Goal: Task Accomplishment & Management: Complete application form

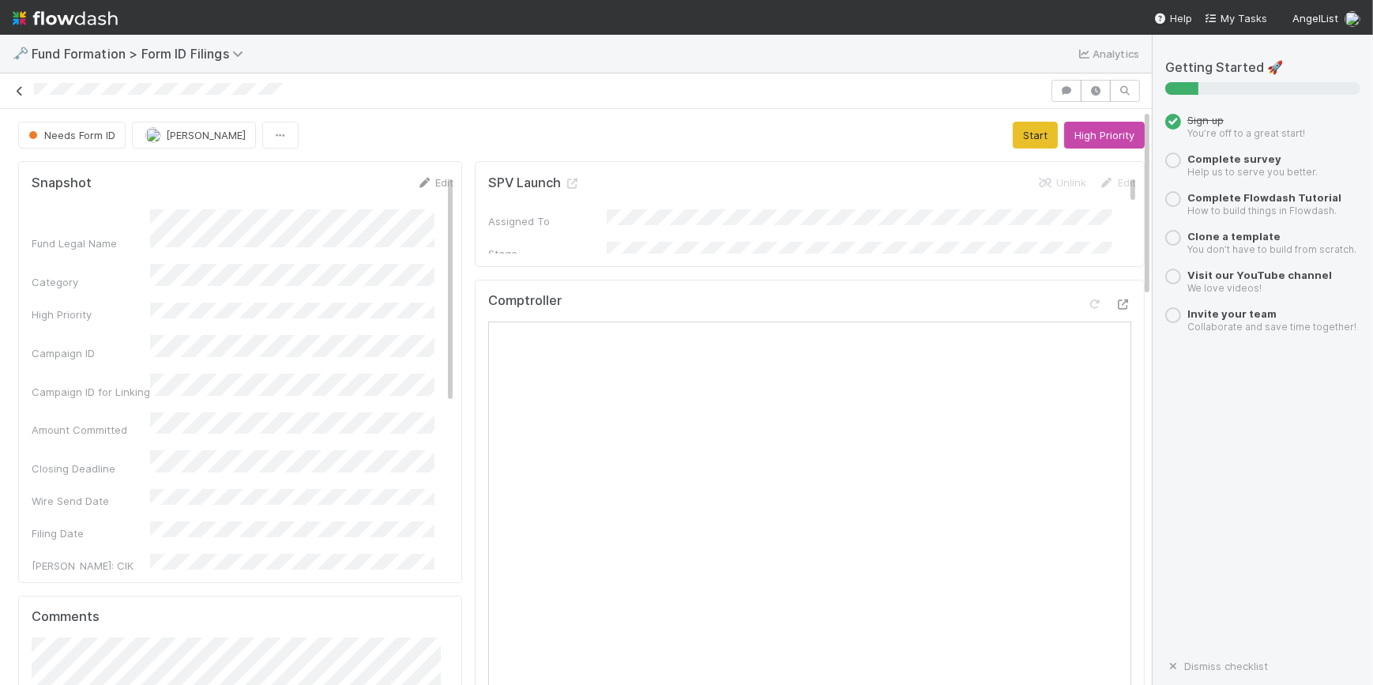
click at [13, 89] on icon at bounding box center [20, 91] width 16 height 10
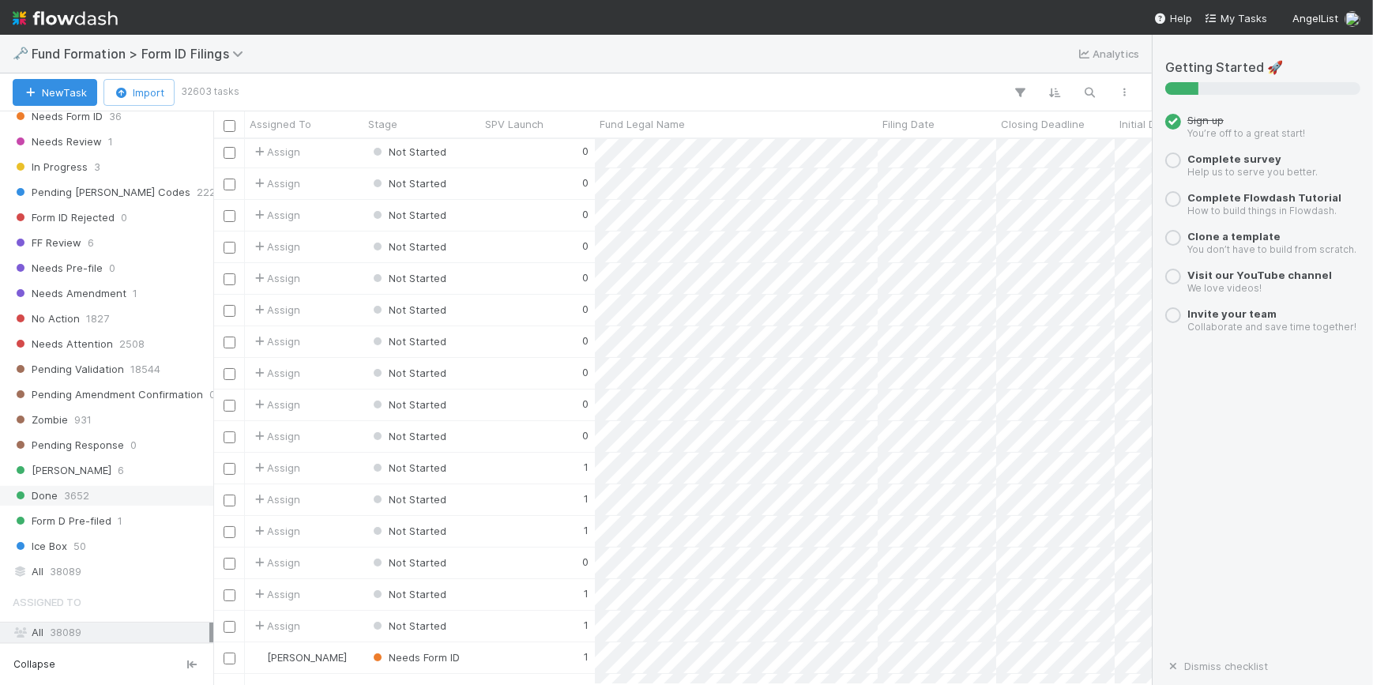
scroll to position [533, 0]
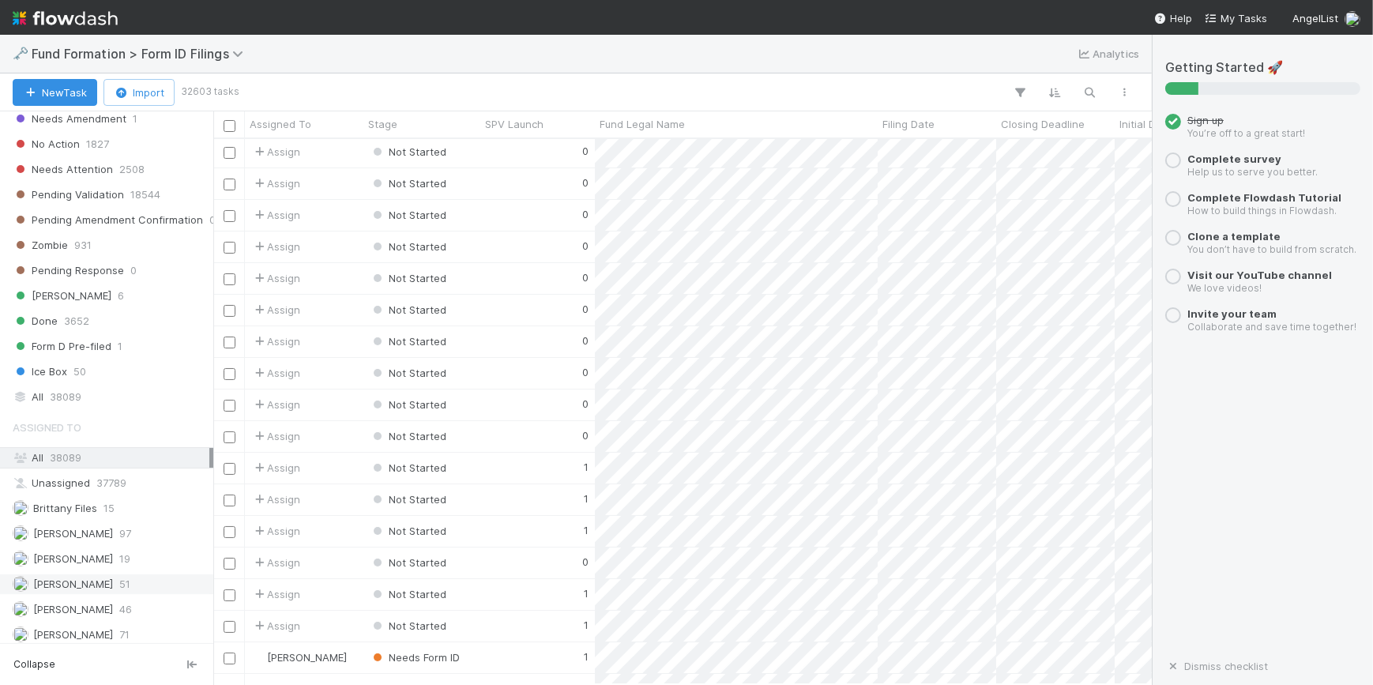
click at [126, 587] on div "[PERSON_NAME] 51" at bounding box center [111, 584] width 197 height 20
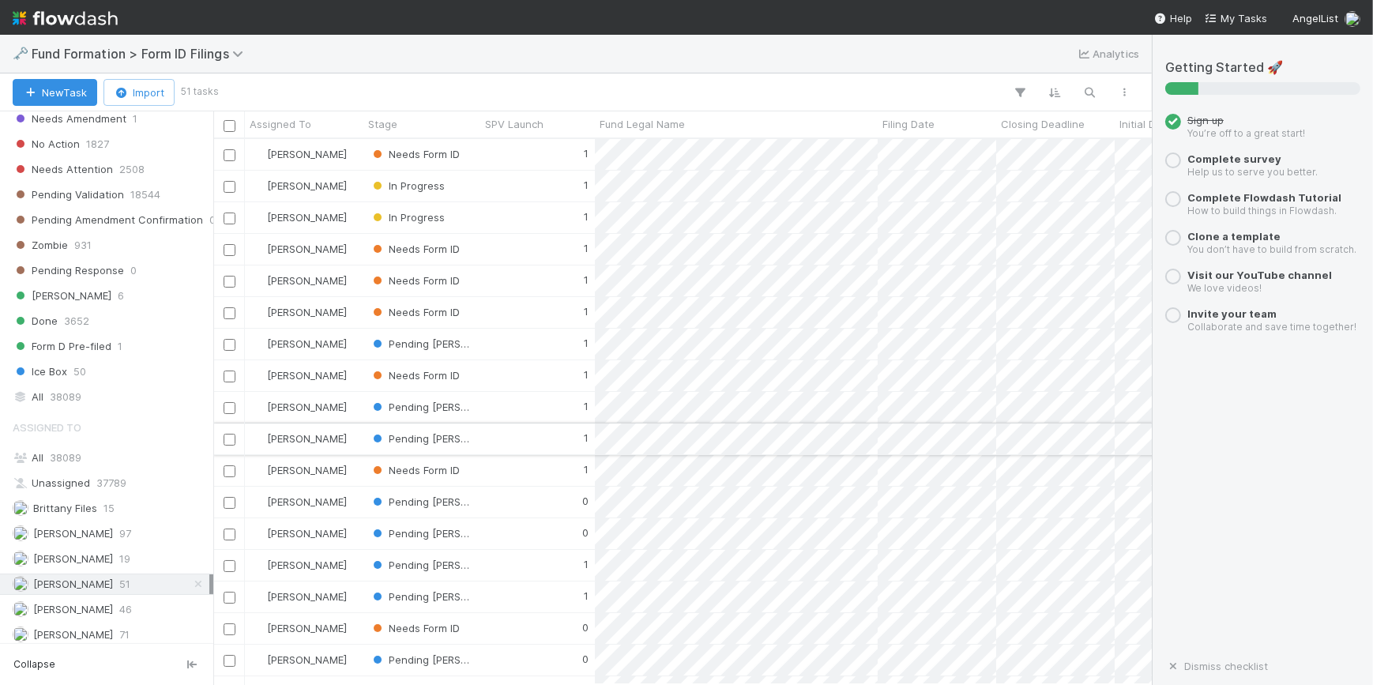
scroll to position [534, 928]
click at [384, 116] on span "Stage" at bounding box center [382, 124] width 29 height 16
click at [469, 156] on div "Sort First → Last" at bounding box center [459, 154] width 180 height 24
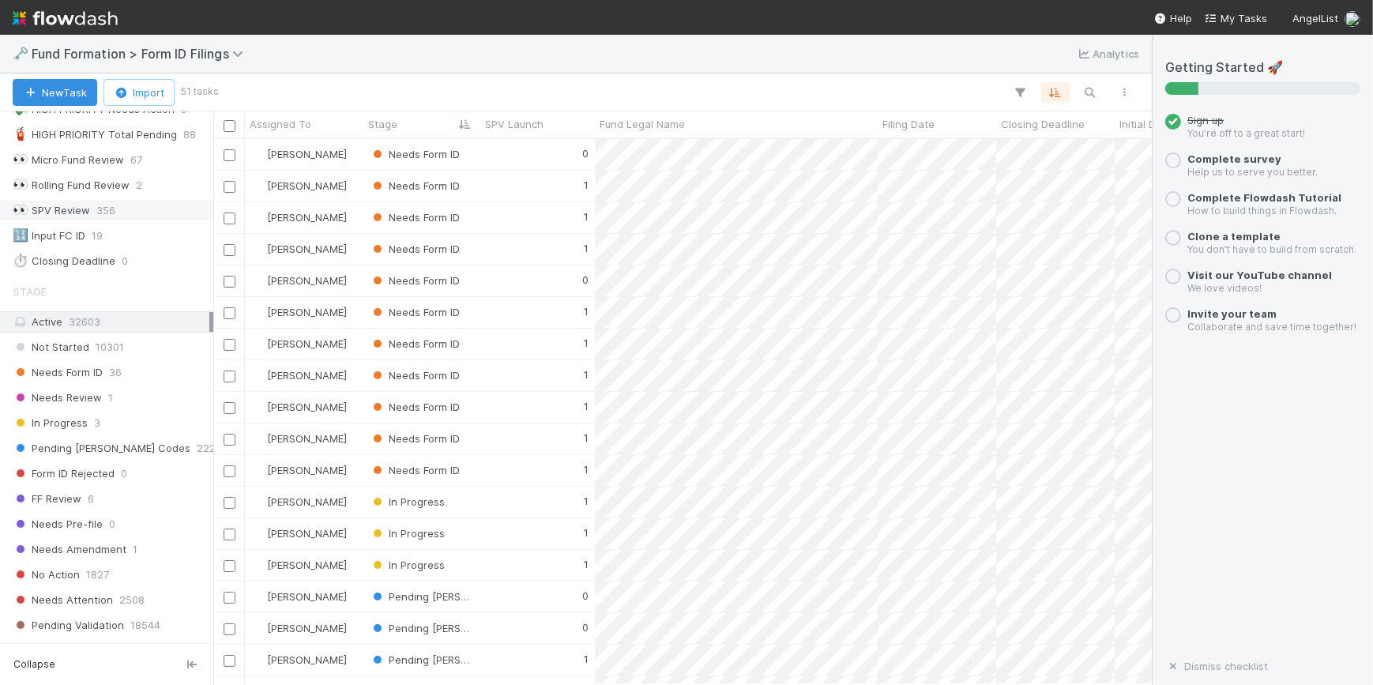
scroll to position [0, 0]
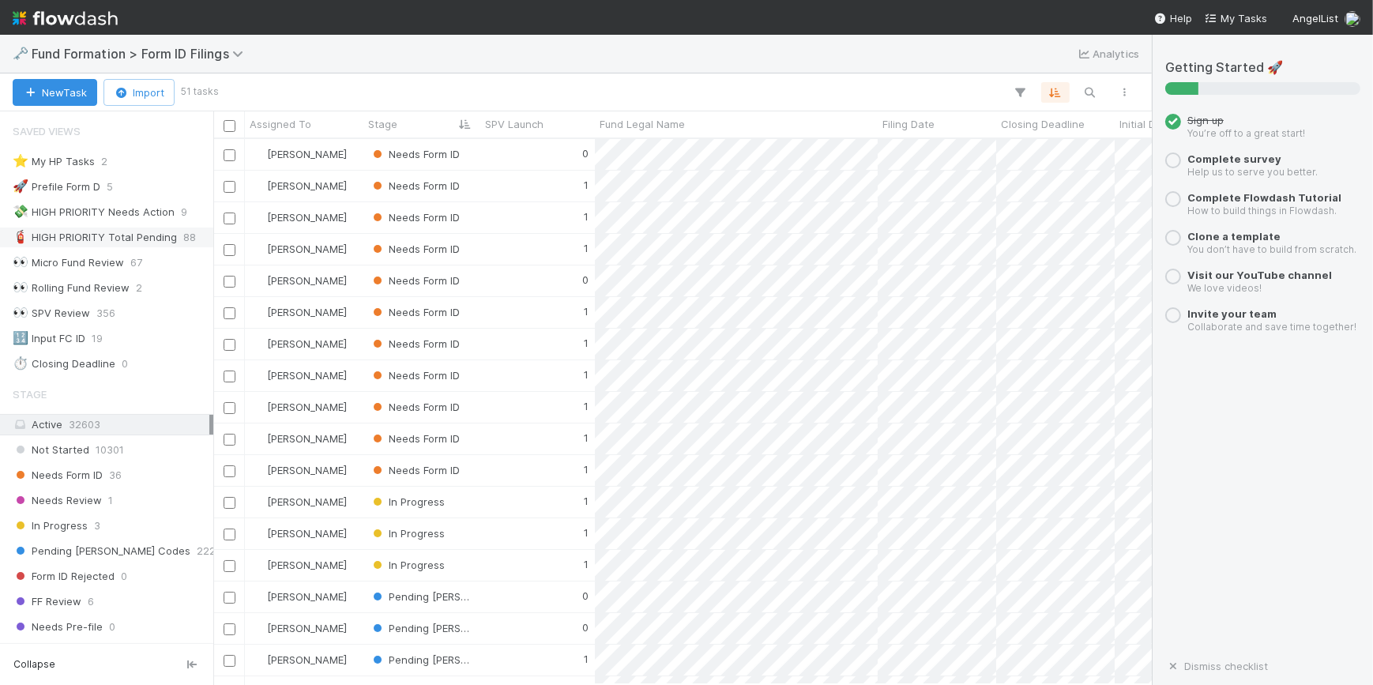
click at [156, 232] on div "🧯 HIGH PRIORITY Total Pending" at bounding box center [95, 238] width 164 height 20
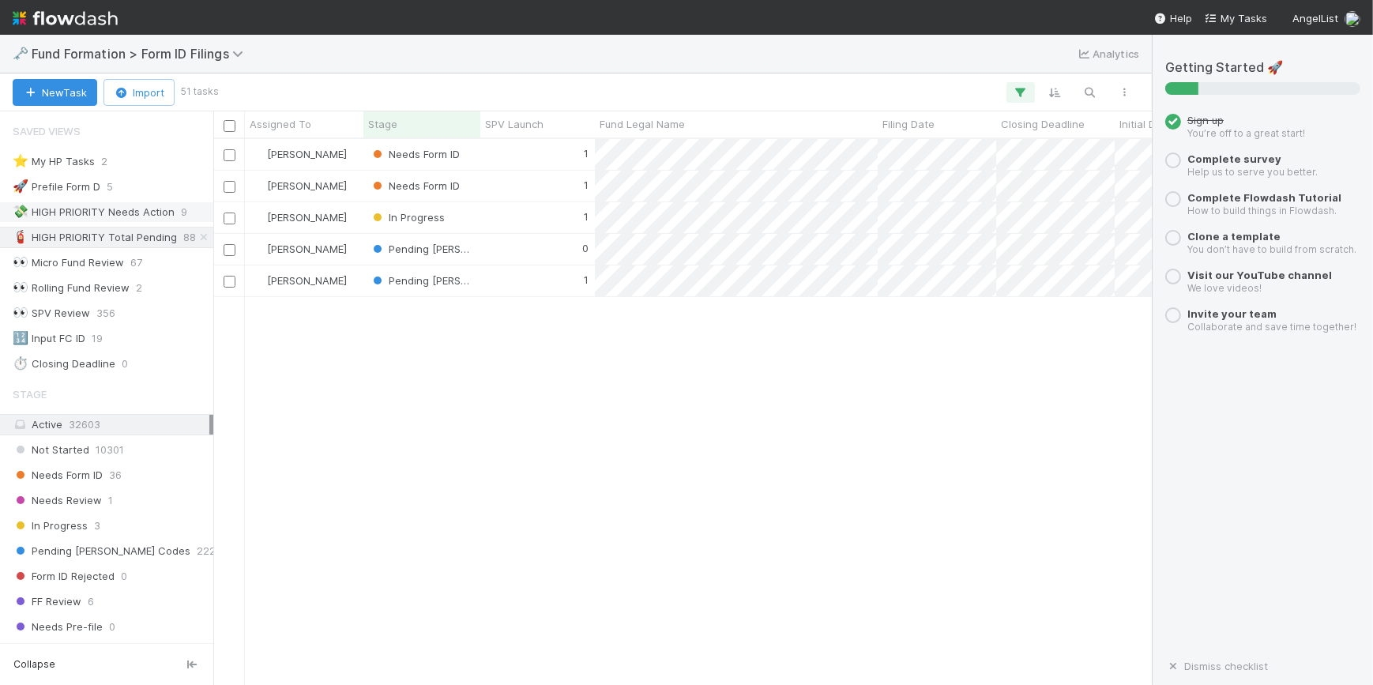
scroll to position [534, 928]
click at [160, 205] on div "💸 HIGH PRIORITY Needs Action" at bounding box center [94, 212] width 162 height 20
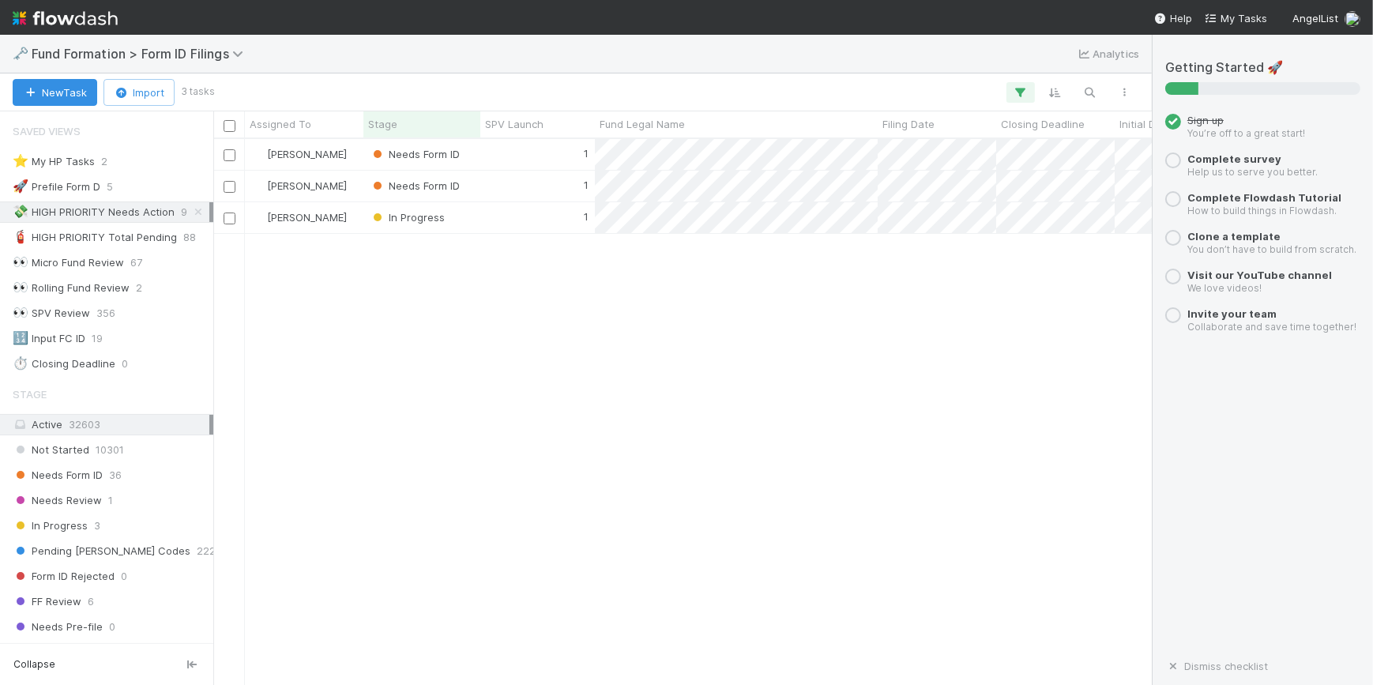
scroll to position [534, 928]
click at [157, 227] on div "🧯 HIGH PRIORITY Total Pending 88" at bounding box center [106, 237] width 213 height 21
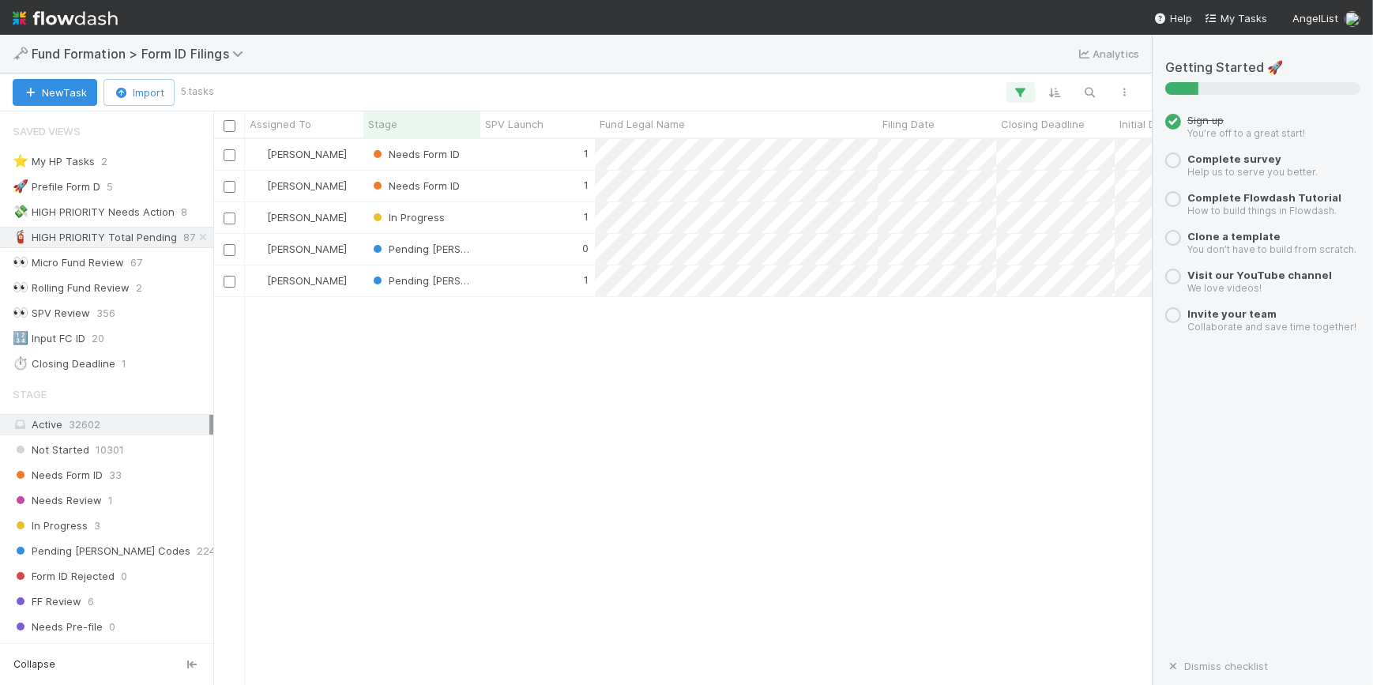
click at [623, 386] on div "[PERSON_NAME] Needs Form ID 1 [DATE] 10:24:02 AM [DATE] 4:25:01 PM 0 [PERSON_NA…" at bounding box center [682, 411] width 939 height 544
click at [475, 374] on div "[PERSON_NAME] Needs Form ID 1 [DATE] 10:24:02 AM [DATE] 4:25:01 PM 0 [PERSON_NA…" at bounding box center [682, 411] width 939 height 544
click at [514, 161] on div "1" at bounding box center [537, 154] width 115 height 31
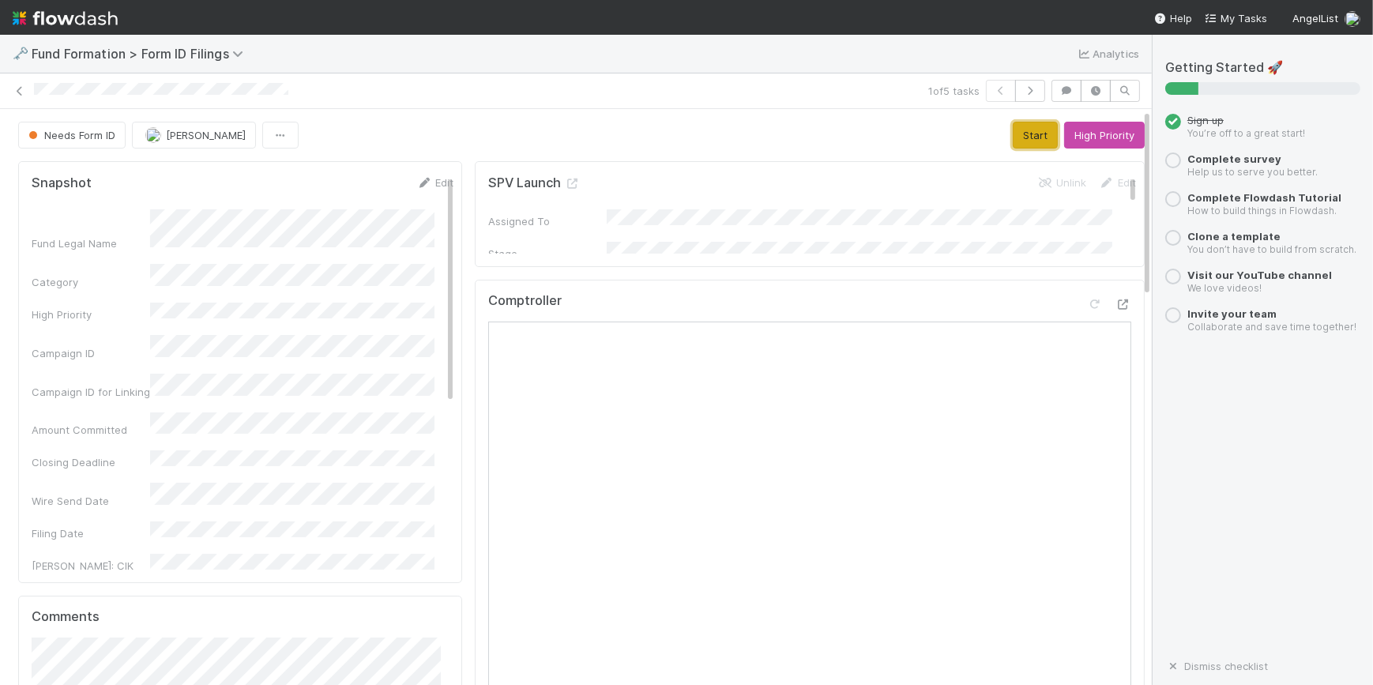
click at [1019, 124] on button "Start" at bounding box center [1035, 135] width 45 height 27
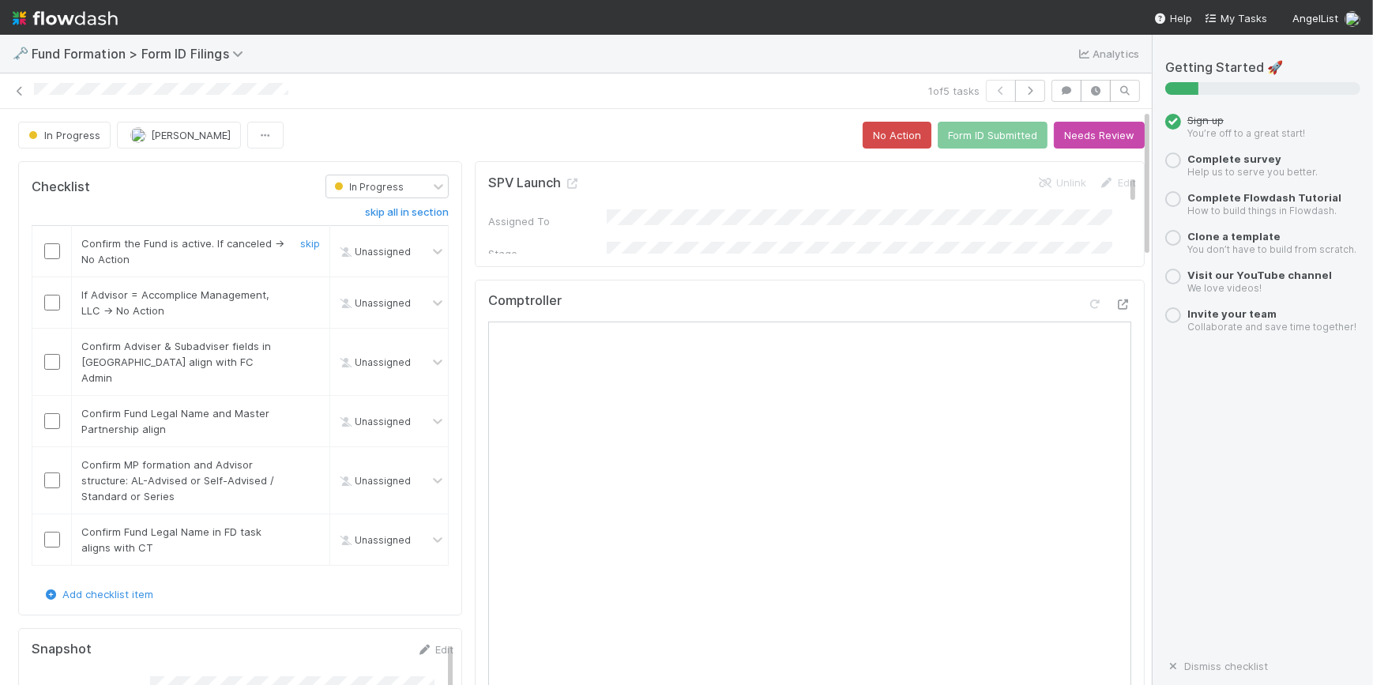
click at [47, 251] on input "checkbox" at bounding box center [52, 251] width 16 height 16
checkbox input "true"
click at [47, 303] on input "checkbox" at bounding box center [52, 303] width 16 height 16
click at [50, 355] on input "checkbox" at bounding box center [52, 362] width 16 height 16
click at [54, 413] on input "checkbox" at bounding box center [52, 421] width 16 height 16
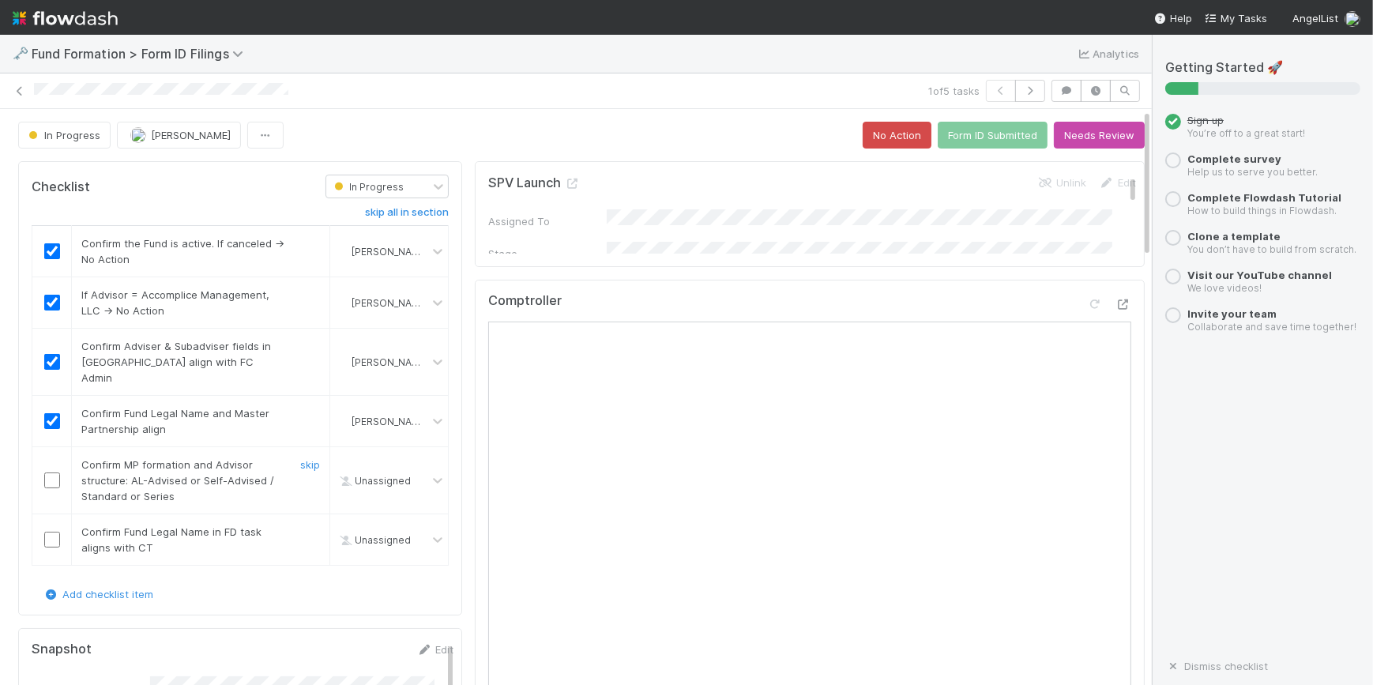
click at [50, 473] on input "checkbox" at bounding box center [52, 481] width 16 height 16
drag, startPoint x: 54, startPoint y: 525, endPoint x: 94, endPoint y: 500, distance: 47.2
click at [55, 532] on input "checkbox" at bounding box center [52, 540] width 16 height 16
click at [955, 138] on button "Form ID Submitted" at bounding box center [993, 135] width 110 height 27
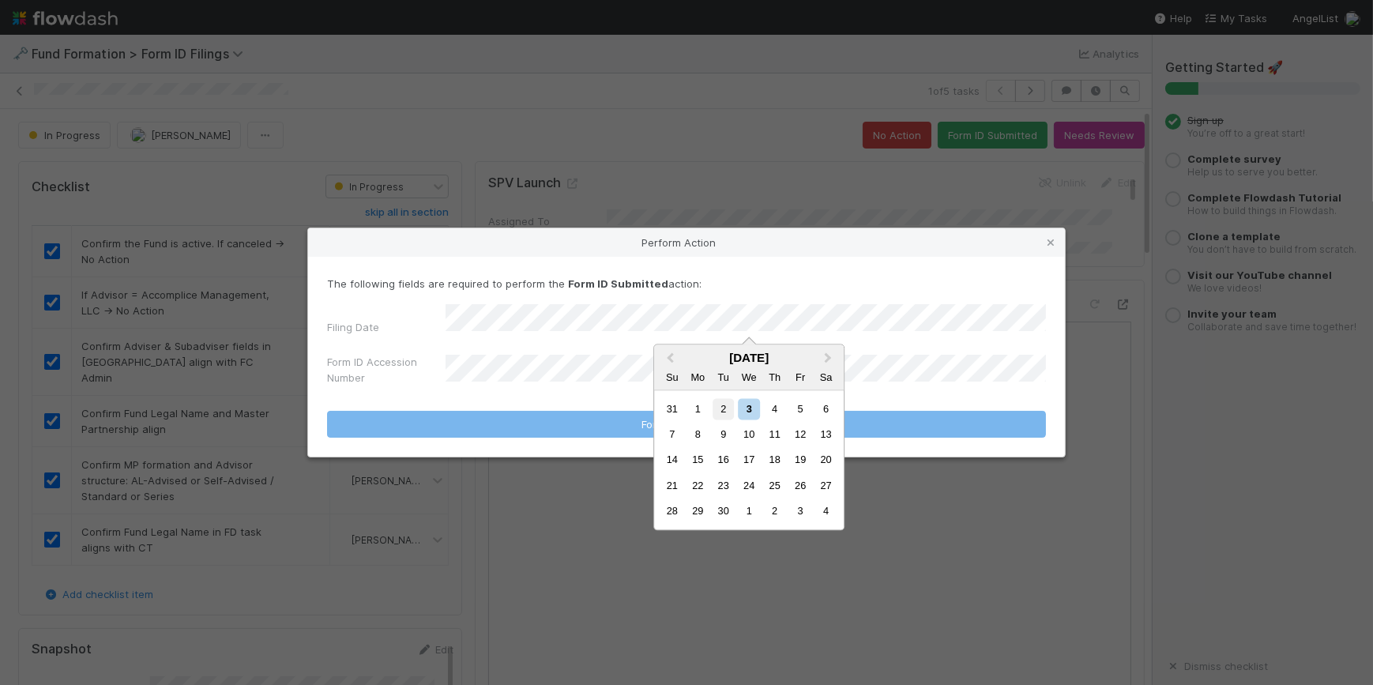
click at [723, 411] on div "2" at bounding box center [723, 408] width 21 height 21
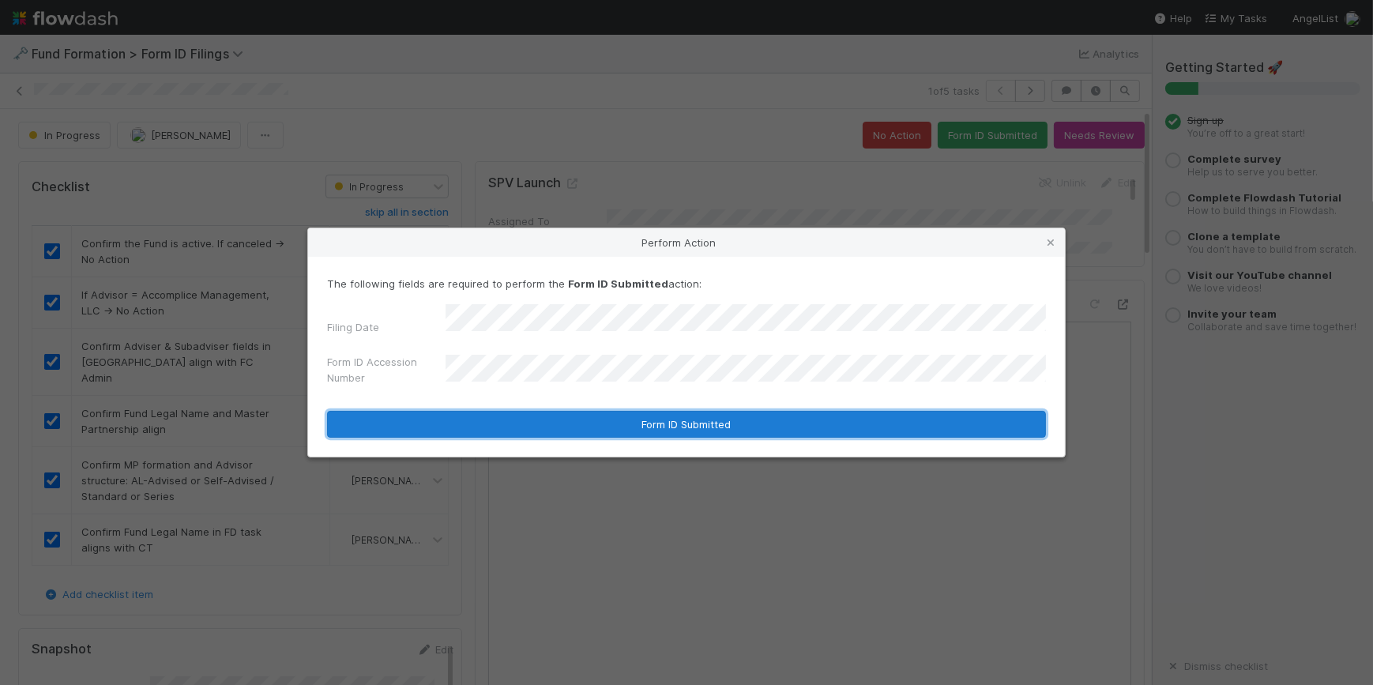
click at [586, 411] on button "Form ID Submitted" at bounding box center [686, 424] width 719 height 27
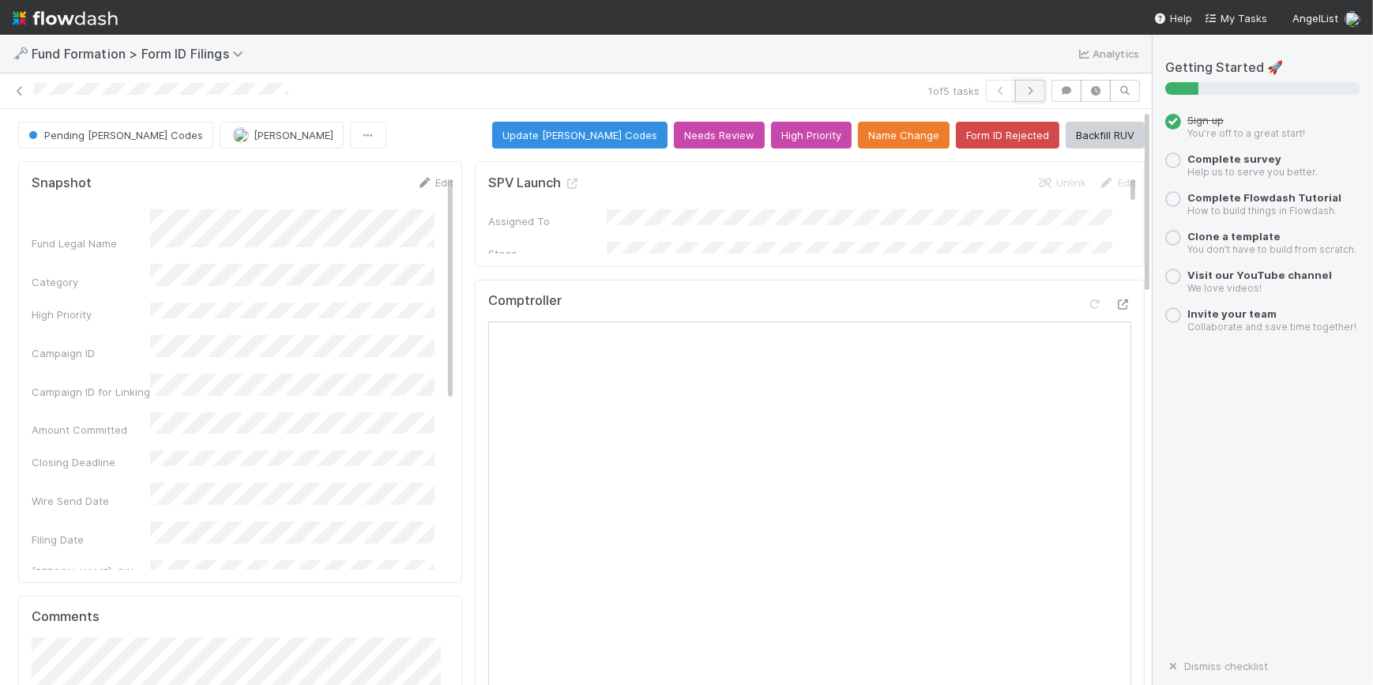
click at [1023, 88] on icon "button" at bounding box center [1031, 90] width 16 height 9
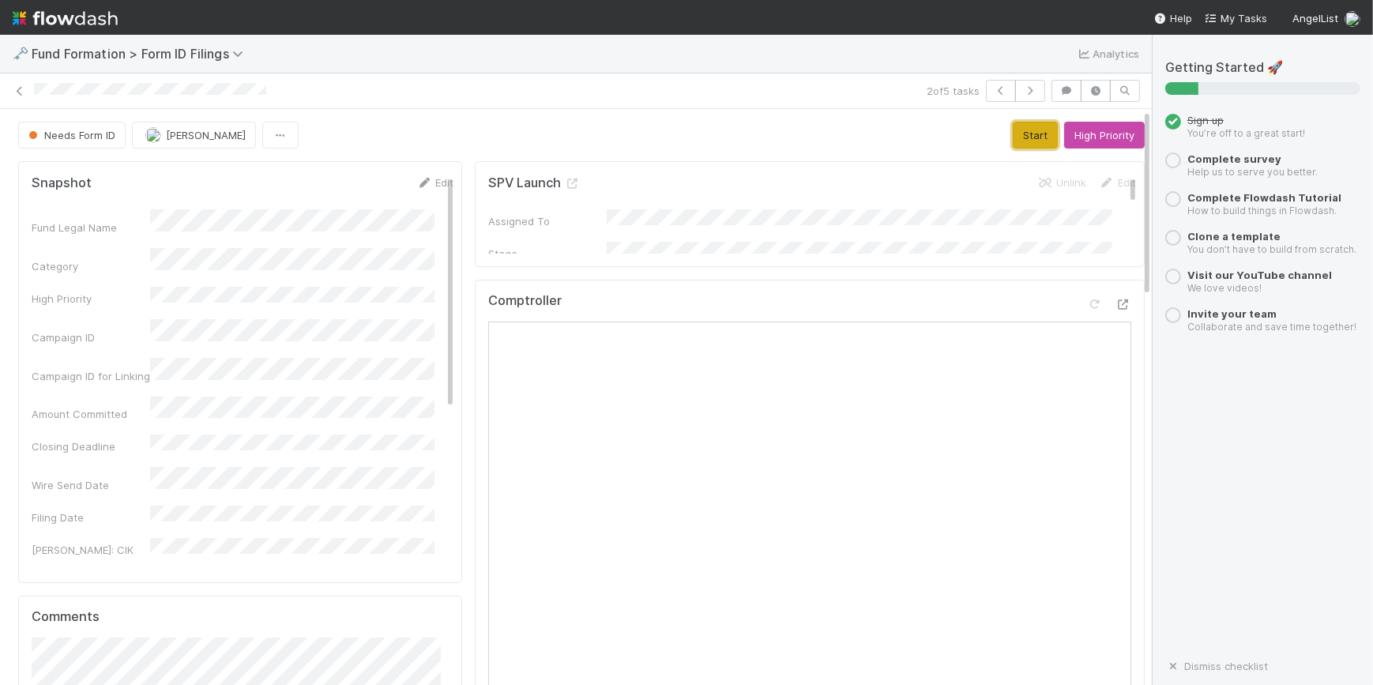
click at [1013, 135] on button "Start" at bounding box center [1035, 135] width 45 height 27
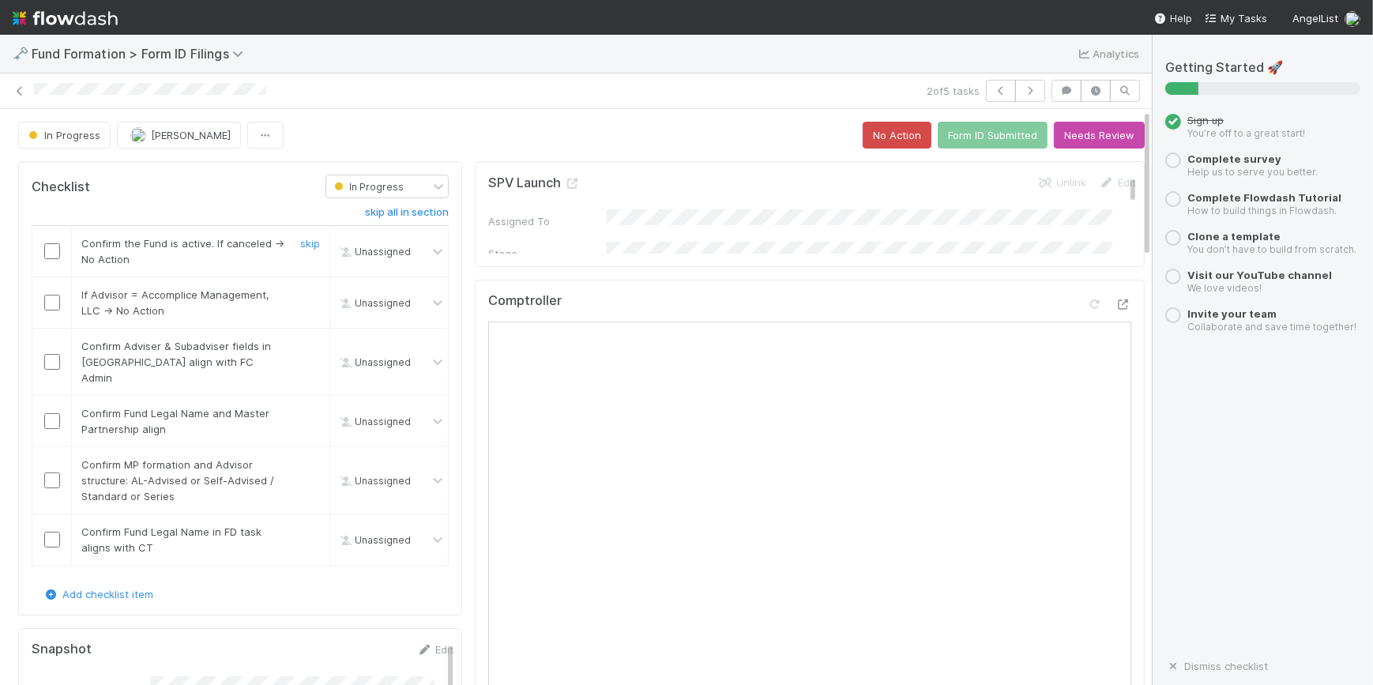
click at [55, 251] on input "checkbox" at bounding box center [52, 251] width 16 height 16
click at [56, 305] on input "checkbox" at bounding box center [52, 303] width 16 height 16
click at [53, 360] on input "checkbox" at bounding box center [52, 362] width 16 height 16
click at [55, 413] on input "checkbox" at bounding box center [52, 421] width 16 height 16
click at [54, 472] on td at bounding box center [52, 480] width 40 height 67
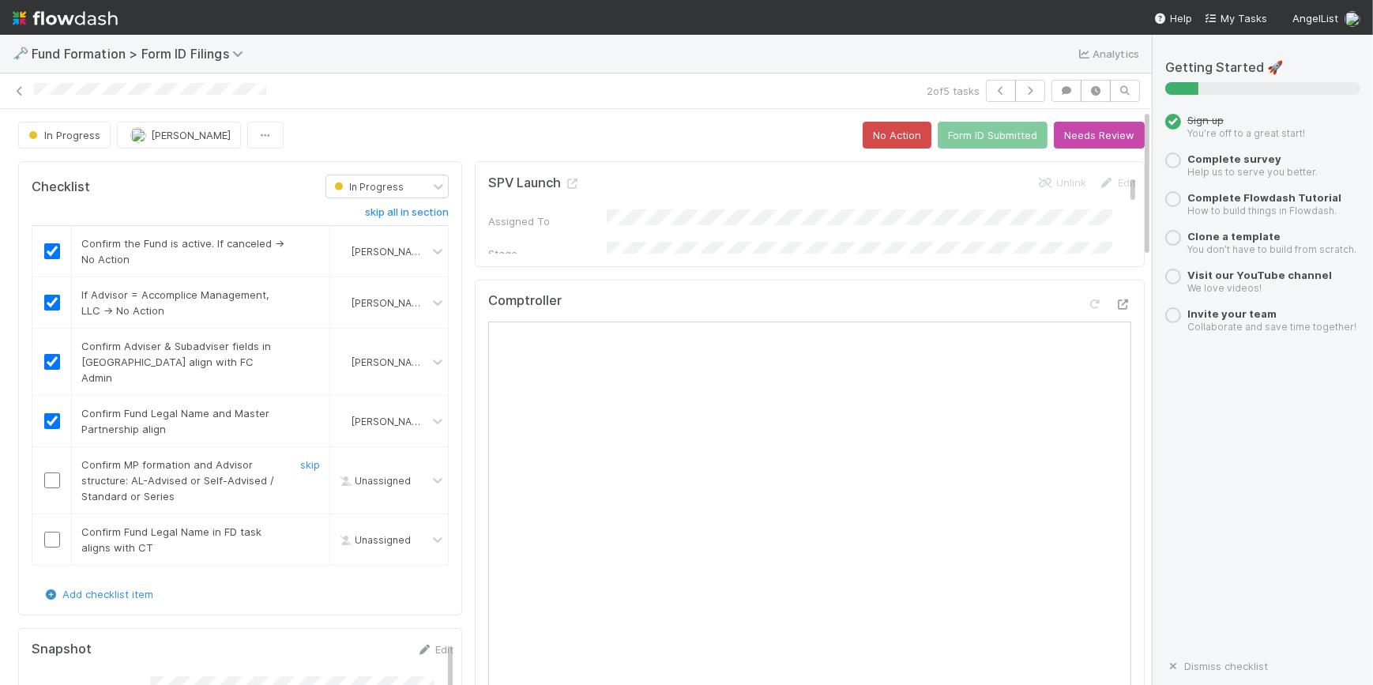
click at [47, 473] on input "checkbox" at bounding box center [52, 481] width 16 height 16
click at [55, 532] on input "checkbox" at bounding box center [52, 540] width 16 height 16
checkbox input "true"
click at [970, 134] on button "Form ID Submitted" at bounding box center [993, 135] width 110 height 27
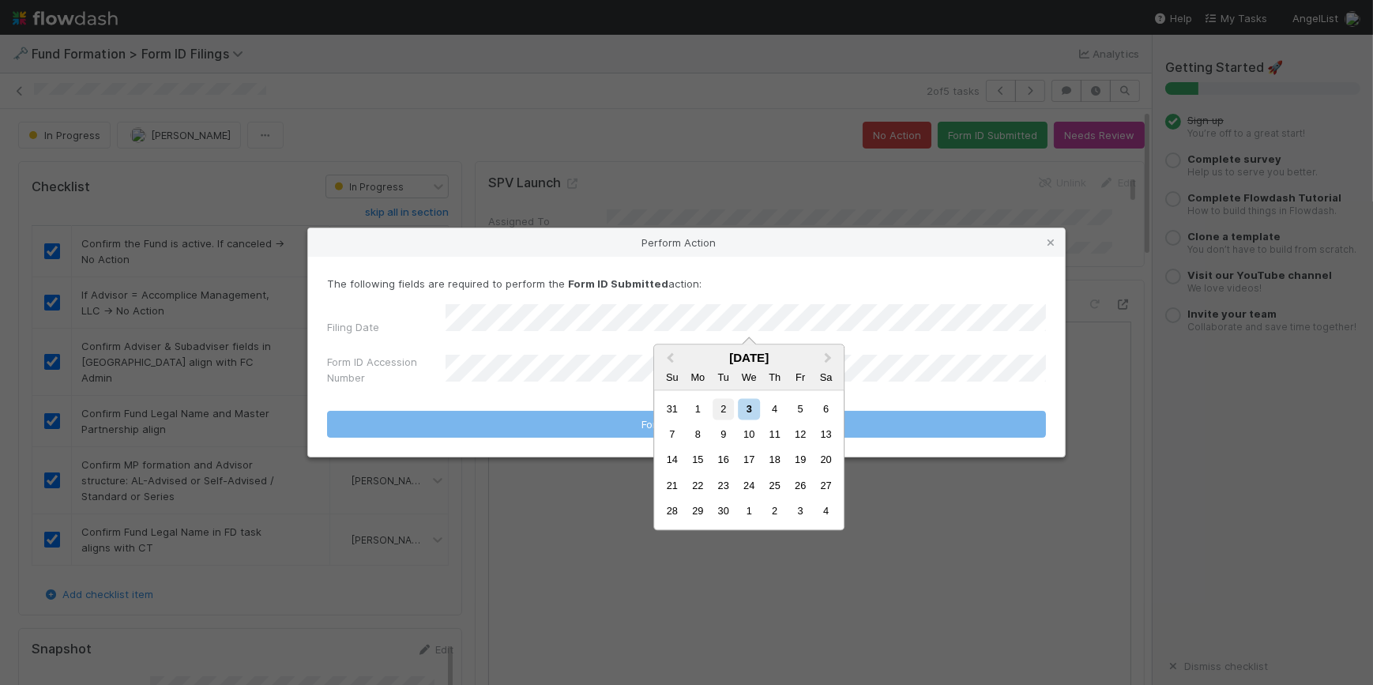
click at [722, 411] on div "2" at bounding box center [723, 408] width 21 height 21
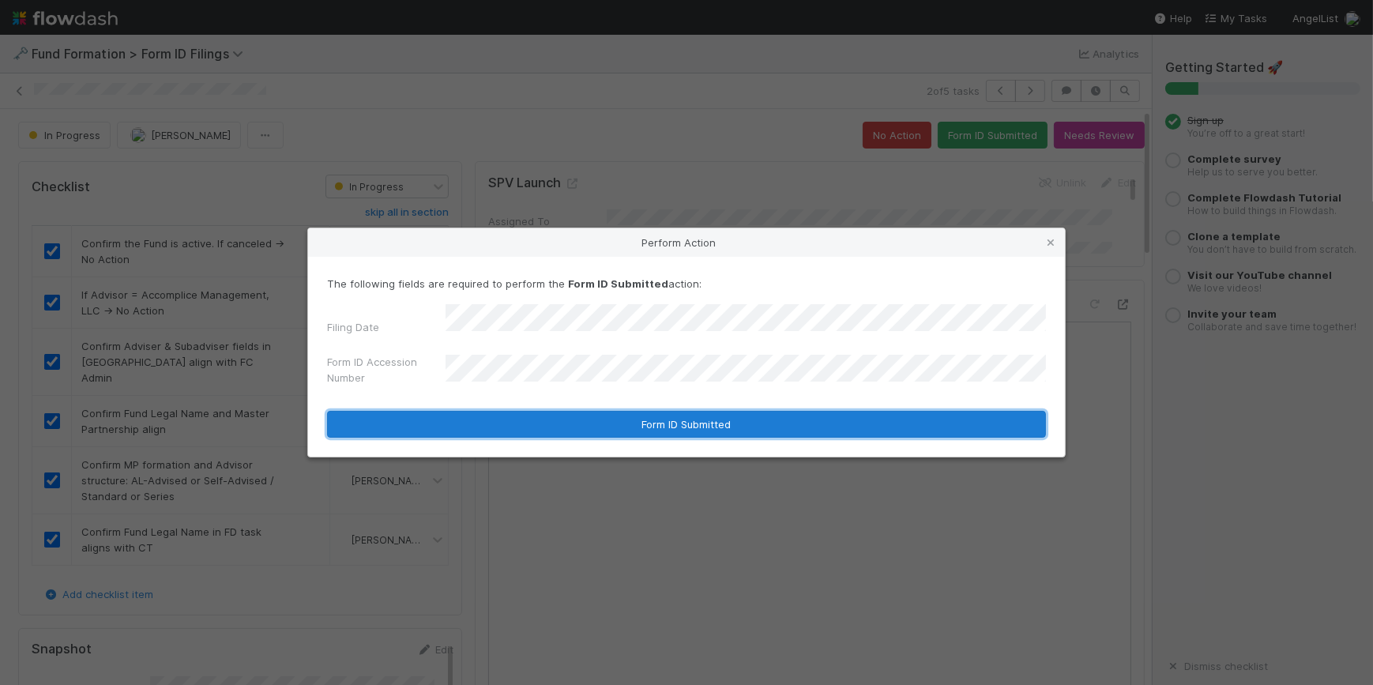
click at [642, 416] on button "Form ID Submitted" at bounding box center [686, 424] width 719 height 27
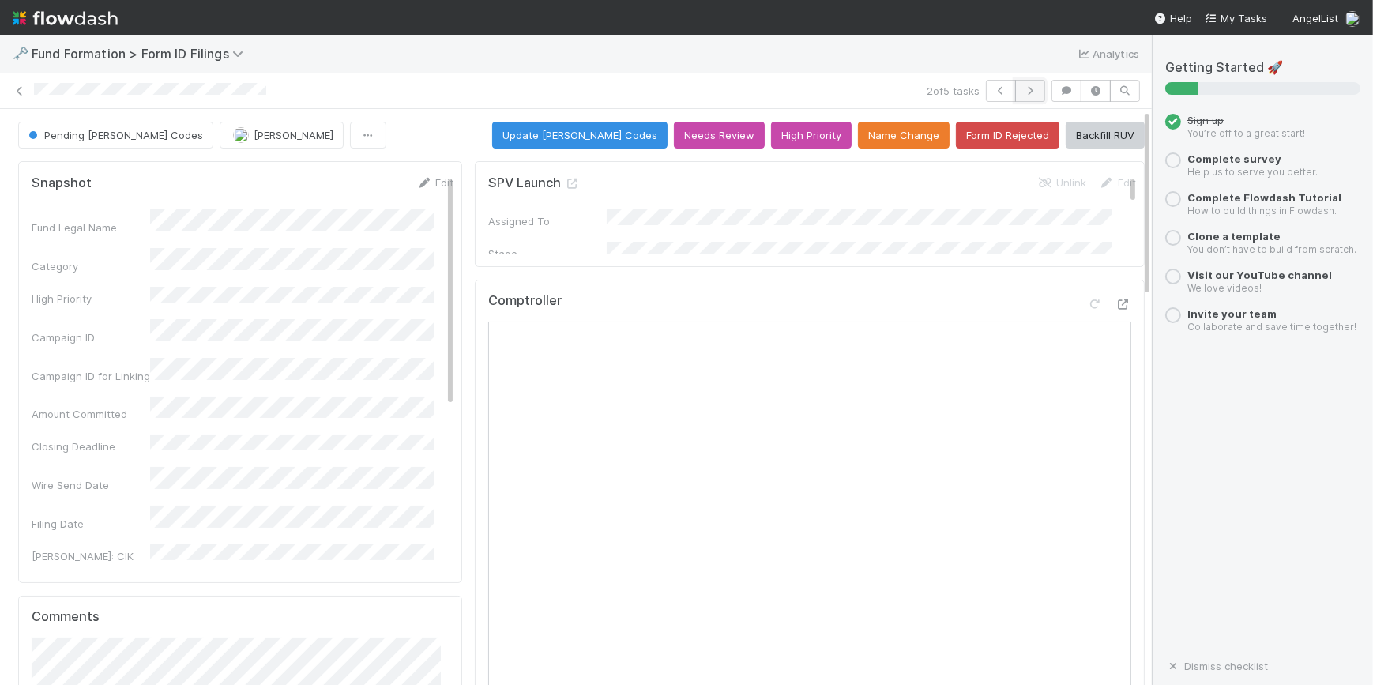
click at [1024, 87] on icon "button" at bounding box center [1031, 90] width 16 height 9
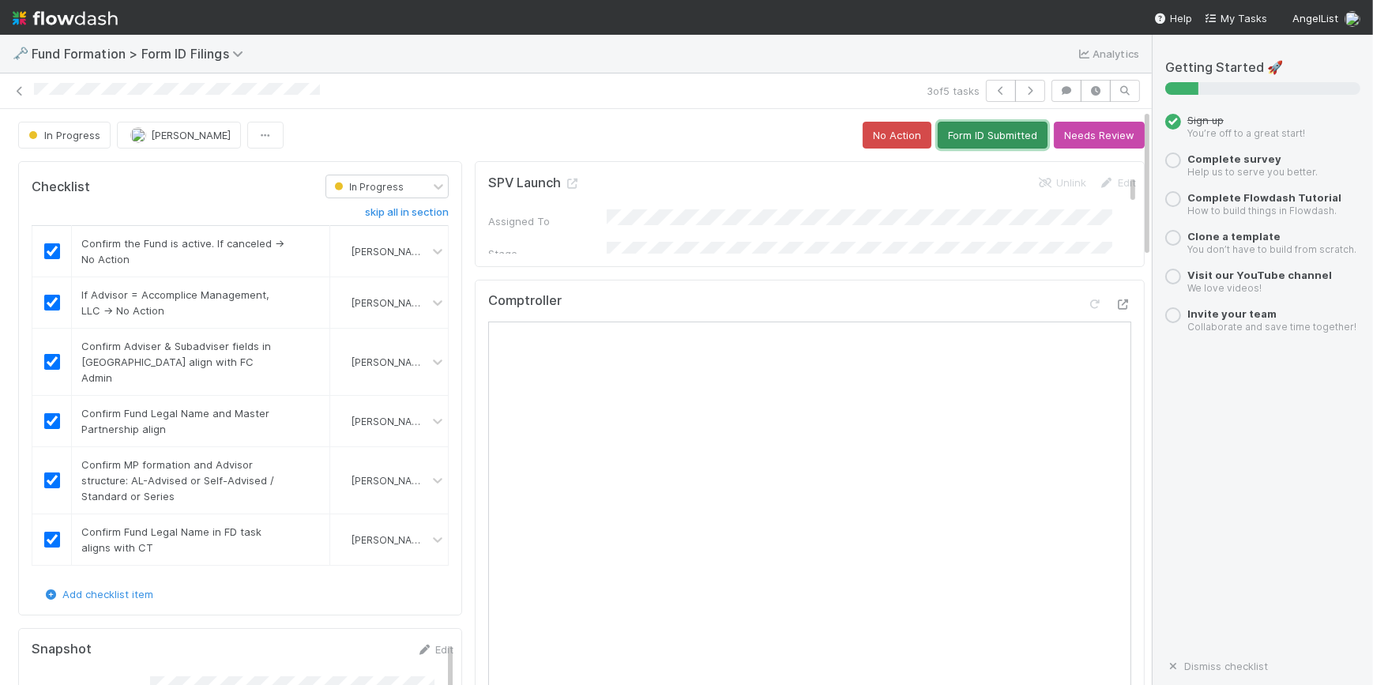
click at [970, 129] on button "Form ID Submitted" at bounding box center [993, 135] width 110 height 27
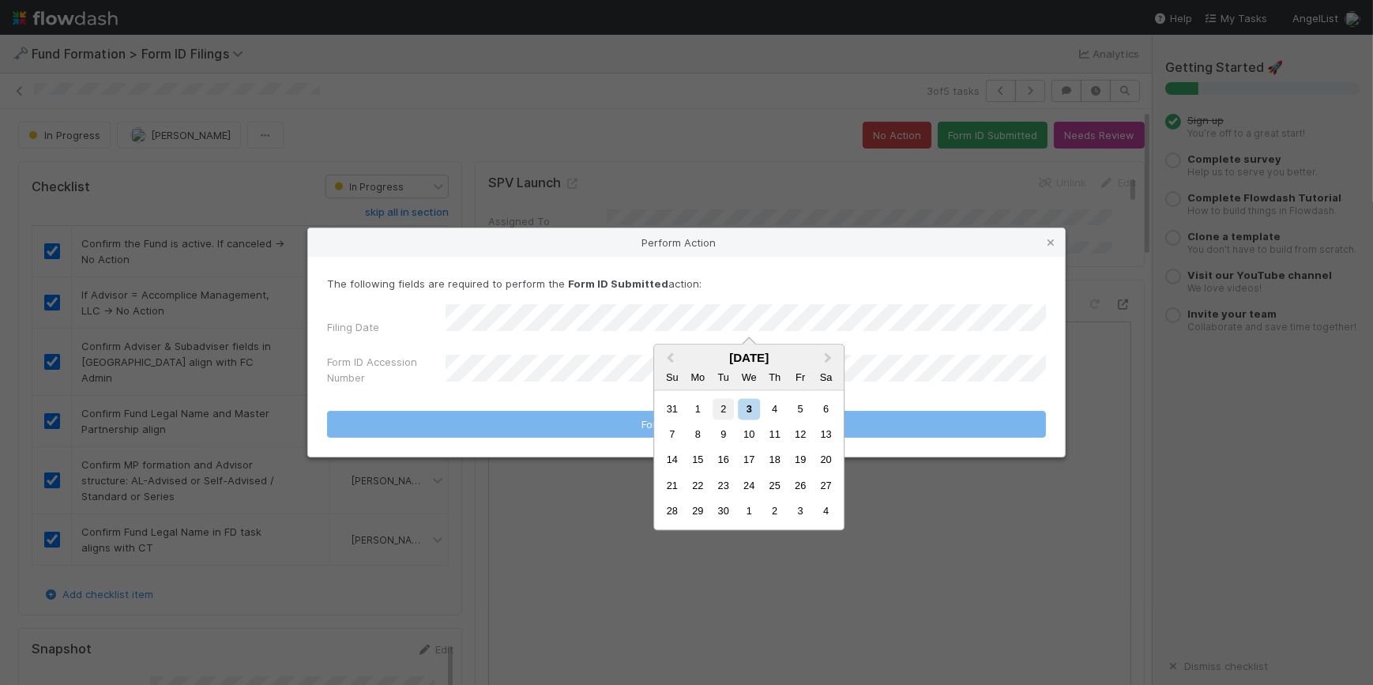
click at [729, 413] on div "2" at bounding box center [723, 408] width 21 height 21
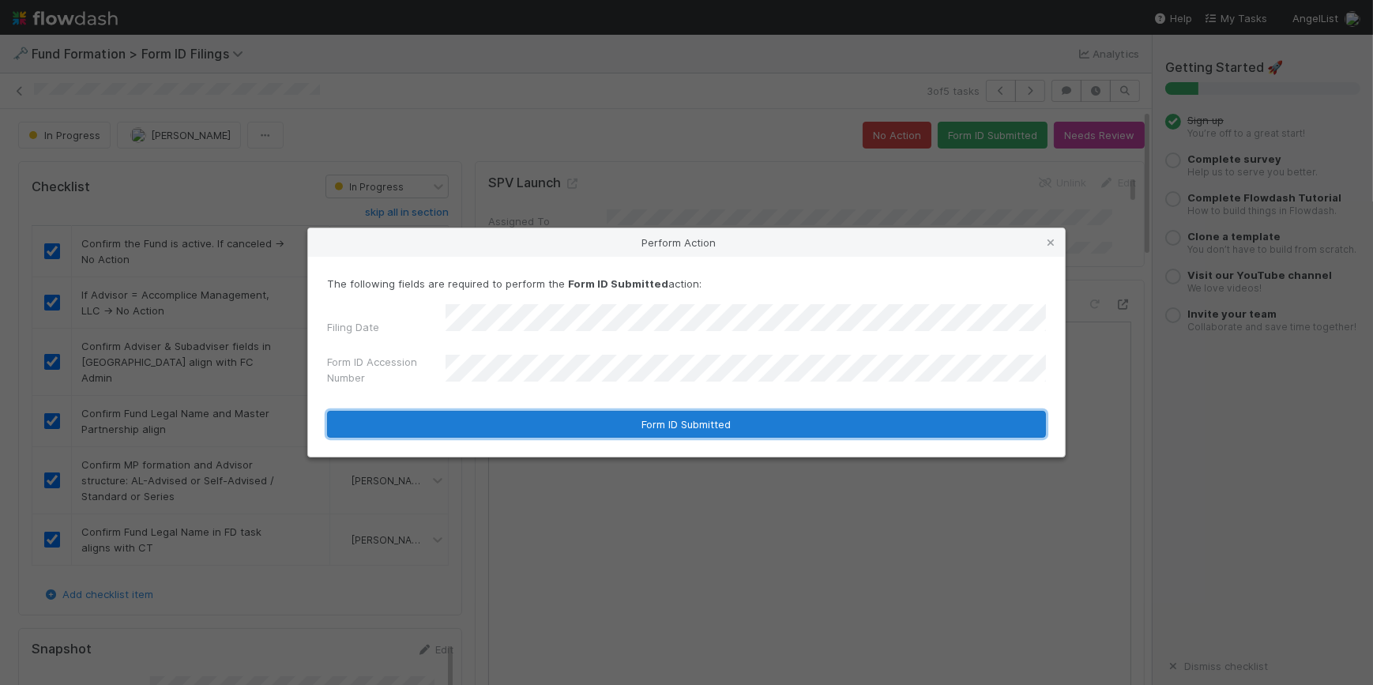
click at [710, 412] on button "Form ID Submitted" at bounding box center [686, 424] width 719 height 27
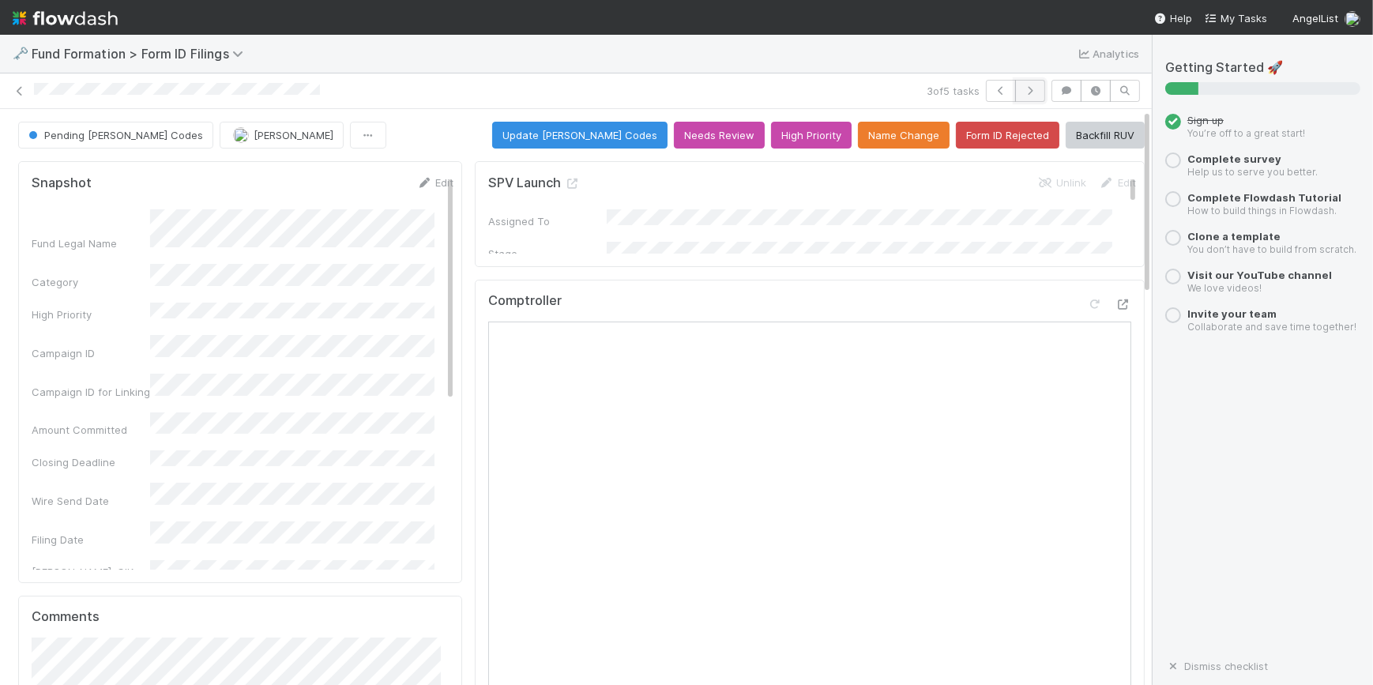
click at [1026, 86] on icon "button" at bounding box center [1031, 90] width 16 height 9
click at [1023, 89] on icon "button" at bounding box center [1031, 90] width 16 height 9
click at [17, 89] on icon at bounding box center [20, 91] width 16 height 10
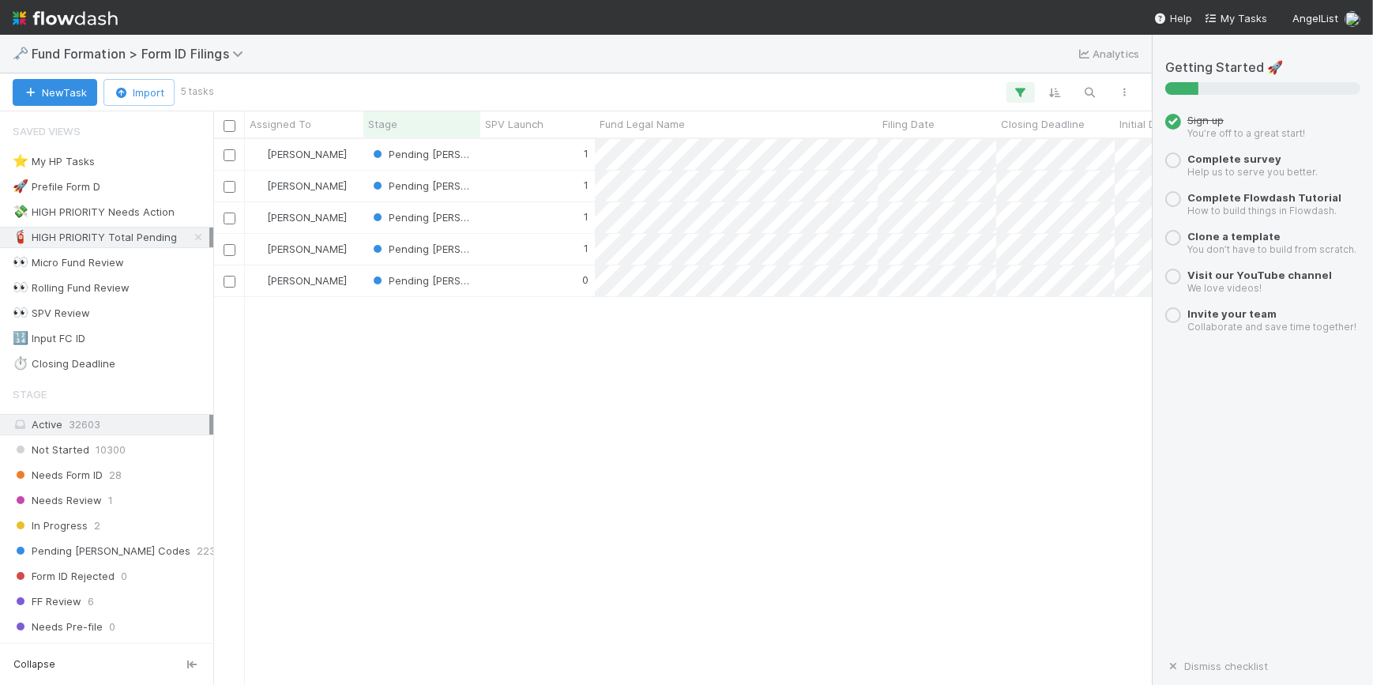
scroll to position [534, 928]
click at [424, 397] on div "[PERSON_NAME] Pending [PERSON_NAME] Codes 1 [DATE] 8:45:41 AM [DATE] 8:07:09 PM…" at bounding box center [682, 411] width 939 height 544
click at [198, 235] on icon at bounding box center [203, 237] width 16 height 10
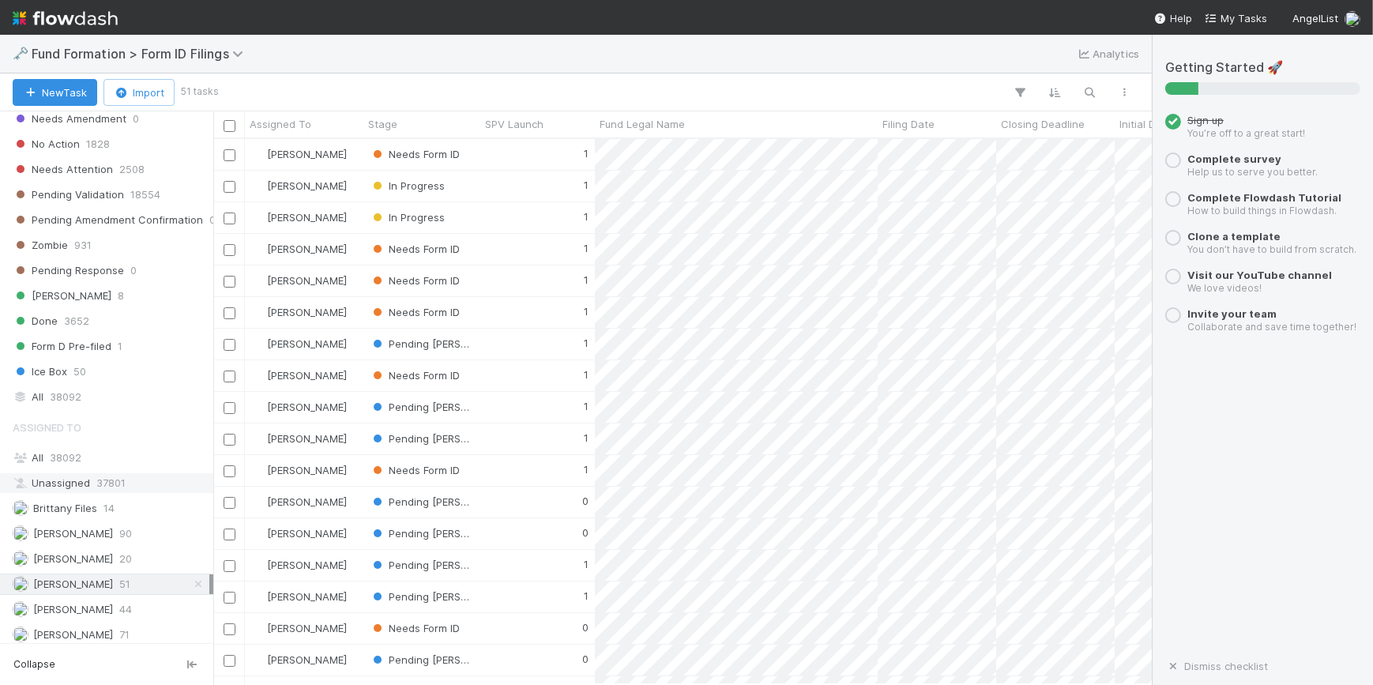
scroll to position [534, 928]
click at [416, 123] on div "Stage" at bounding box center [422, 124] width 108 height 16
click at [425, 150] on div "Sort First → Last" at bounding box center [459, 154] width 180 height 24
click at [494, 154] on div "0" at bounding box center [537, 154] width 115 height 31
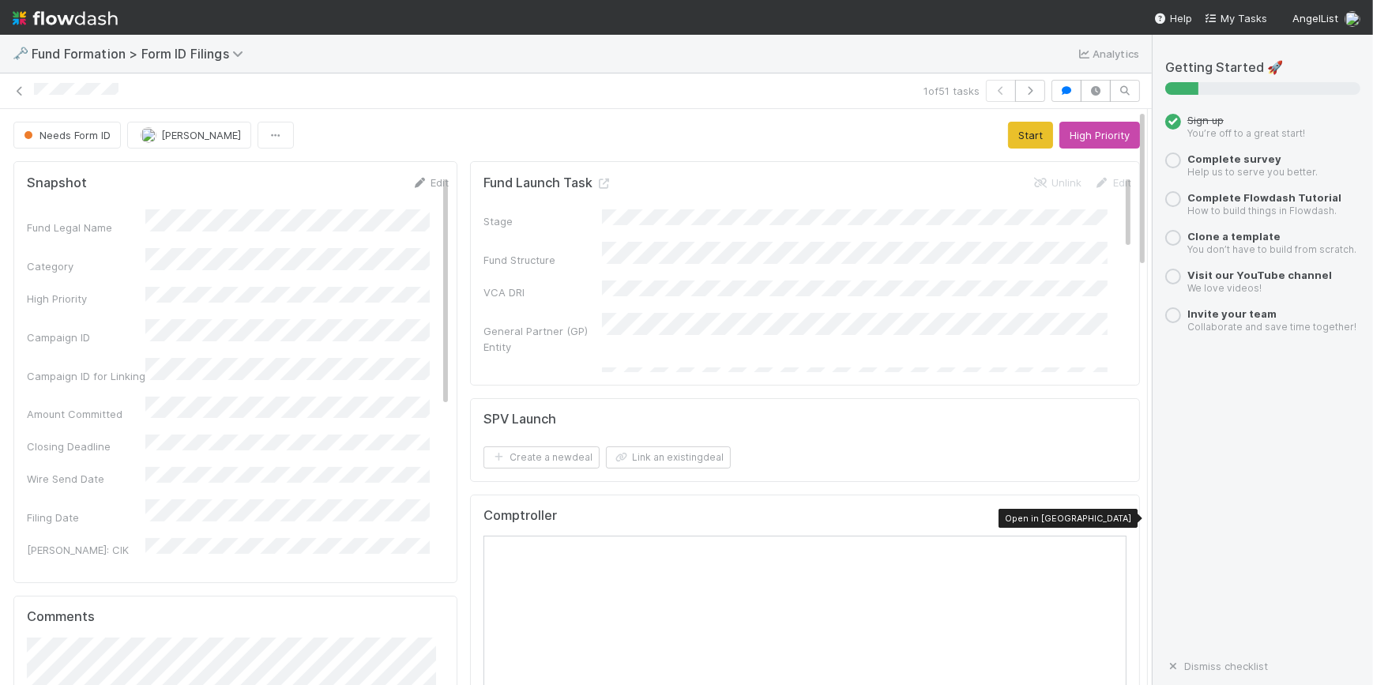
click at [1111, 514] on icon at bounding box center [1119, 519] width 16 height 10
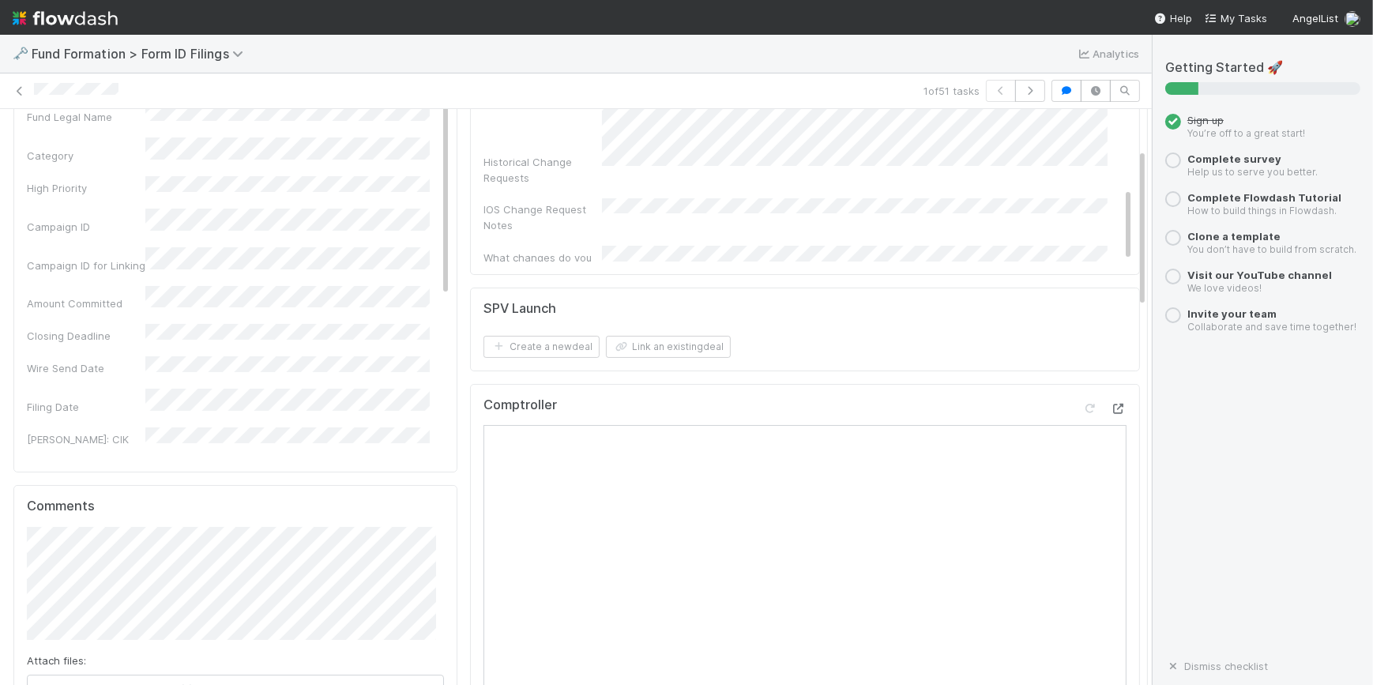
scroll to position [143, 0]
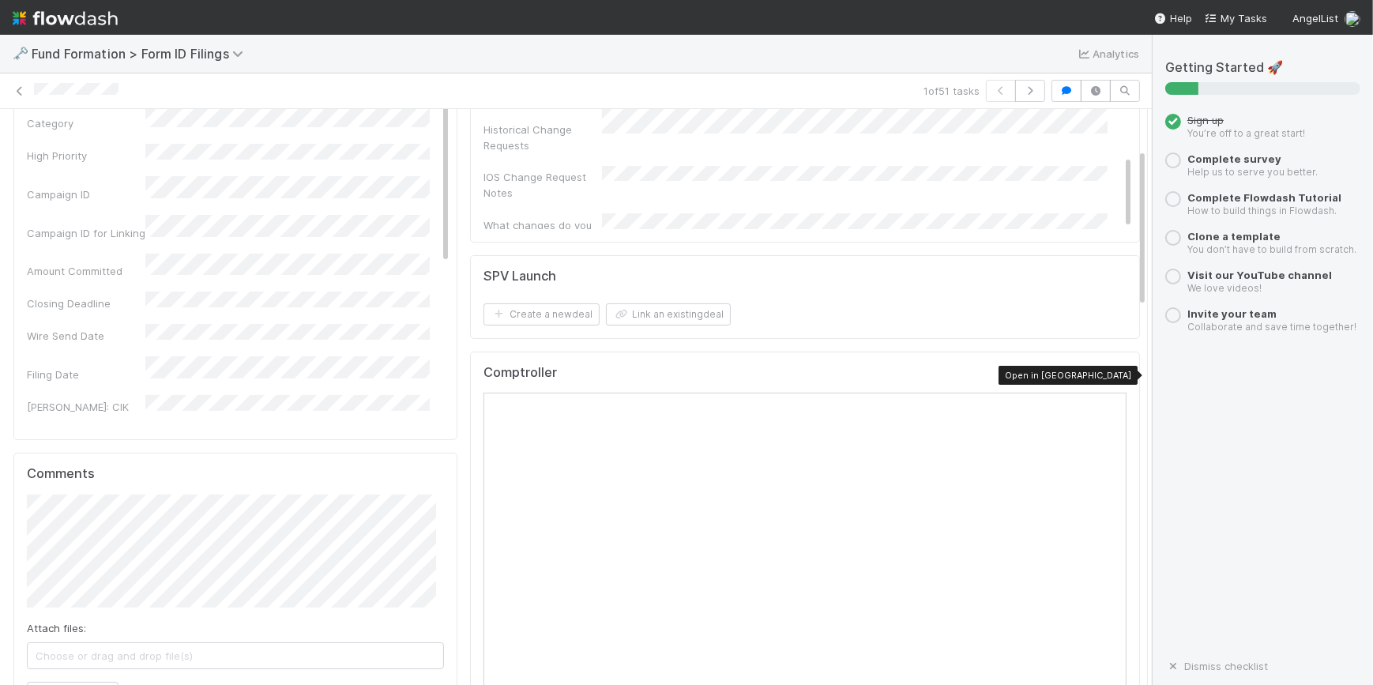
click at [1111, 377] on icon at bounding box center [1119, 376] width 16 height 10
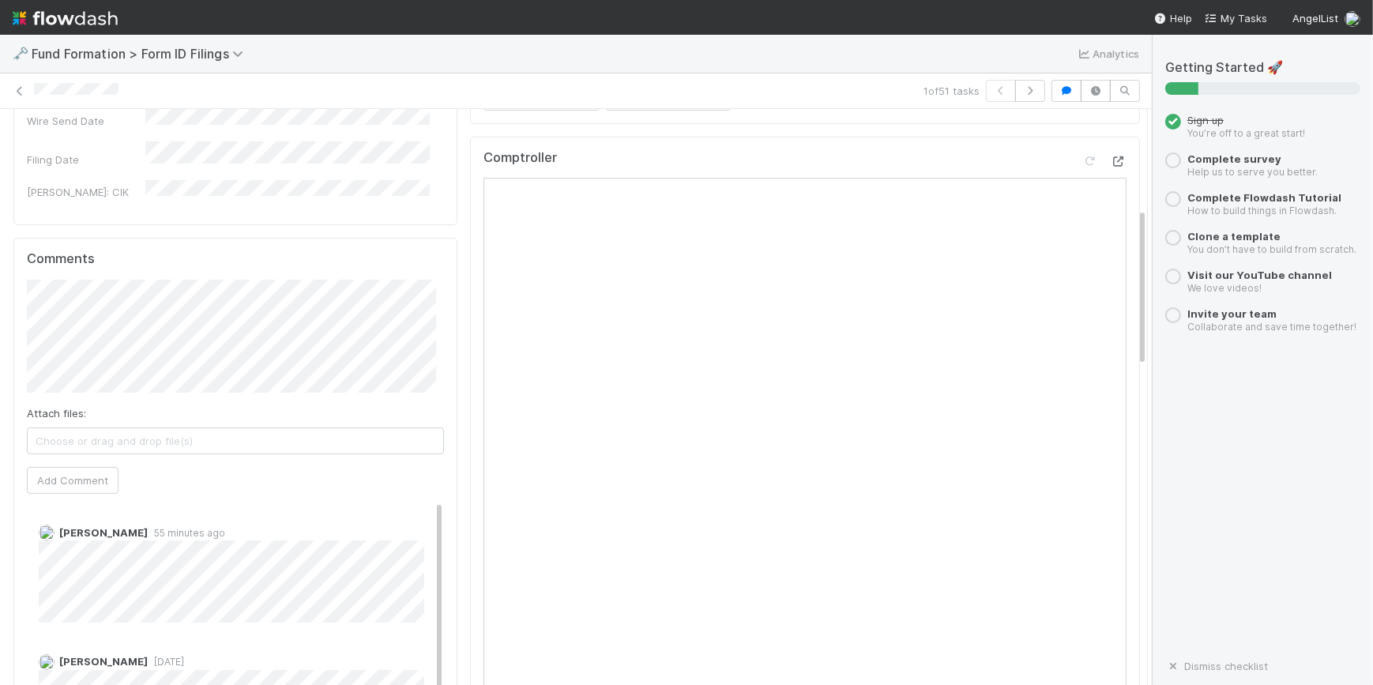
scroll to position [359, 0]
click at [1111, 156] on icon at bounding box center [1119, 161] width 16 height 10
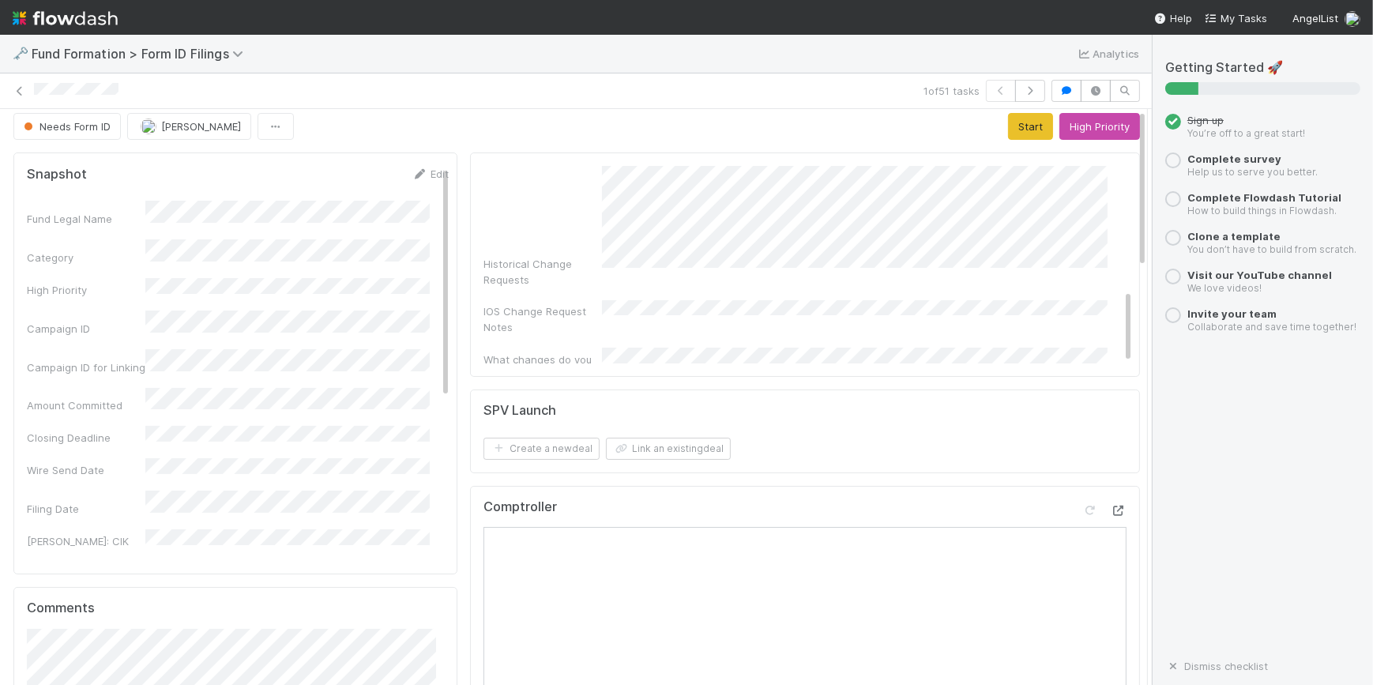
scroll to position [0, 0]
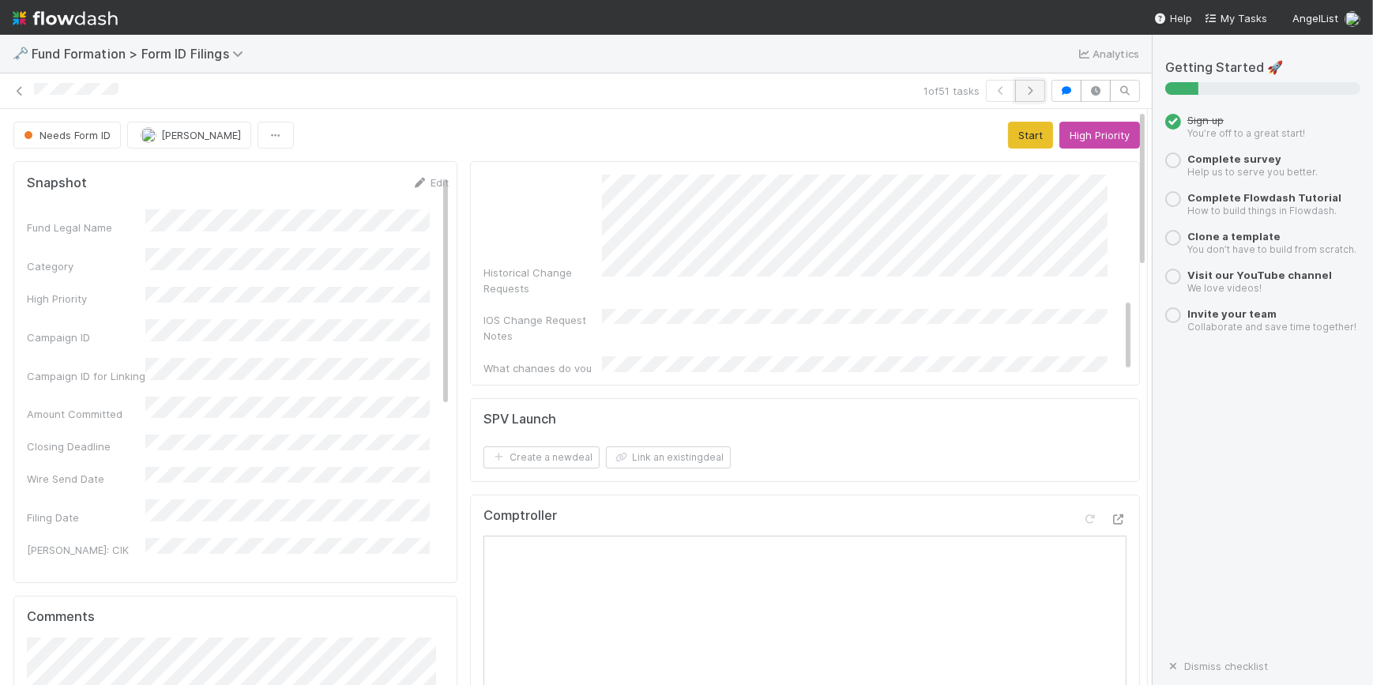
click at [1023, 87] on icon "button" at bounding box center [1031, 90] width 16 height 9
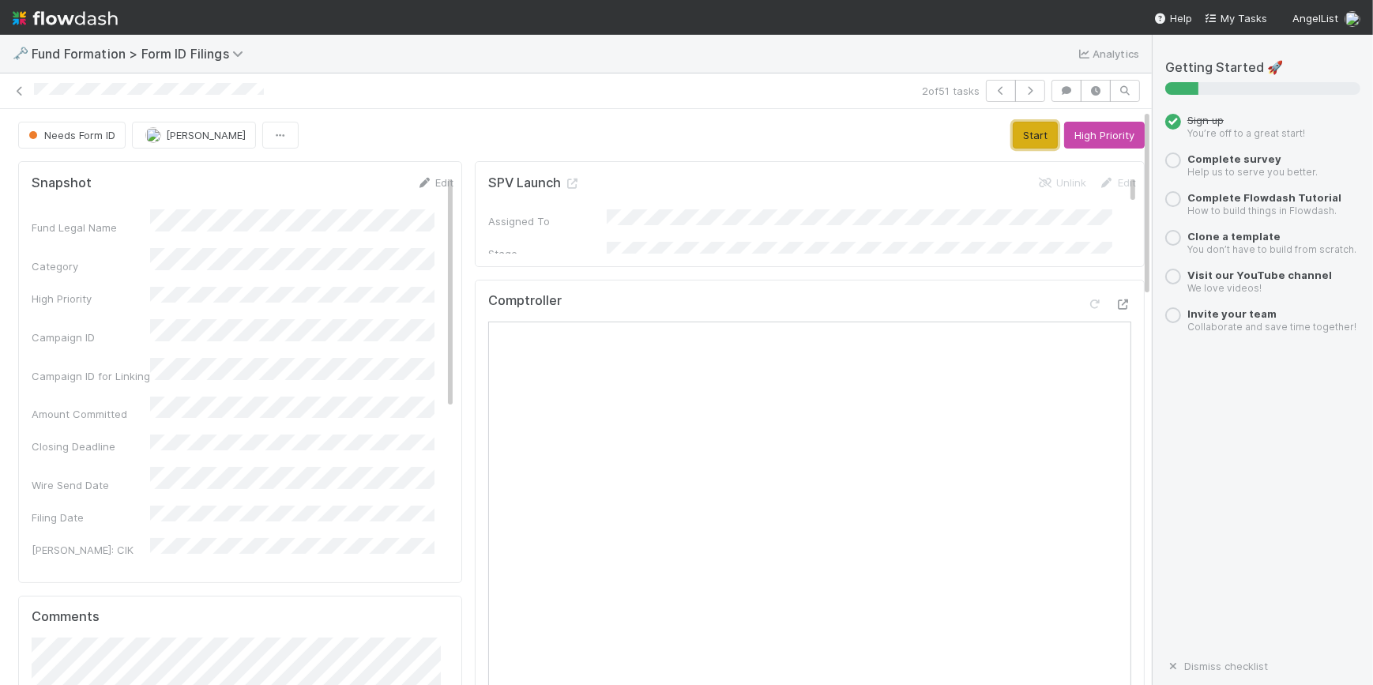
click at [1013, 135] on button "Start" at bounding box center [1035, 135] width 45 height 27
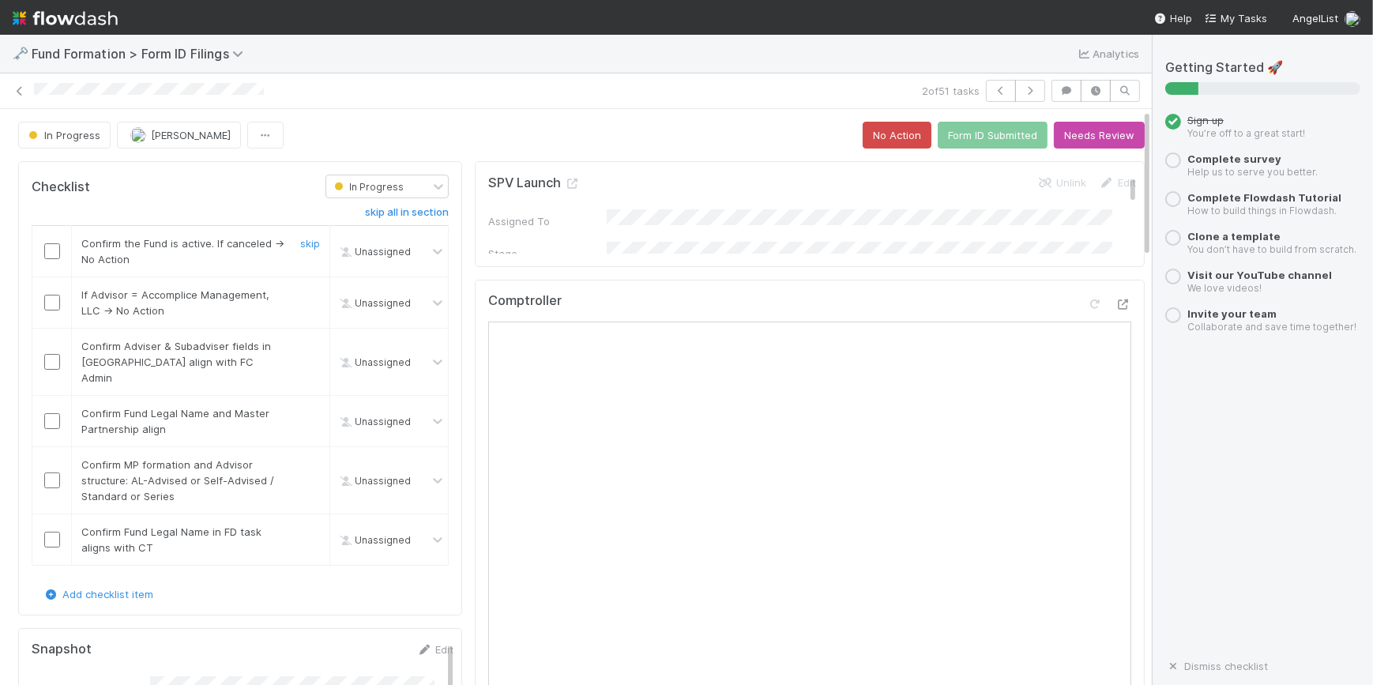
click at [51, 251] on input "checkbox" at bounding box center [52, 251] width 16 height 16
click at [54, 303] on input "checkbox" at bounding box center [52, 303] width 16 height 16
click at [52, 356] on input "checkbox" at bounding box center [52, 362] width 16 height 16
click at [51, 413] on input "checkbox" at bounding box center [52, 421] width 16 height 16
click at [55, 473] on input "checkbox" at bounding box center [52, 481] width 16 height 16
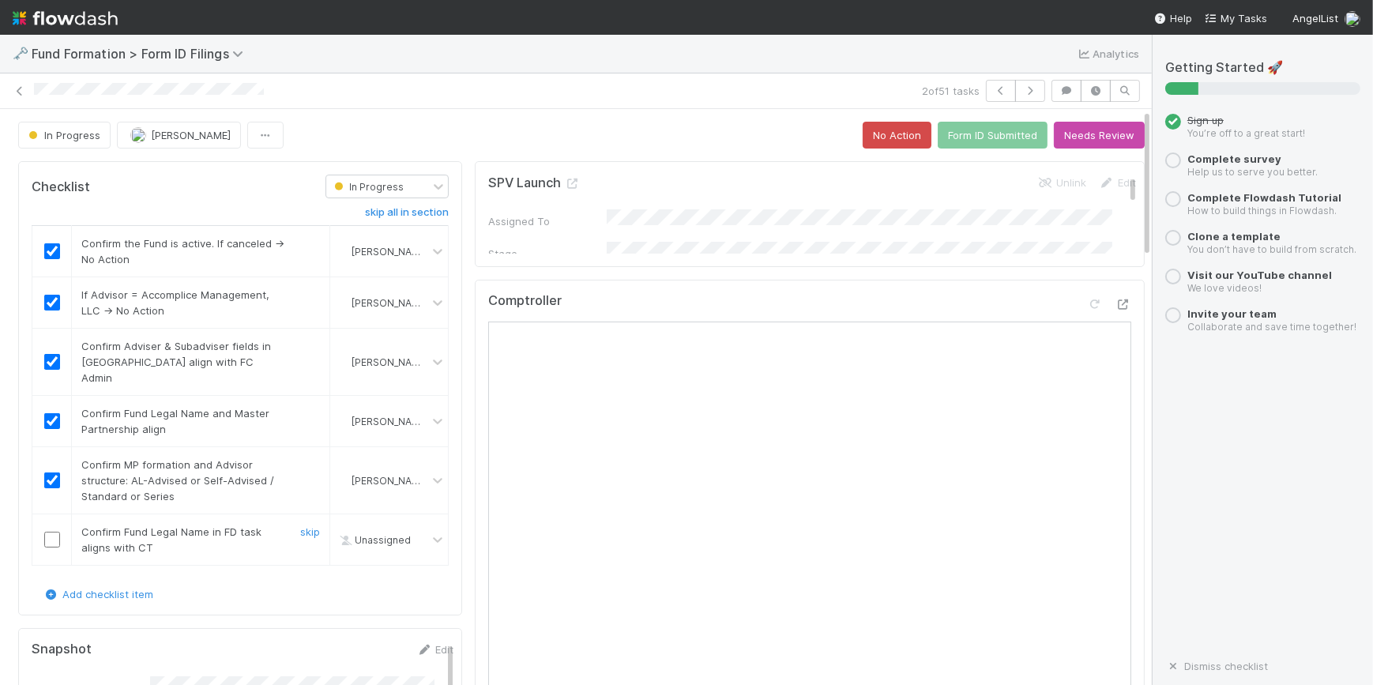
drag, startPoint x: 54, startPoint y: 520, endPoint x: 71, endPoint y: 523, distance: 17.7
click at [54, 532] on input "checkbox" at bounding box center [52, 540] width 16 height 16
checkbox input "true"
click at [955, 141] on button "Form ID Submitted" at bounding box center [993, 135] width 110 height 27
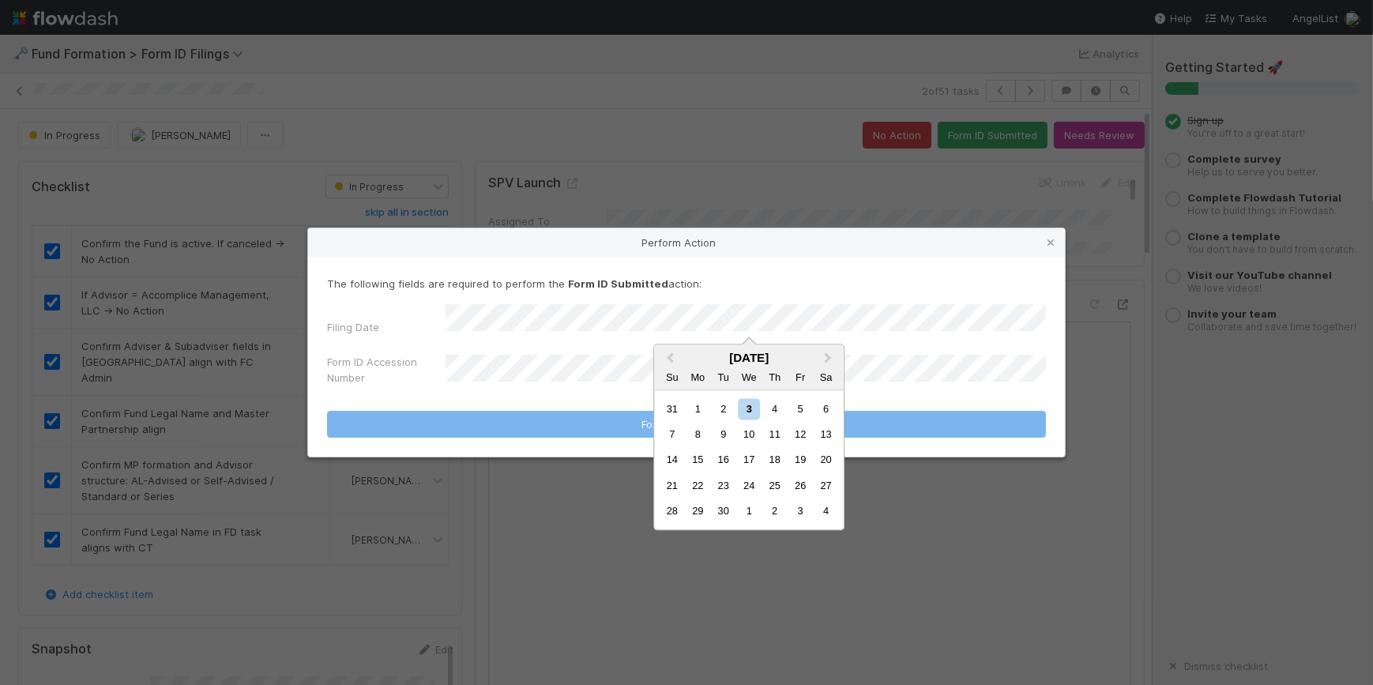
click at [729, 408] on div "2" at bounding box center [723, 408] width 21 height 21
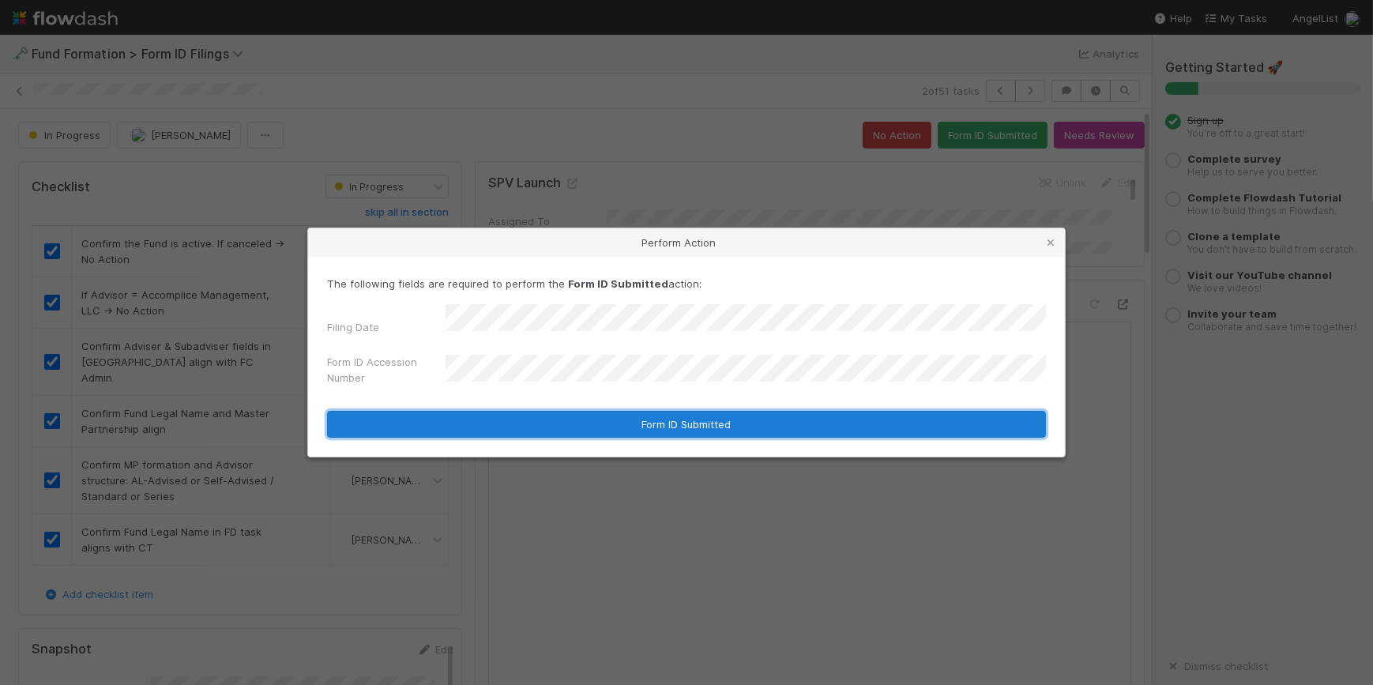
click at [699, 422] on button "Form ID Submitted" at bounding box center [686, 424] width 719 height 27
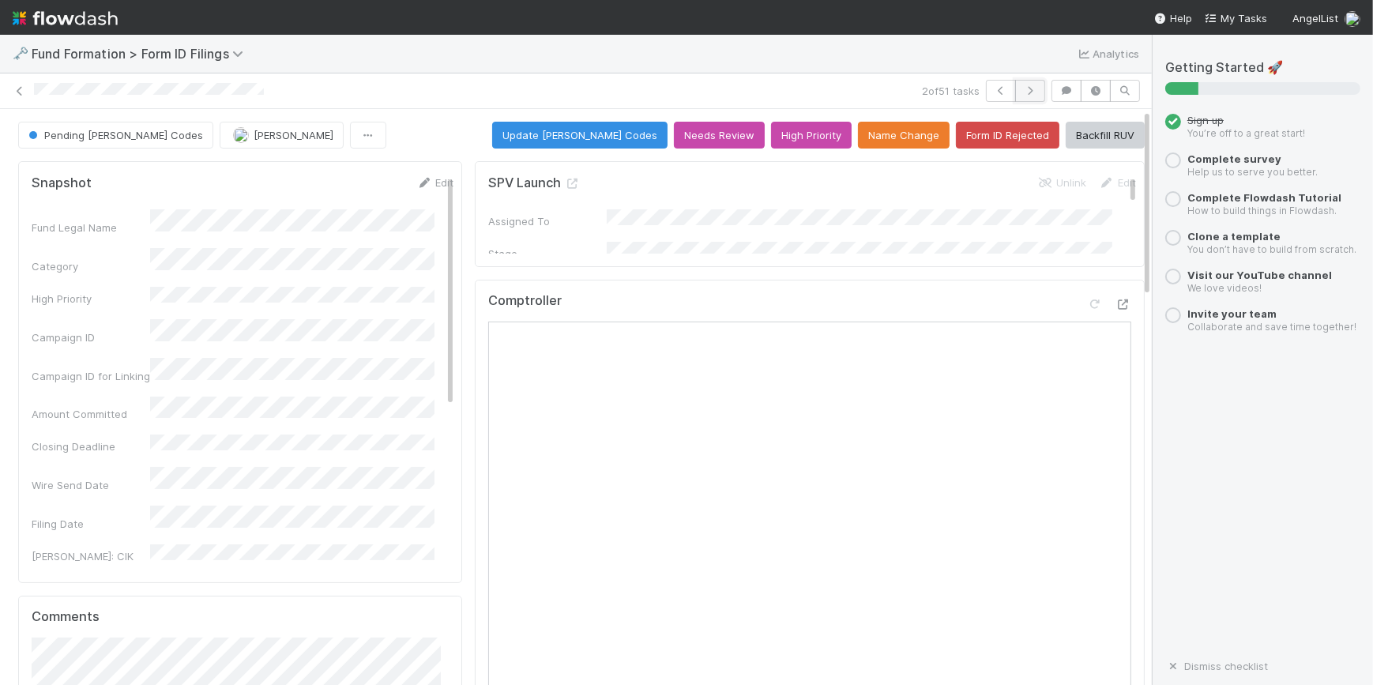
click at [1023, 90] on icon "button" at bounding box center [1031, 90] width 16 height 9
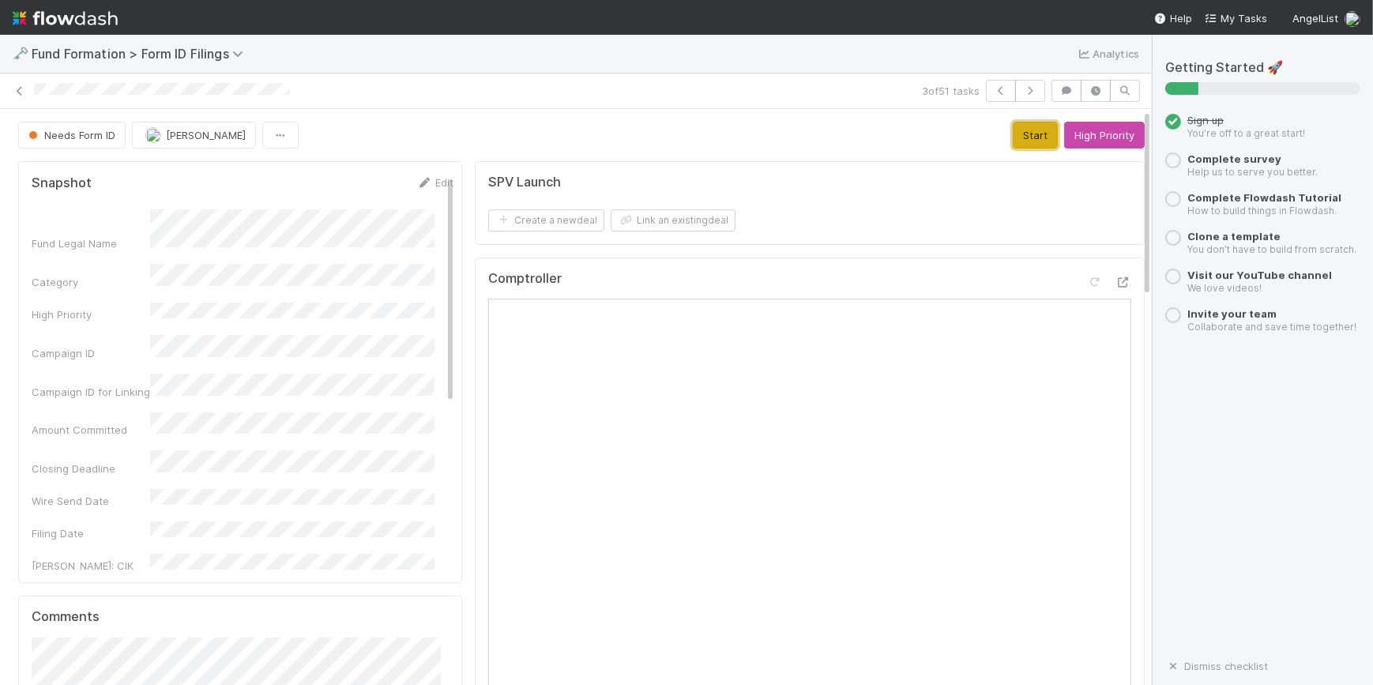
click at [1018, 134] on button "Start" at bounding box center [1035, 135] width 45 height 27
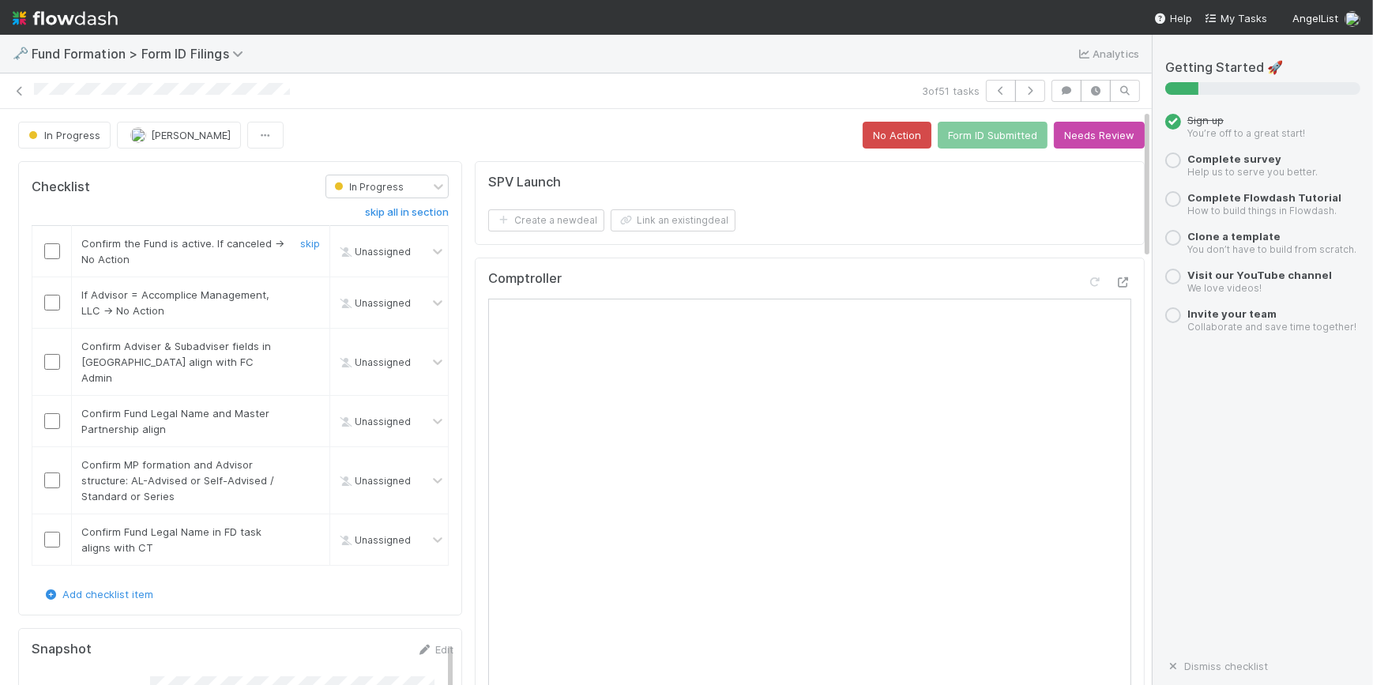
click at [47, 253] on input "checkbox" at bounding box center [52, 251] width 16 height 16
click at [45, 304] on input "checkbox" at bounding box center [52, 303] width 16 height 16
click at [47, 354] on input "checkbox" at bounding box center [52, 362] width 16 height 16
click at [52, 413] on input "checkbox" at bounding box center [52, 421] width 16 height 16
click at [51, 473] on input "checkbox" at bounding box center [52, 481] width 16 height 16
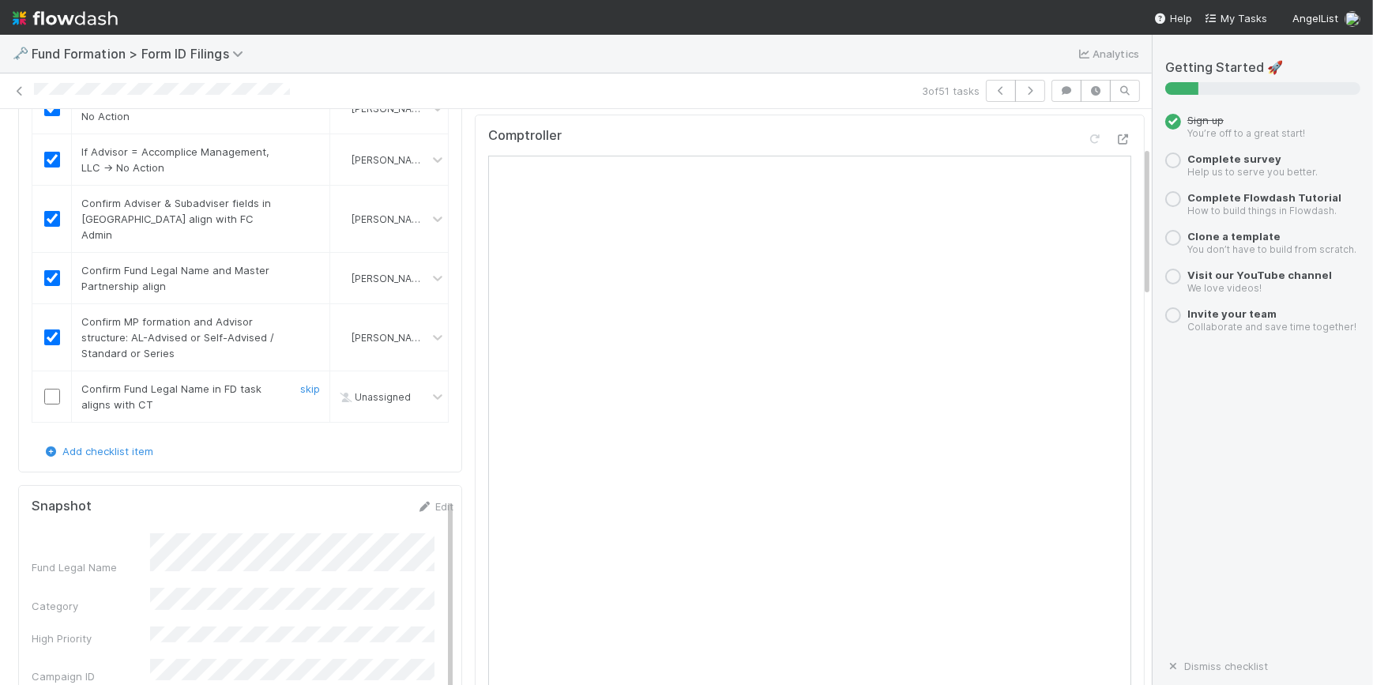
click at [51, 389] on input "checkbox" at bounding box center [52, 397] width 16 height 16
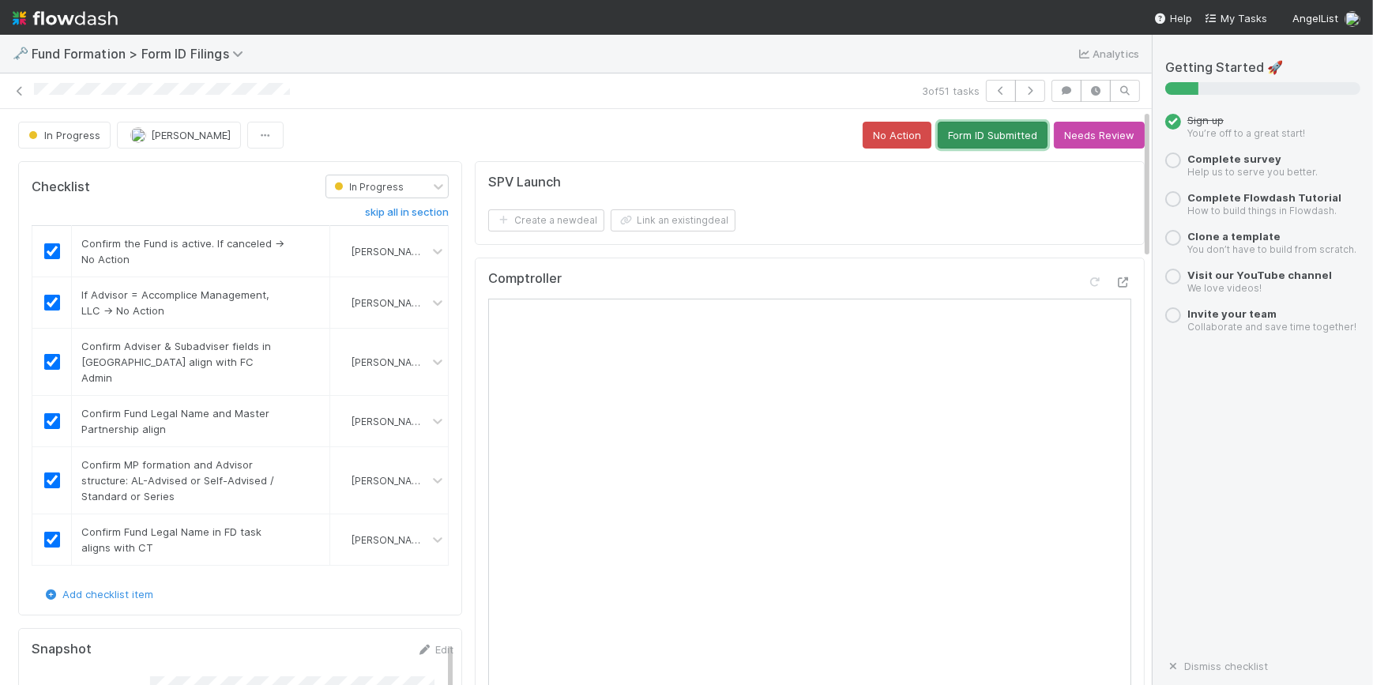
click at [943, 133] on button "Form ID Submitted" at bounding box center [993, 135] width 110 height 27
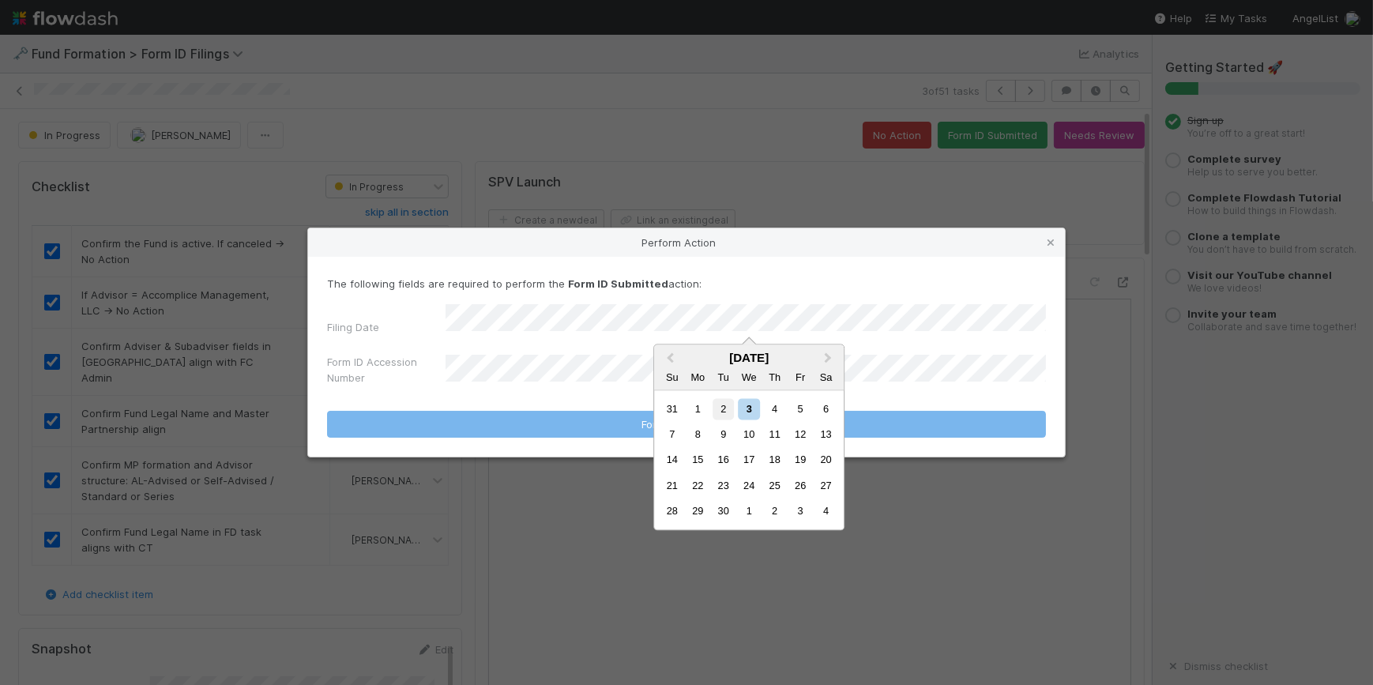
click at [726, 410] on div "2" at bounding box center [723, 408] width 21 height 21
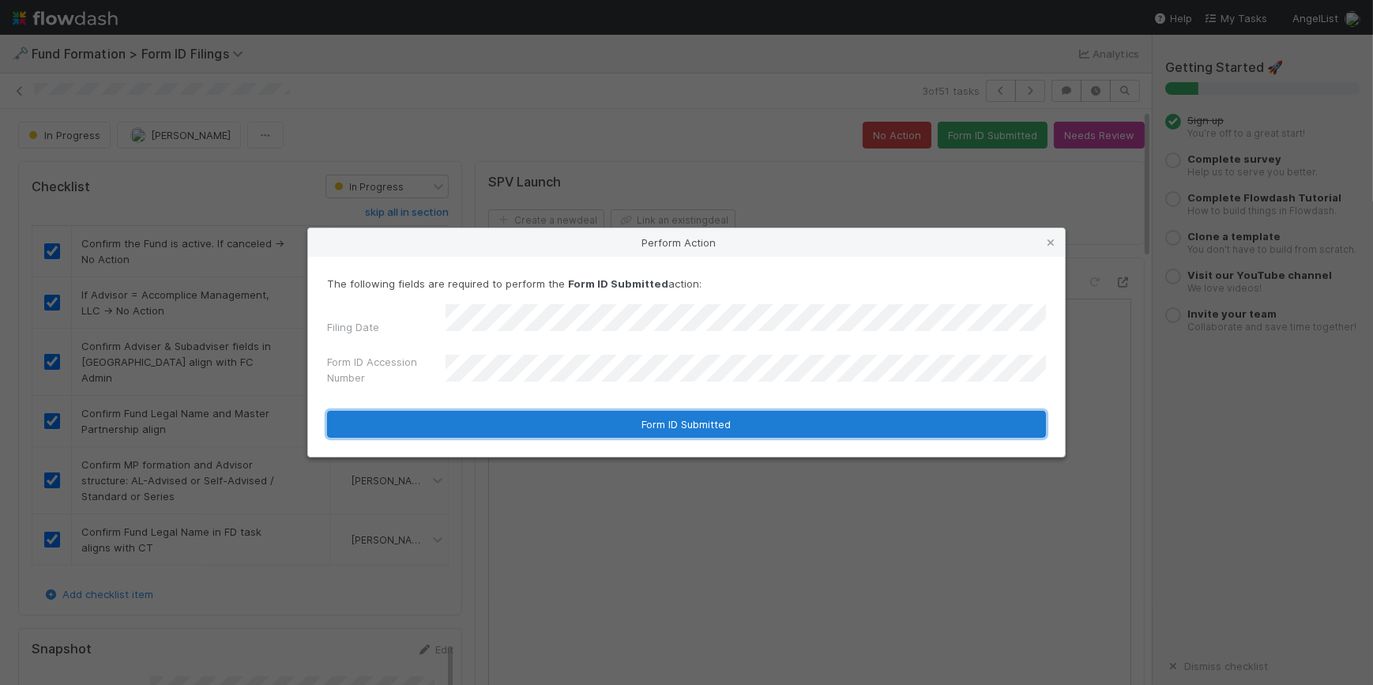
click at [663, 412] on button "Form ID Submitted" at bounding box center [686, 424] width 719 height 27
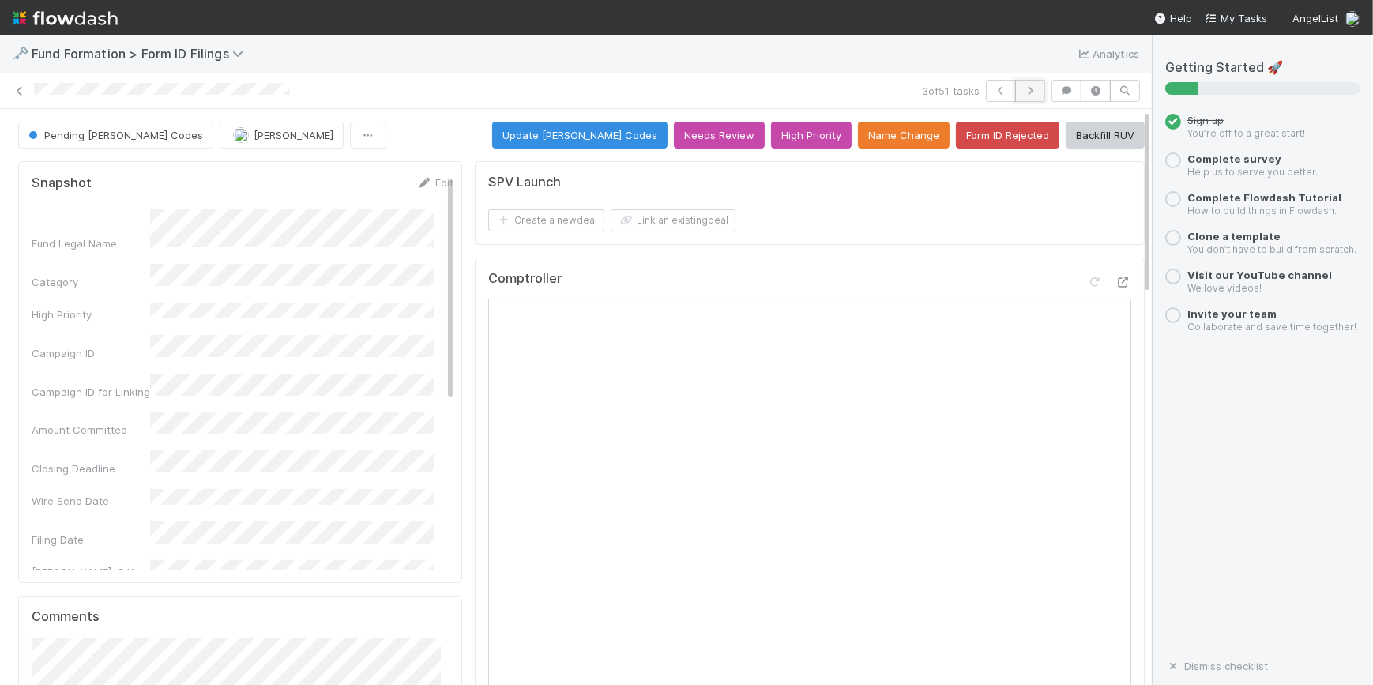
click at [1029, 95] on button "button" at bounding box center [1030, 91] width 30 height 22
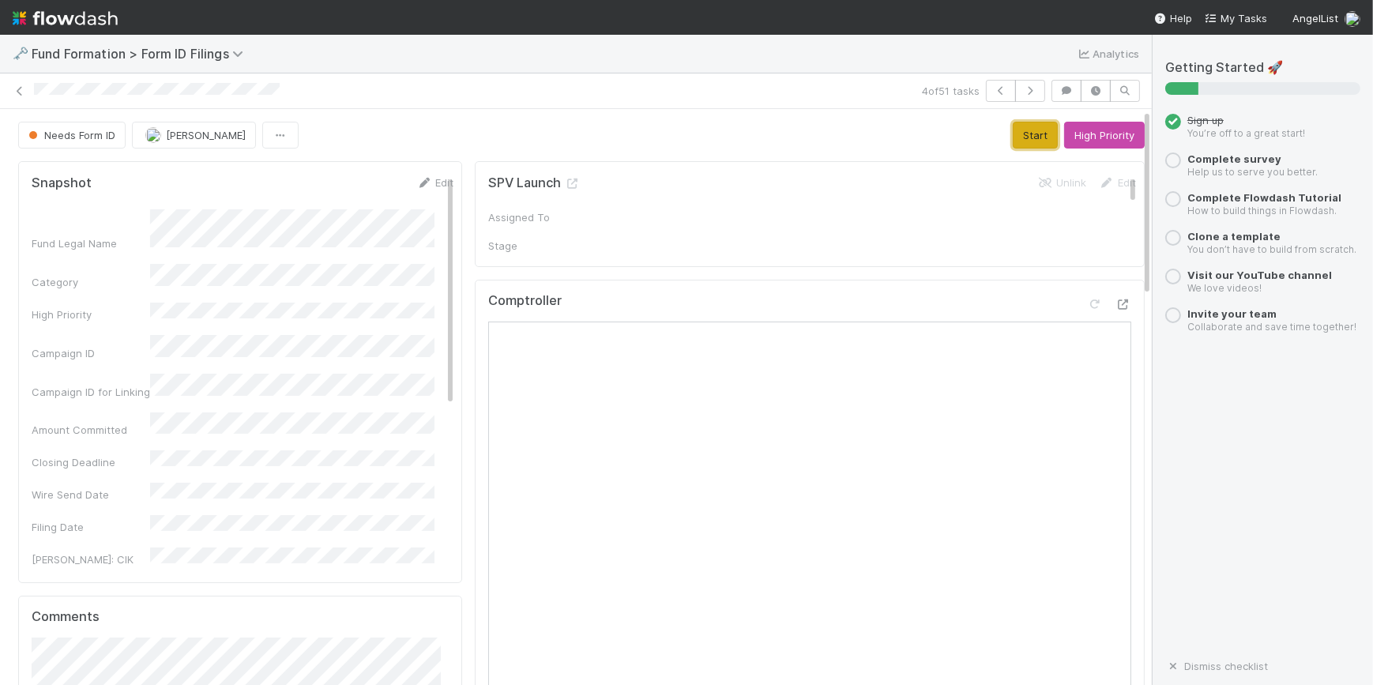
click at [1013, 134] on button "Start" at bounding box center [1035, 135] width 45 height 27
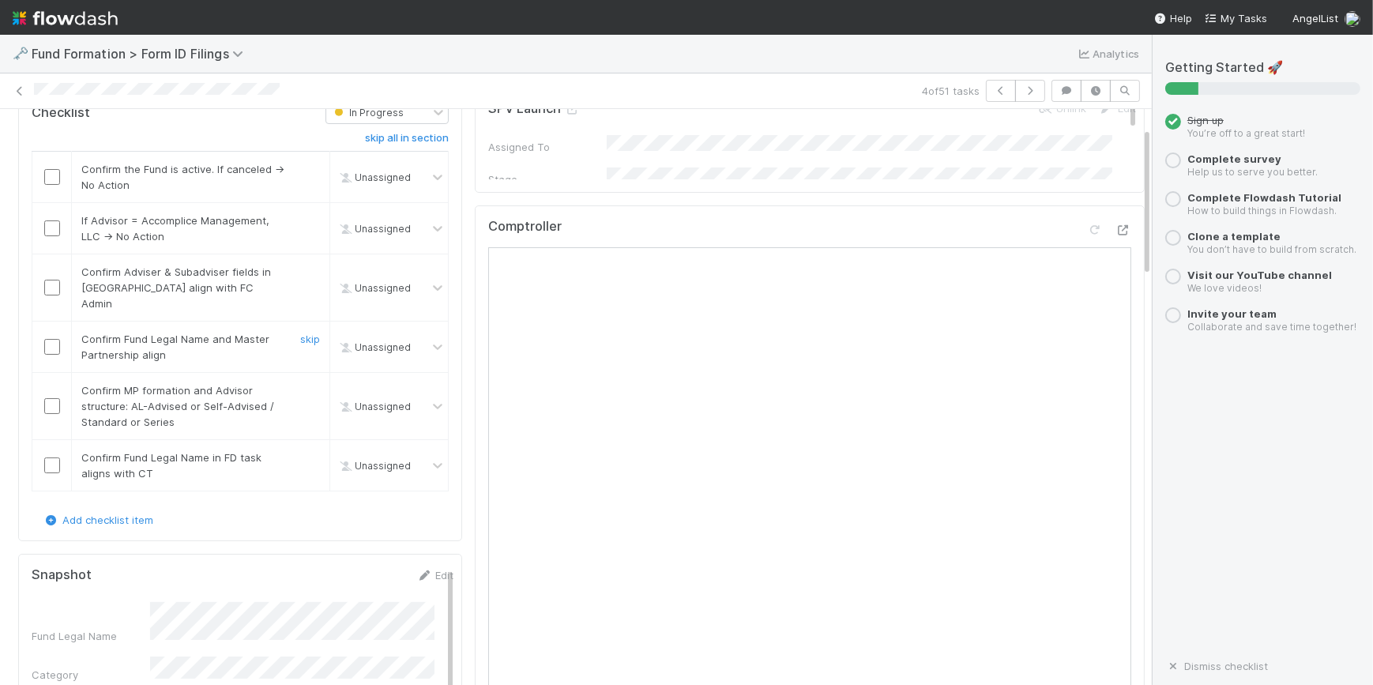
scroll to position [71, 0]
click at [50, 182] on input "checkbox" at bounding box center [52, 180] width 16 height 16
click at [55, 230] on input "checkbox" at bounding box center [52, 232] width 16 height 16
checkbox input "true"
click at [54, 283] on input "checkbox" at bounding box center [52, 291] width 16 height 16
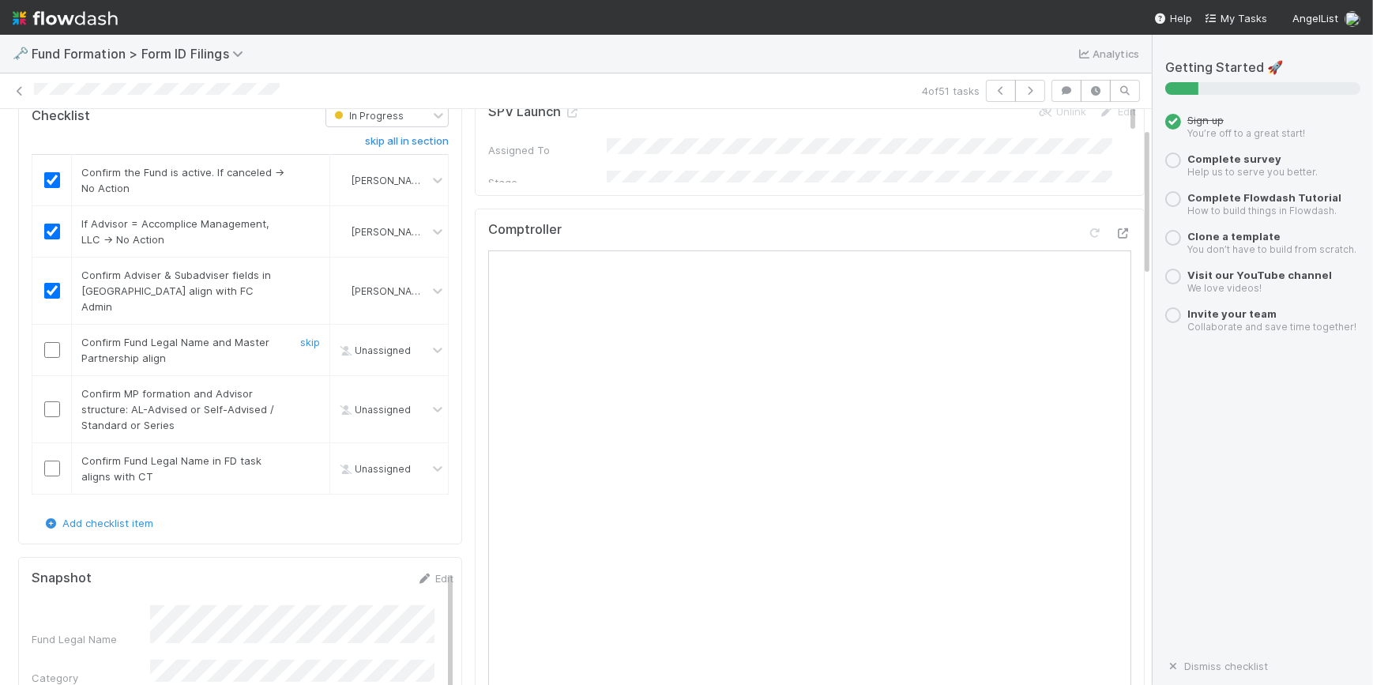
click at [51, 342] on input "checkbox" at bounding box center [52, 350] width 16 height 16
click at [52, 401] on input "checkbox" at bounding box center [52, 409] width 16 height 16
click at [53, 461] on input "checkbox" at bounding box center [52, 469] width 16 height 16
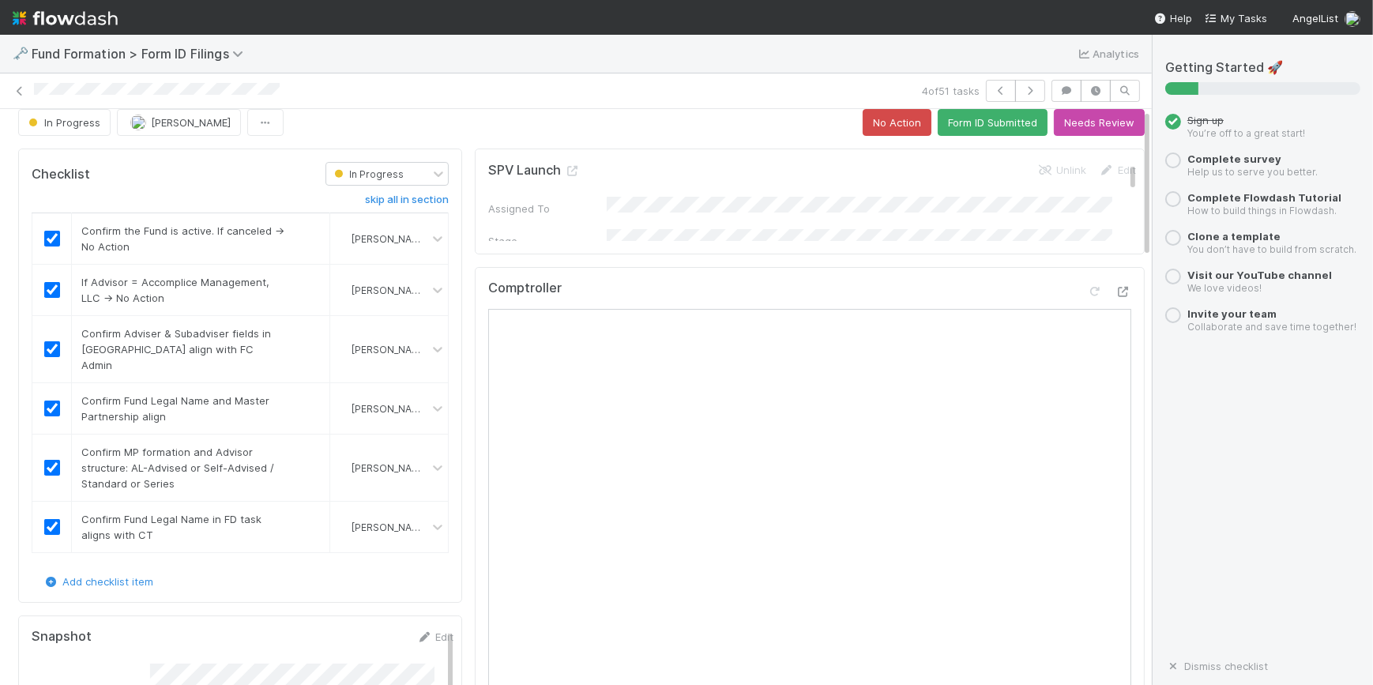
scroll to position [0, 0]
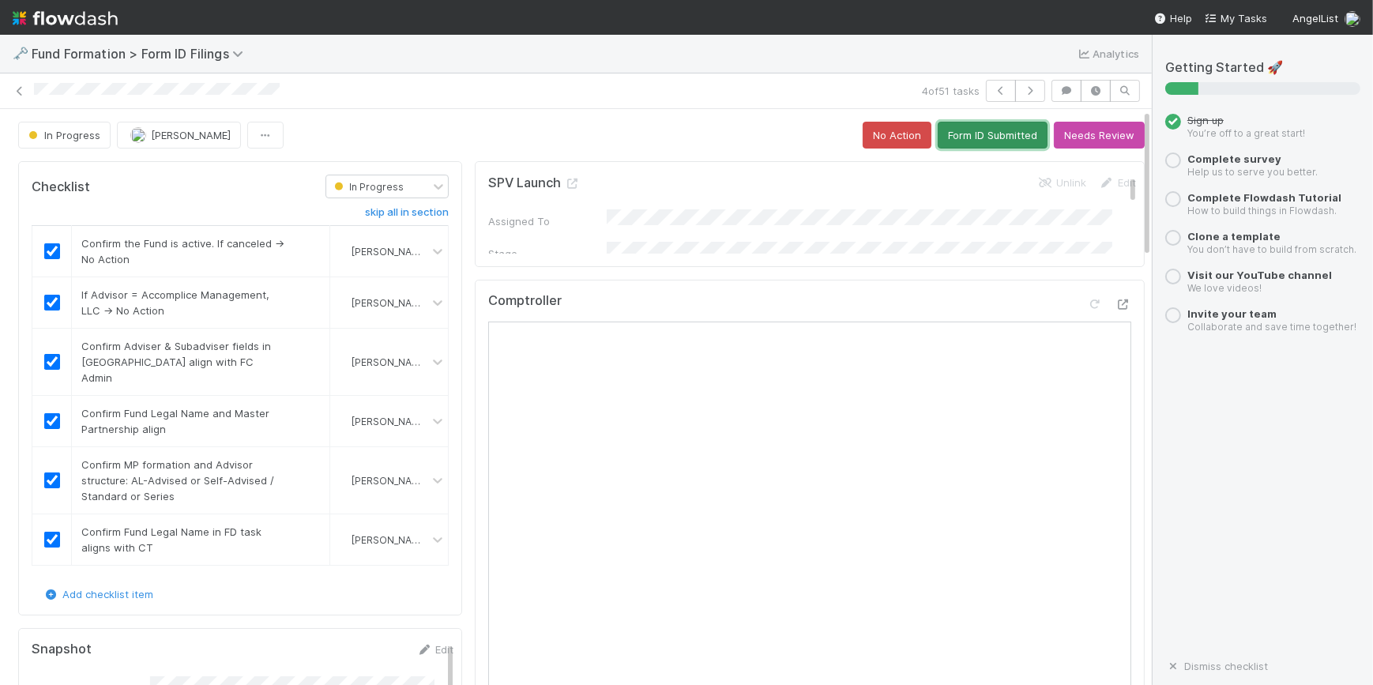
click at [944, 130] on button "Form ID Submitted" at bounding box center [993, 135] width 110 height 27
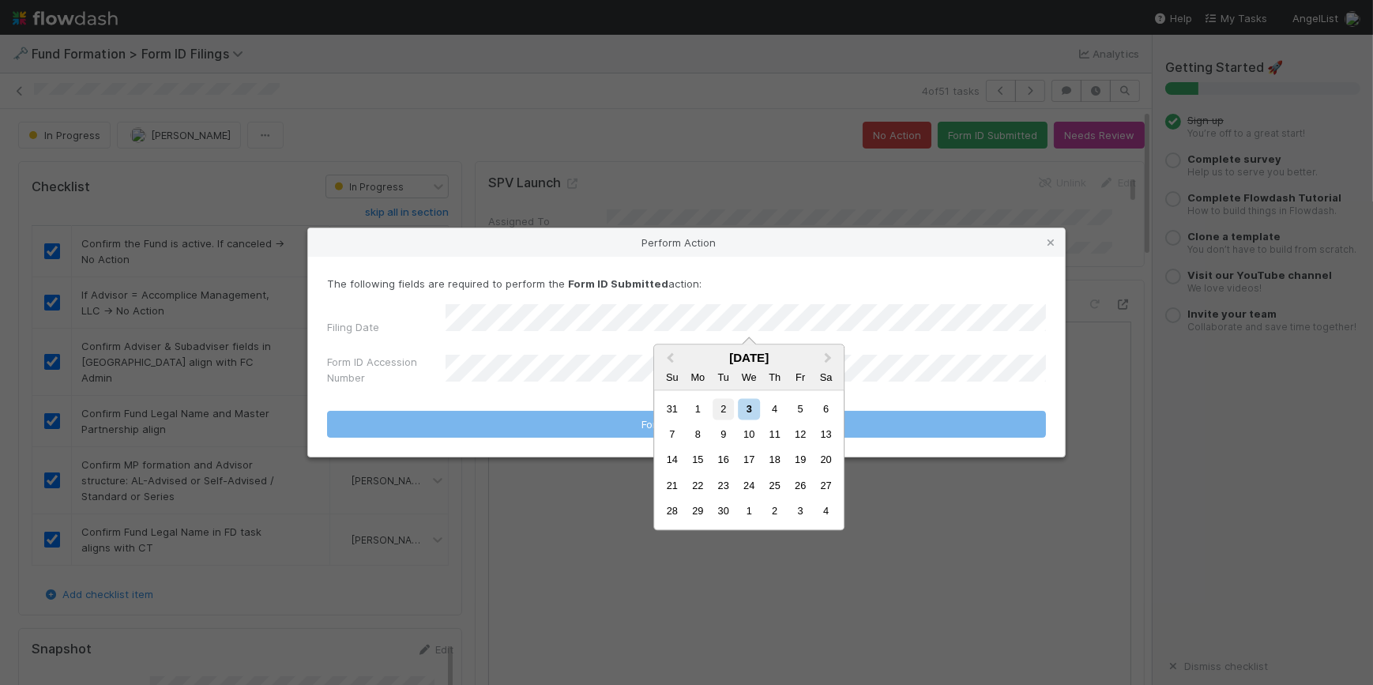
click at [726, 410] on div "2" at bounding box center [723, 408] width 21 height 21
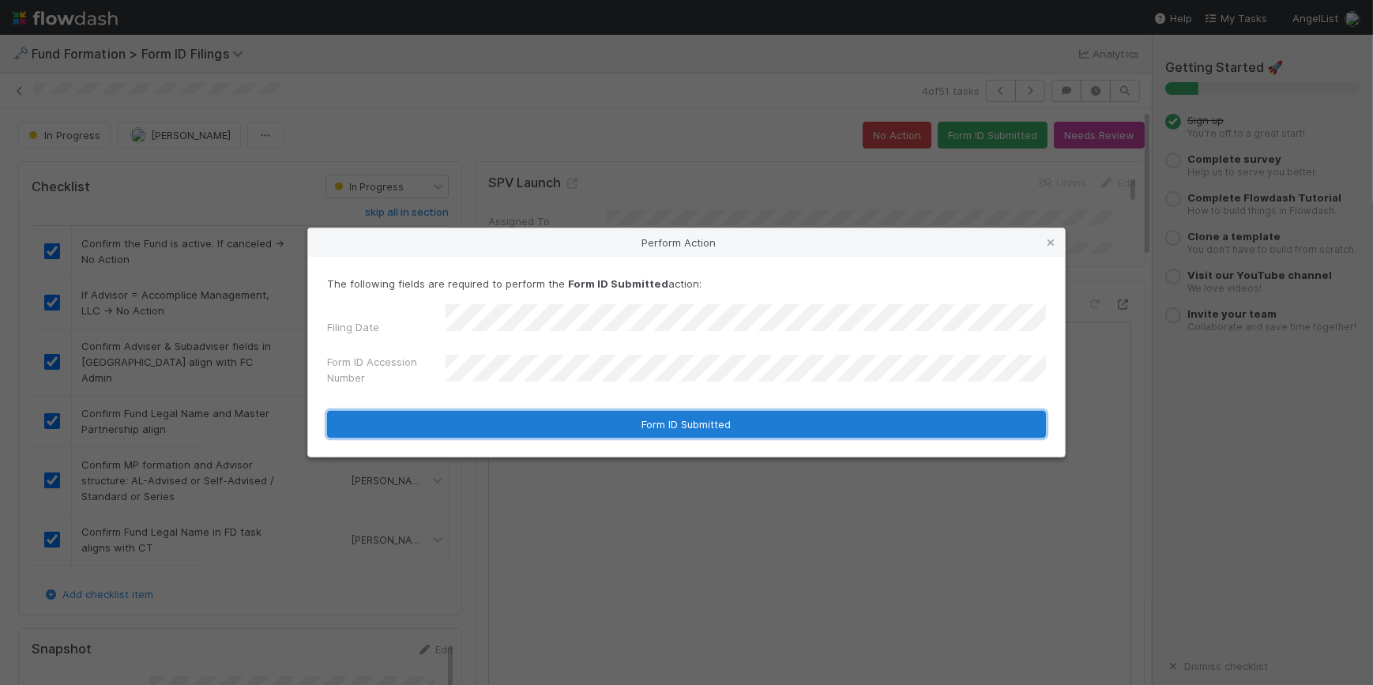
click at [672, 414] on button "Form ID Submitted" at bounding box center [686, 424] width 719 height 27
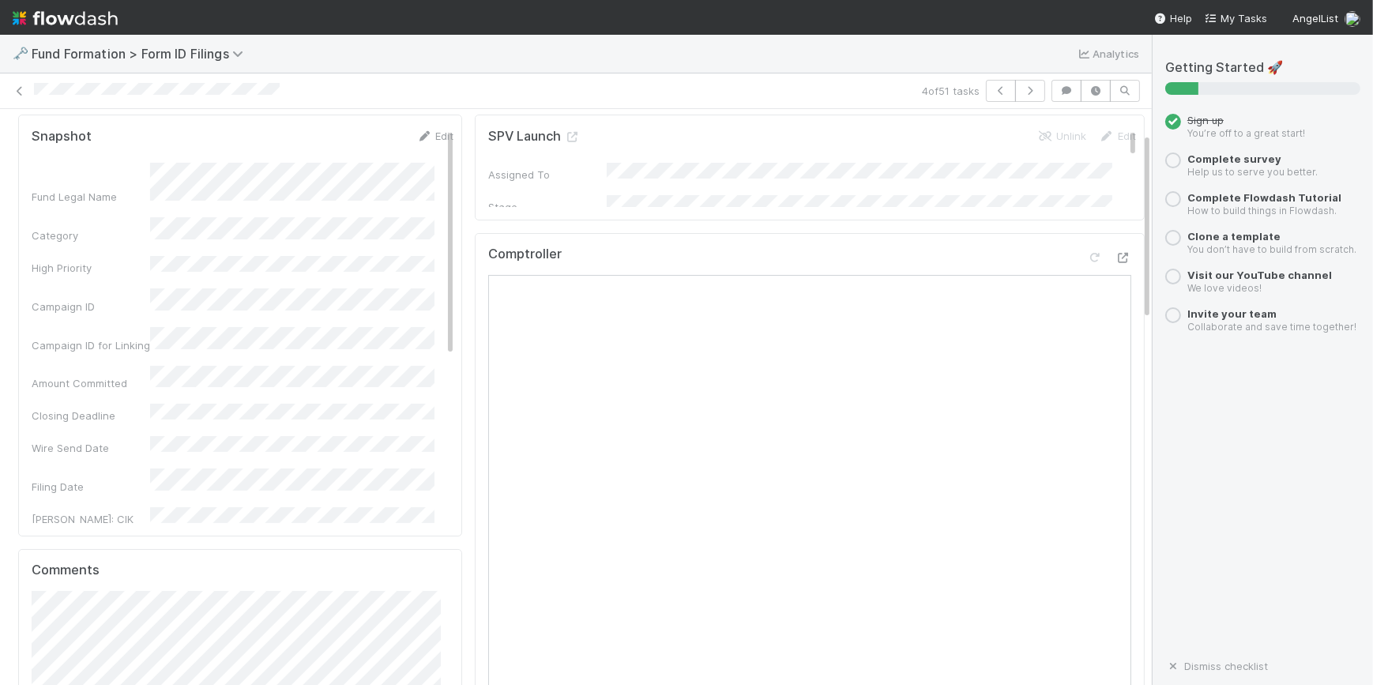
scroll to position [71, 0]
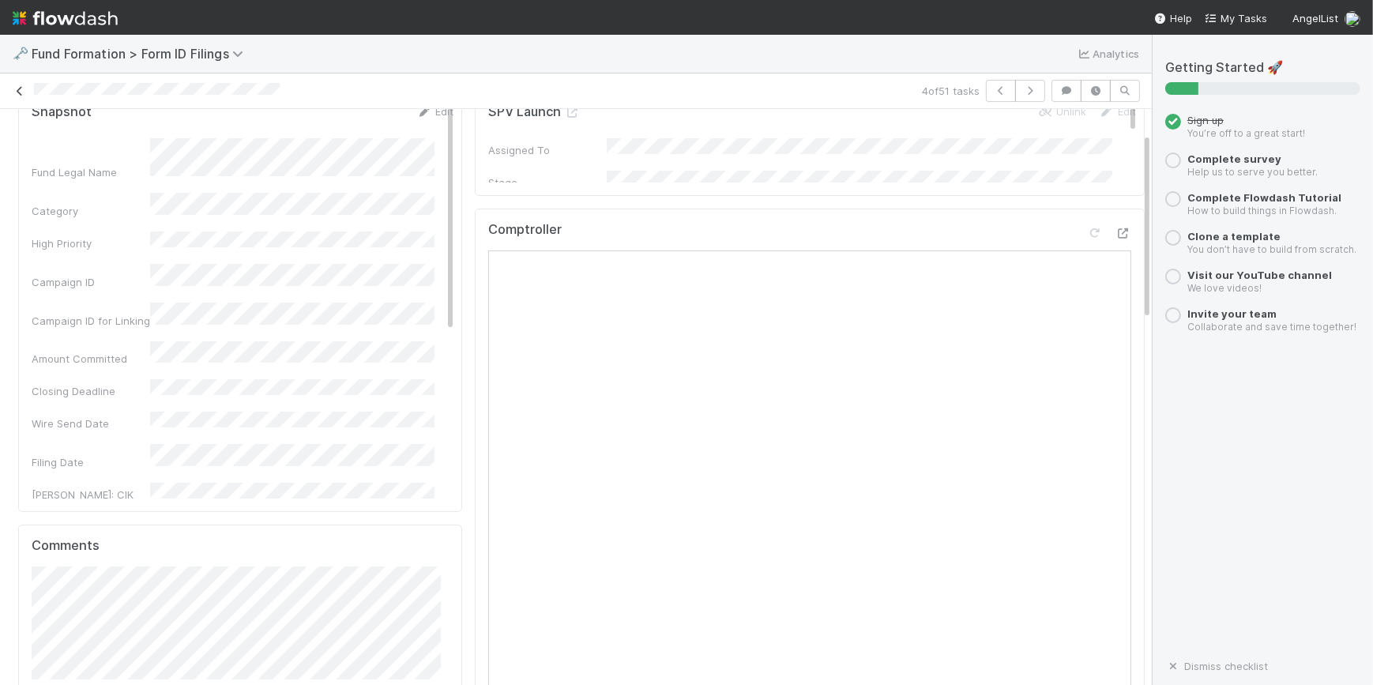
click at [17, 86] on icon at bounding box center [20, 91] width 16 height 10
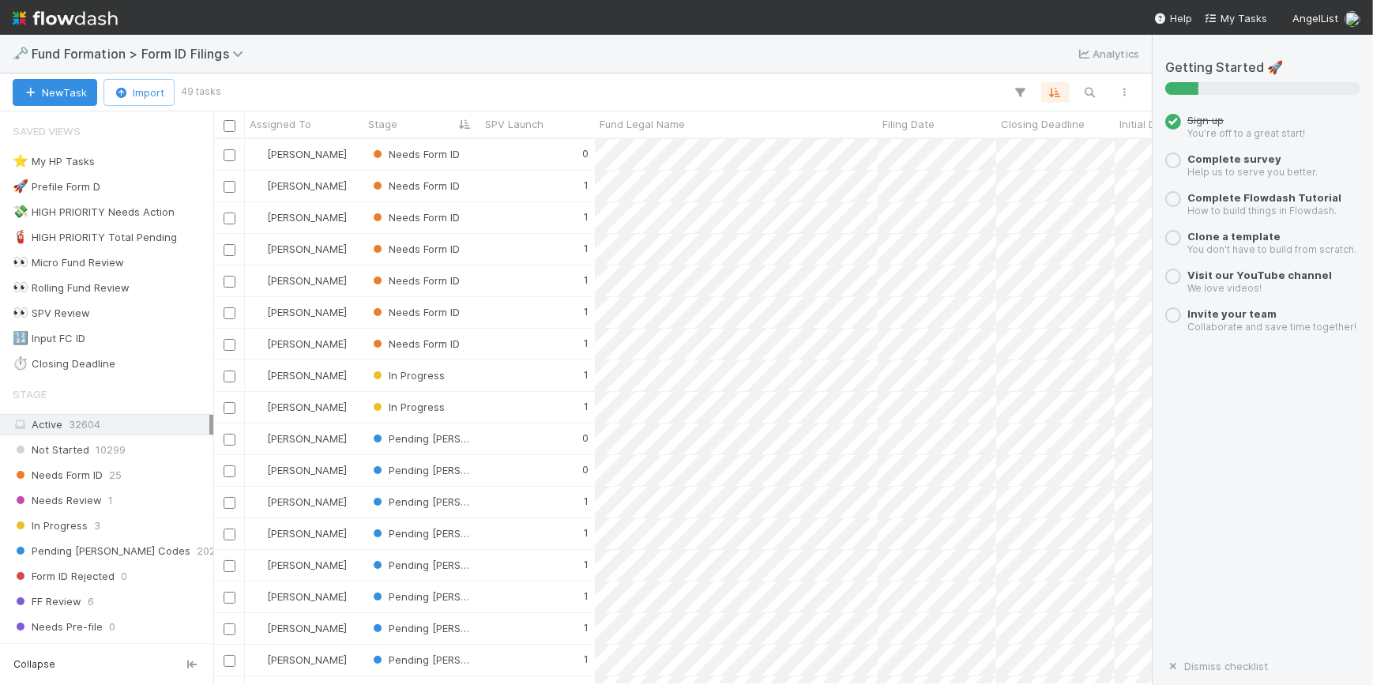
scroll to position [534, 928]
click at [488, 188] on div "1" at bounding box center [537, 186] width 115 height 31
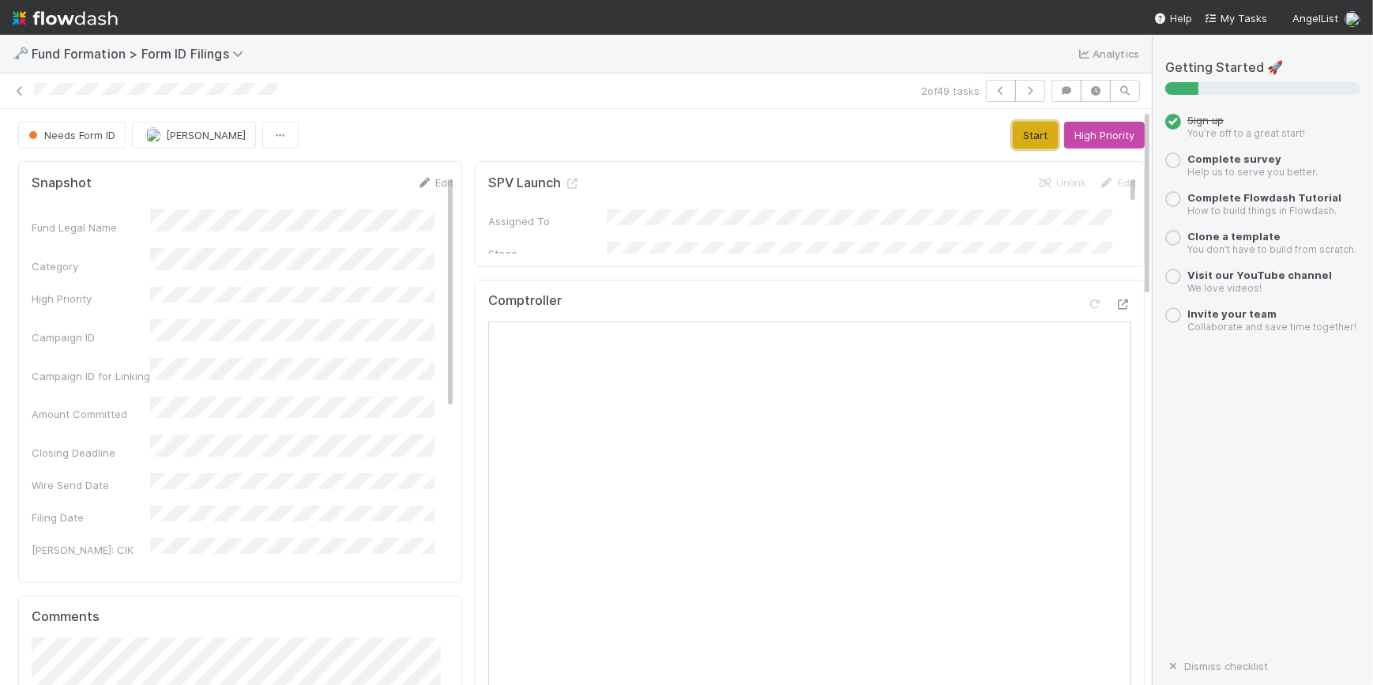
click at [1022, 134] on button "Start" at bounding box center [1035, 135] width 45 height 27
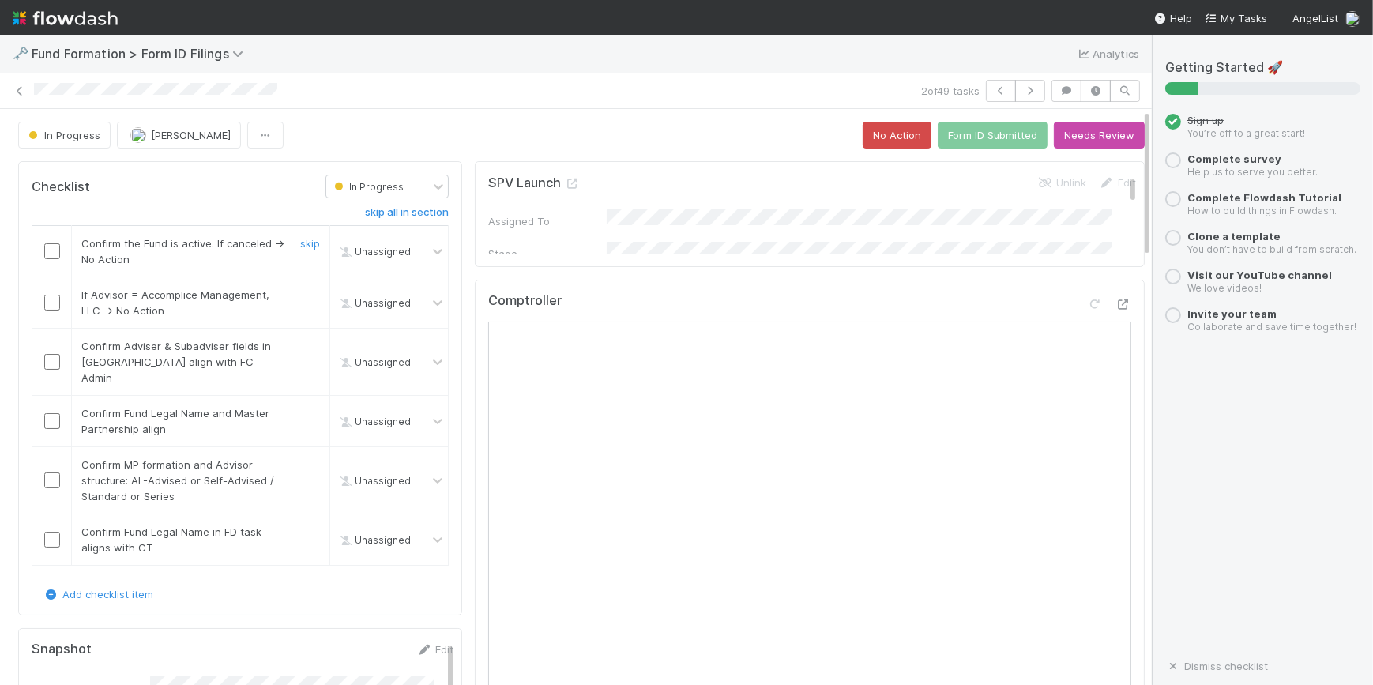
click at [55, 253] on input "checkbox" at bounding box center [52, 251] width 16 height 16
click at [54, 305] on input "checkbox" at bounding box center [52, 303] width 16 height 16
click at [55, 354] on input "checkbox" at bounding box center [52, 362] width 16 height 16
click at [51, 413] on input "checkbox" at bounding box center [52, 421] width 16 height 16
click at [58, 473] on input "checkbox" at bounding box center [52, 481] width 16 height 16
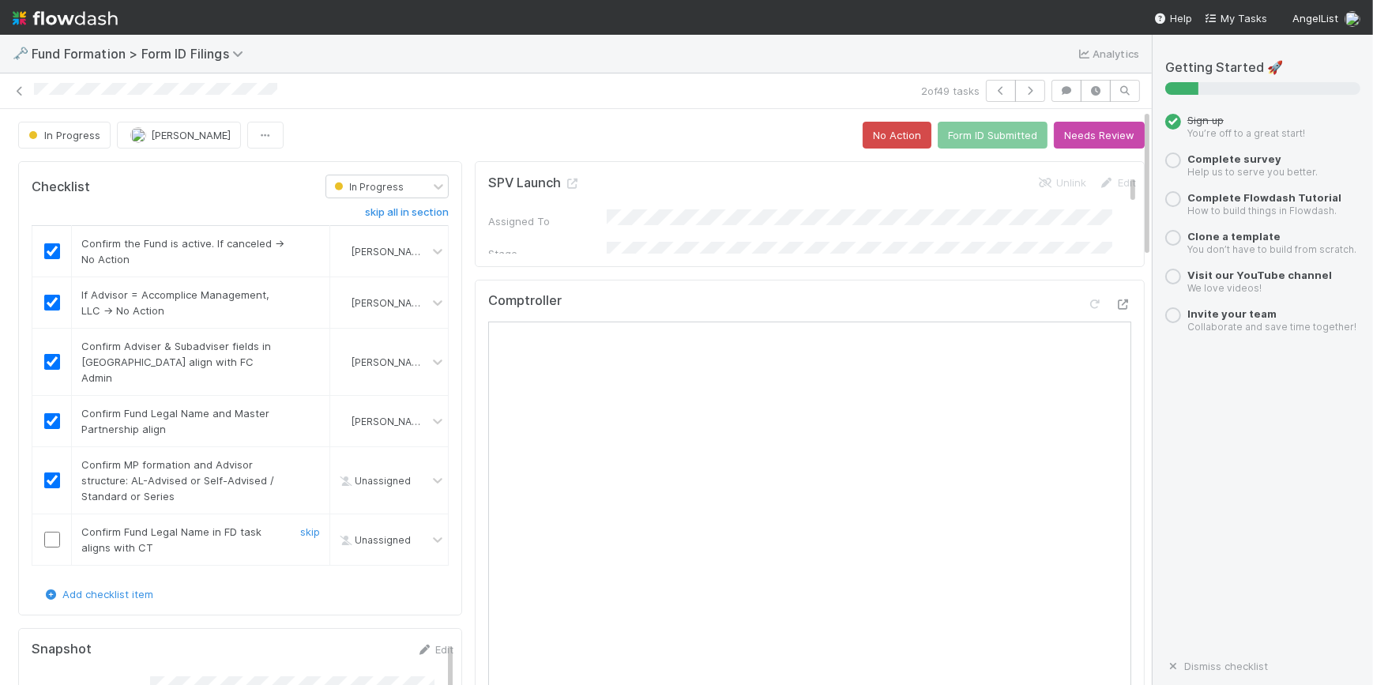
checkbox input "true"
click at [47, 532] on input "checkbox" at bounding box center [52, 540] width 16 height 16
click at [967, 130] on button "Form ID Submitted" at bounding box center [993, 135] width 110 height 27
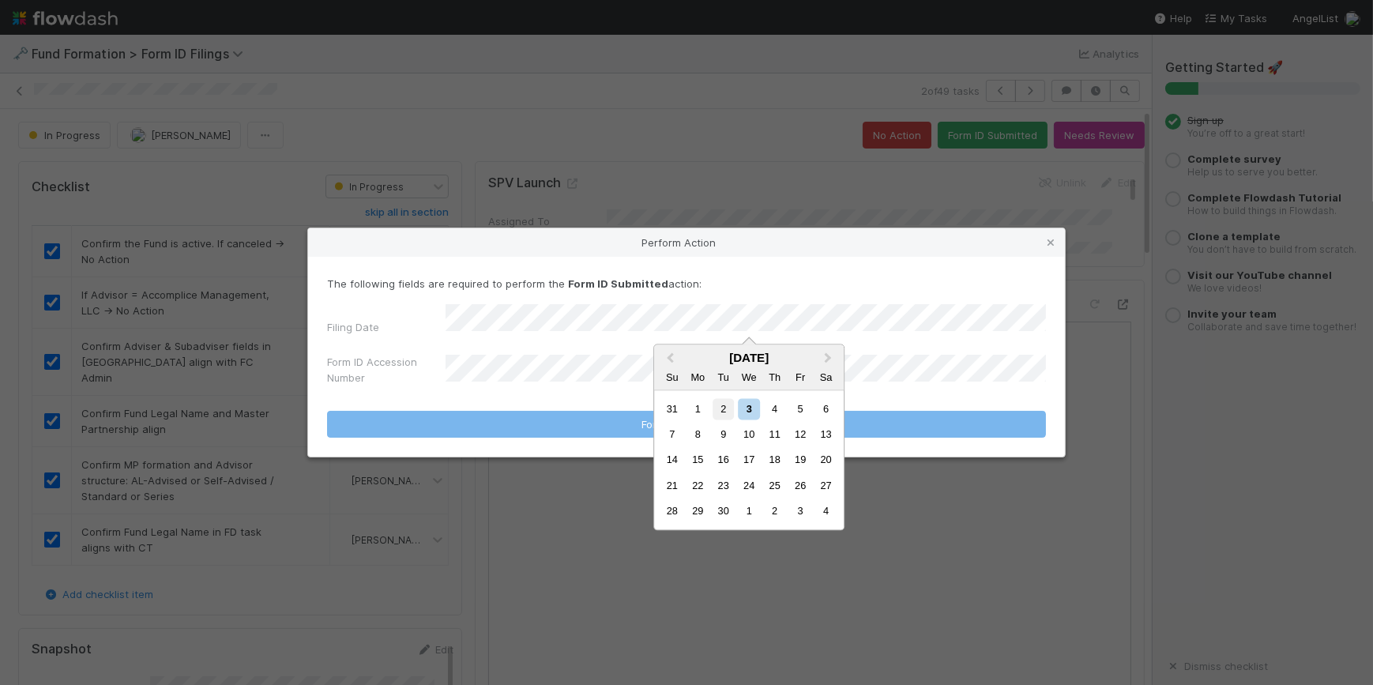
click at [724, 411] on div "2" at bounding box center [723, 408] width 21 height 21
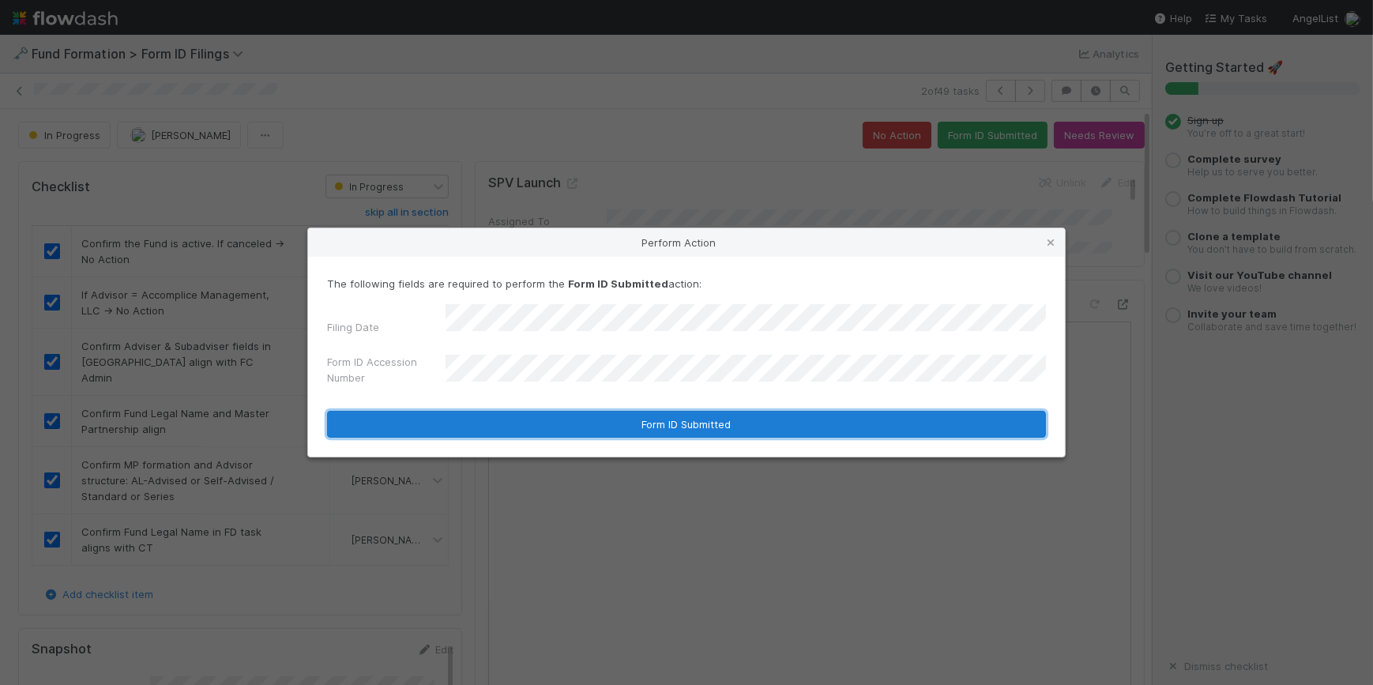
click at [693, 411] on button "Form ID Submitted" at bounding box center [686, 424] width 719 height 27
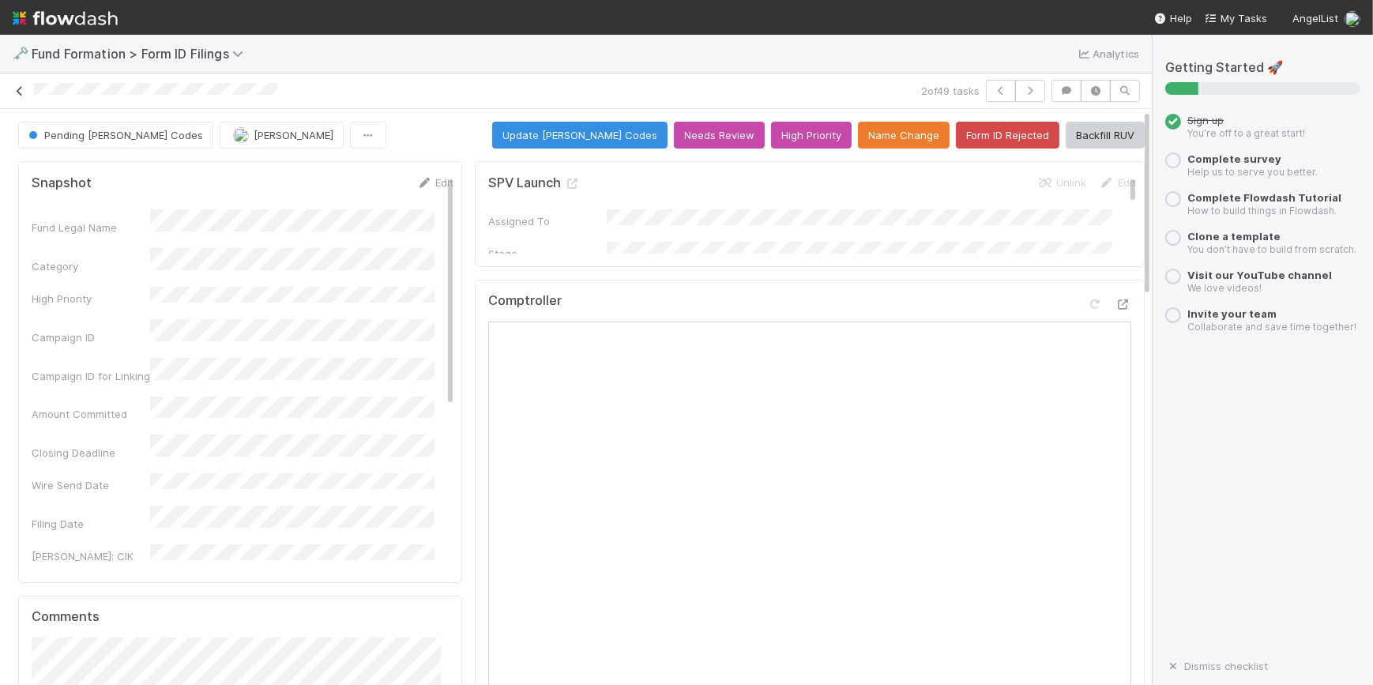
click at [20, 92] on icon at bounding box center [20, 91] width 16 height 10
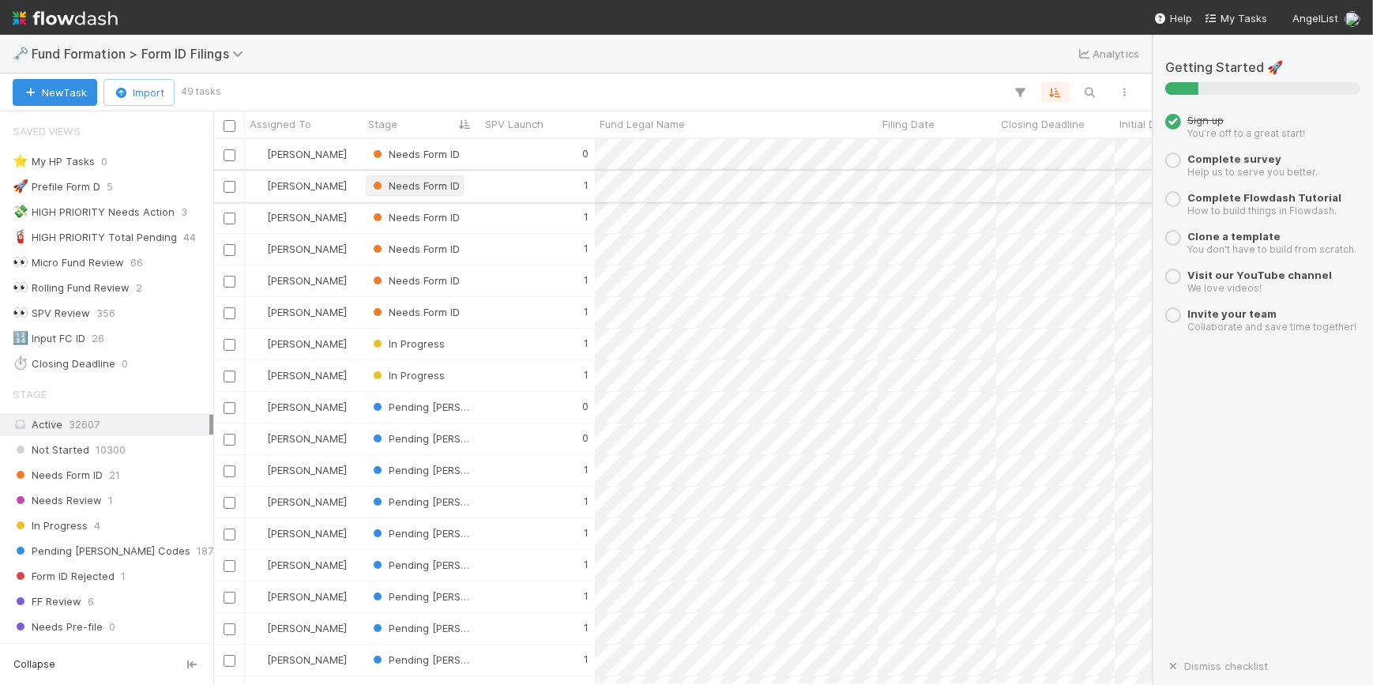
click at [458, 183] on span "Needs Form ID" at bounding box center [415, 185] width 90 height 13
click at [541, 181] on div "1" at bounding box center [537, 186] width 115 height 31
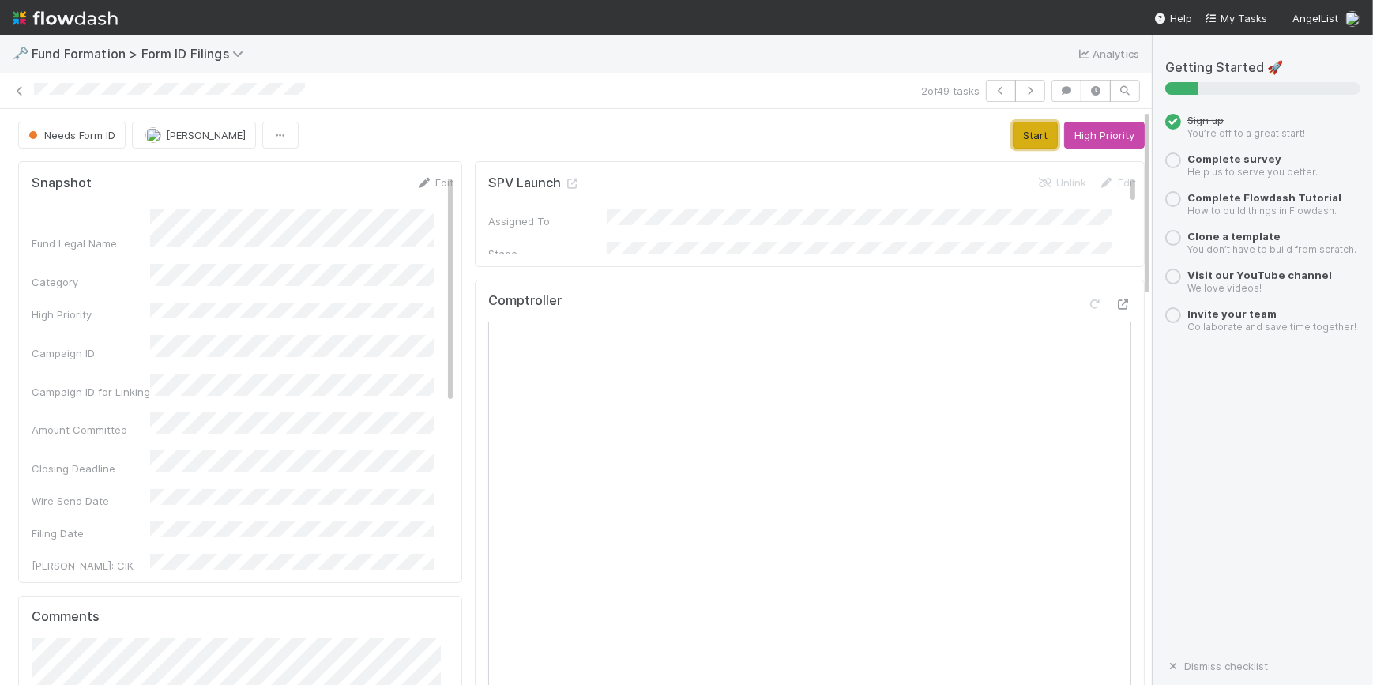
click at [1013, 134] on button "Start" at bounding box center [1035, 135] width 45 height 27
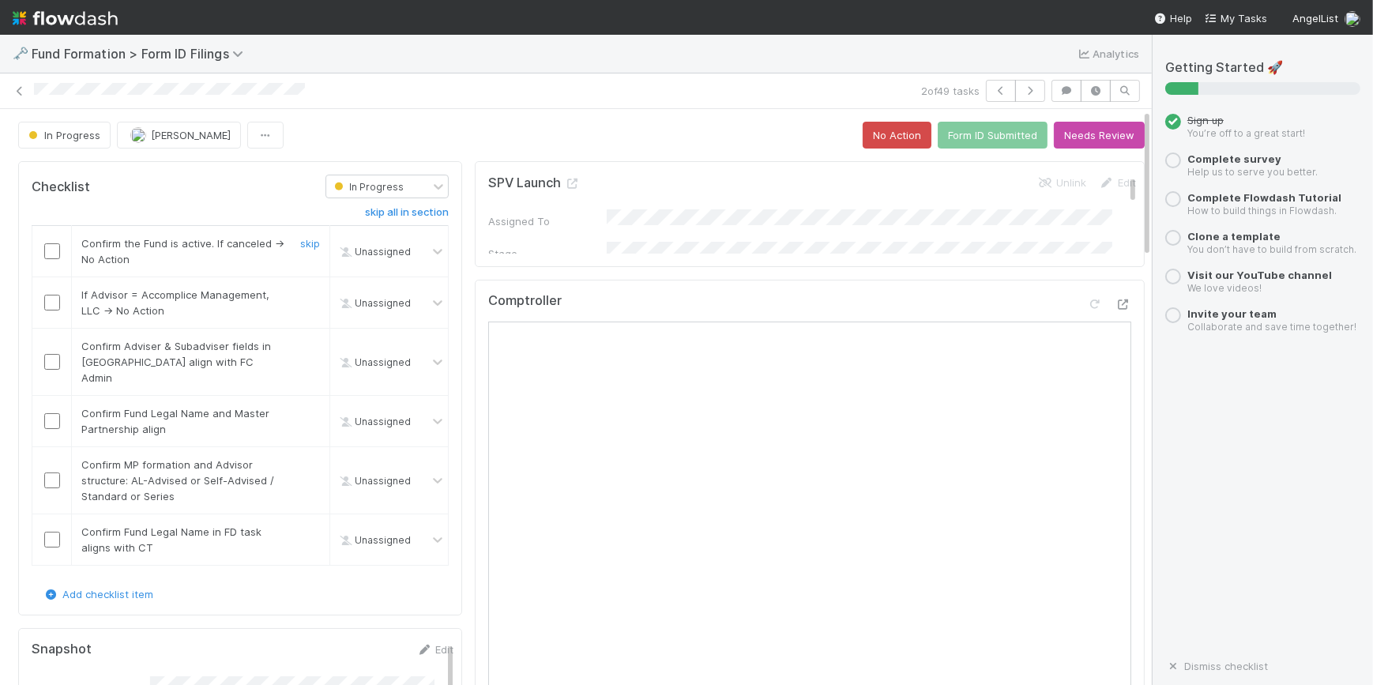
click at [47, 249] on input "checkbox" at bounding box center [52, 251] width 16 height 16
click at [47, 302] on input "checkbox" at bounding box center [52, 303] width 16 height 16
click at [51, 363] on td at bounding box center [52, 362] width 40 height 67
click at [50, 354] on input "checkbox" at bounding box center [52, 362] width 16 height 16
click at [53, 413] on input "checkbox" at bounding box center [52, 421] width 16 height 16
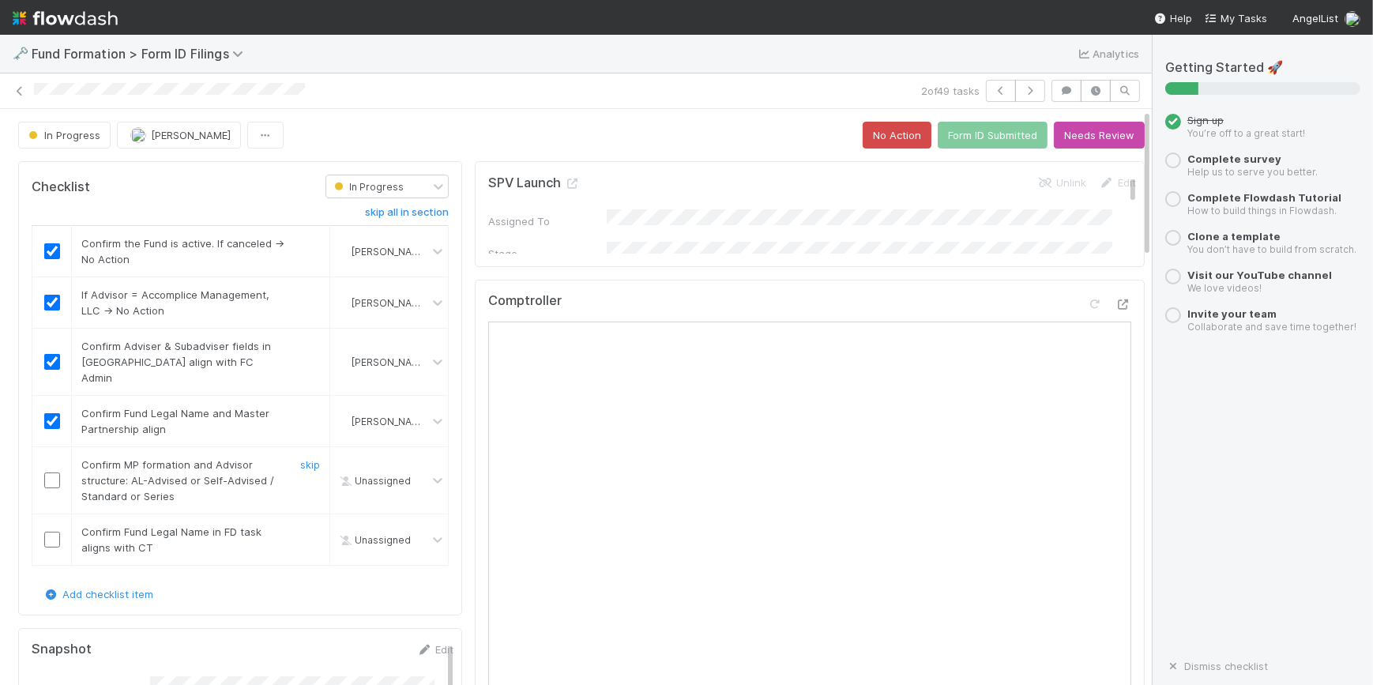
click at [54, 473] on input "checkbox" at bounding box center [52, 481] width 16 height 16
click at [49, 532] on input "checkbox" at bounding box center [52, 540] width 16 height 16
click at [955, 139] on button "Form ID Submitted" at bounding box center [993, 135] width 110 height 27
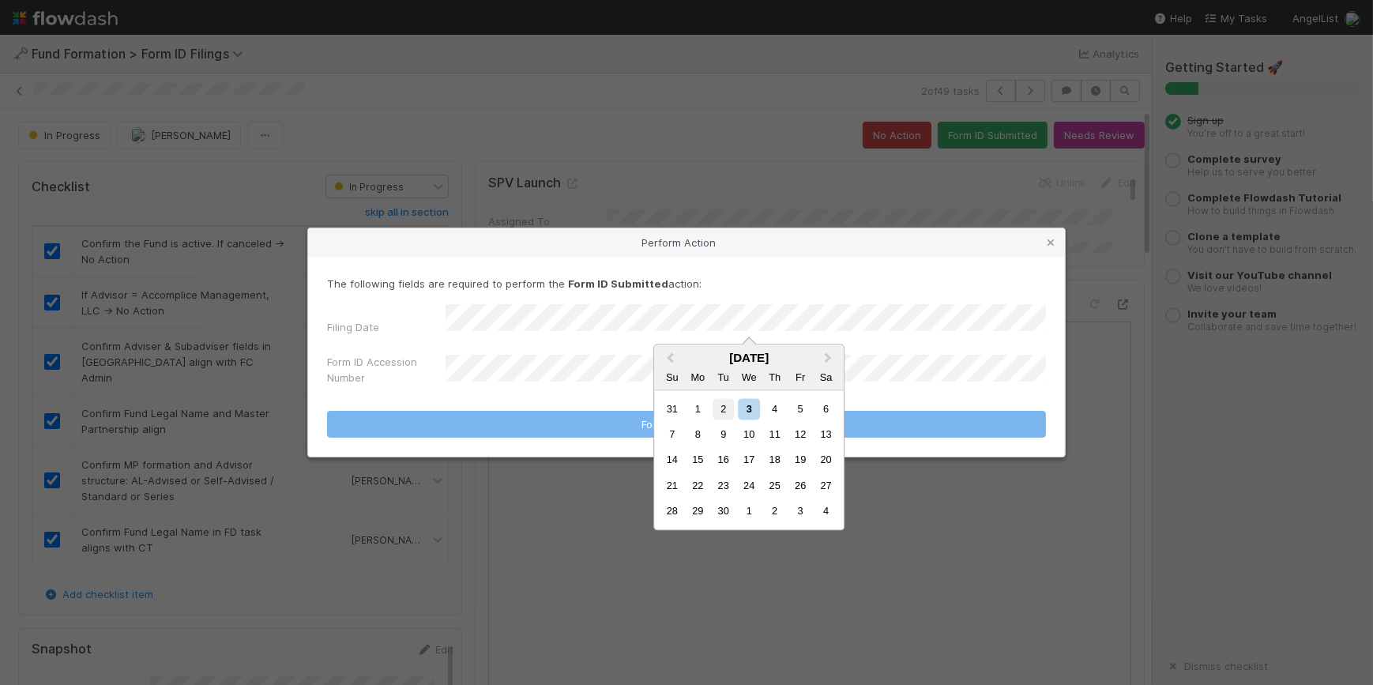
click at [721, 418] on div "2" at bounding box center [723, 408] width 21 height 21
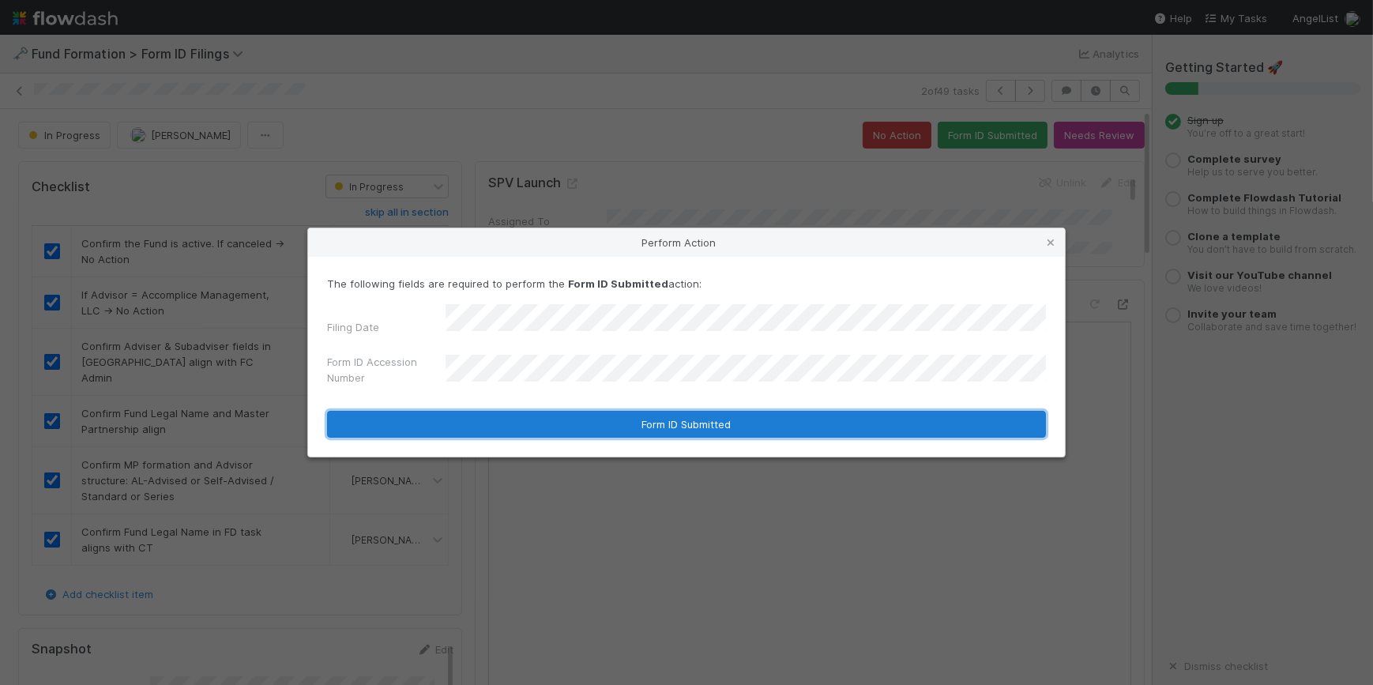
click at [692, 411] on button "Form ID Submitted" at bounding box center [686, 424] width 719 height 27
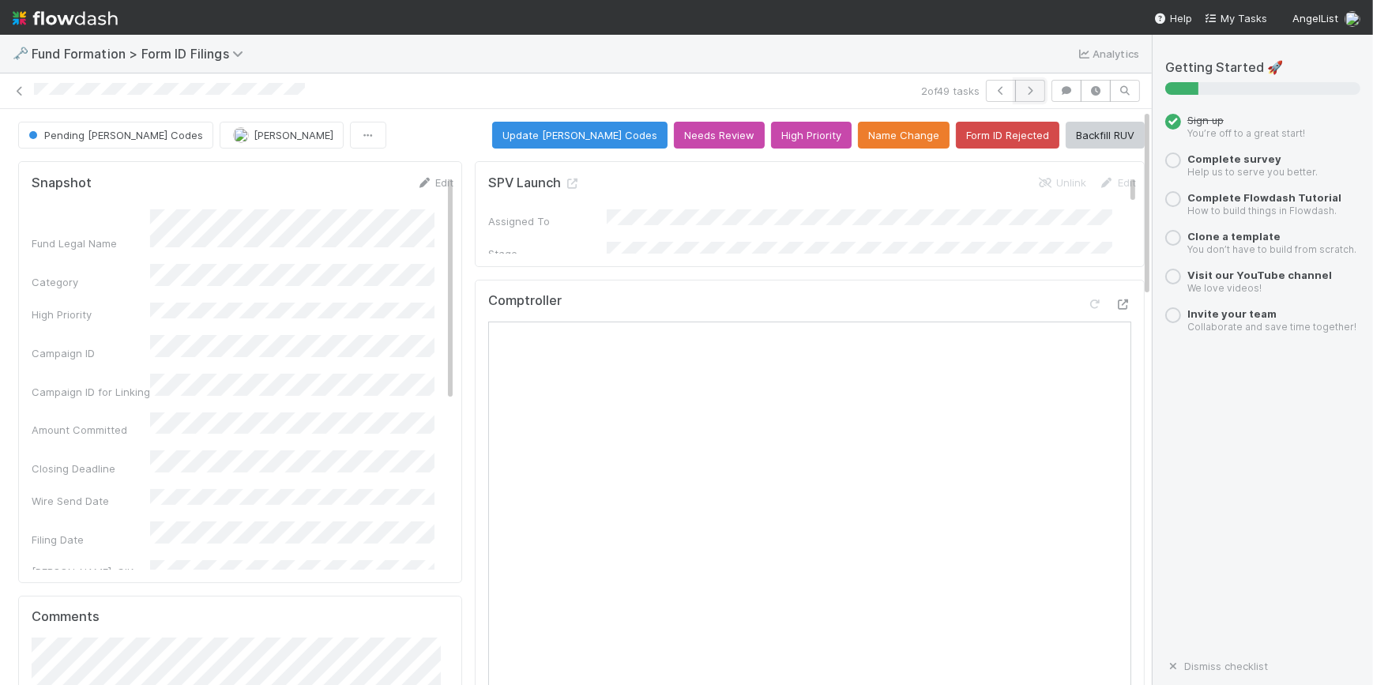
click at [1023, 88] on icon "button" at bounding box center [1031, 90] width 16 height 9
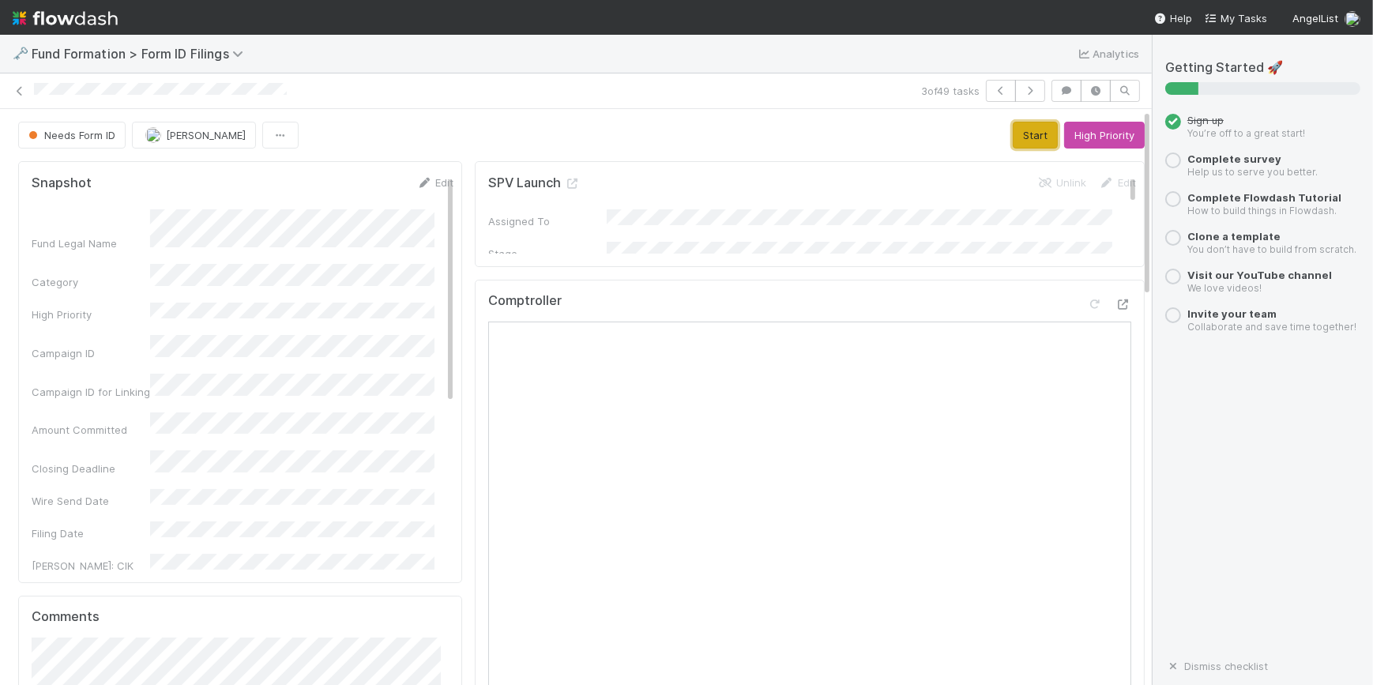
drag, startPoint x: 1016, startPoint y: 130, endPoint x: 1006, endPoint y: 141, distance: 14.5
click at [1016, 130] on button "Start" at bounding box center [1035, 135] width 45 height 27
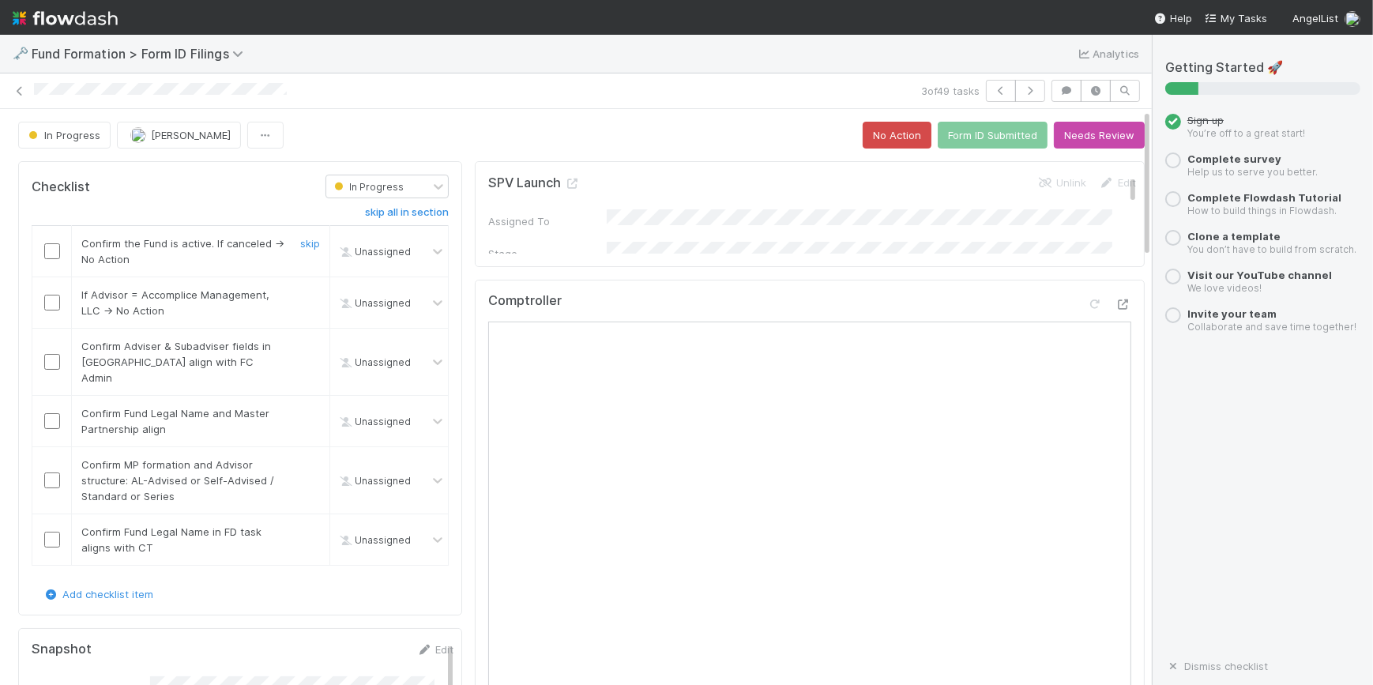
drag, startPoint x: 48, startPoint y: 251, endPoint x: 51, endPoint y: 262, distance: 12.1
click at [48, 251] on input "checkbox" at bounding box center [52, 251] width 16 height 16
click at [49, 299] on input "checkbox" at bounding box center [52, 303] width 16 height 16
click at [51, 356] on input "checkbox" at bounding box center [52, 362] width 16 height 16
click at [52, 413] on input "checkbox" at bounding box center [52, 421] width 16 height 16
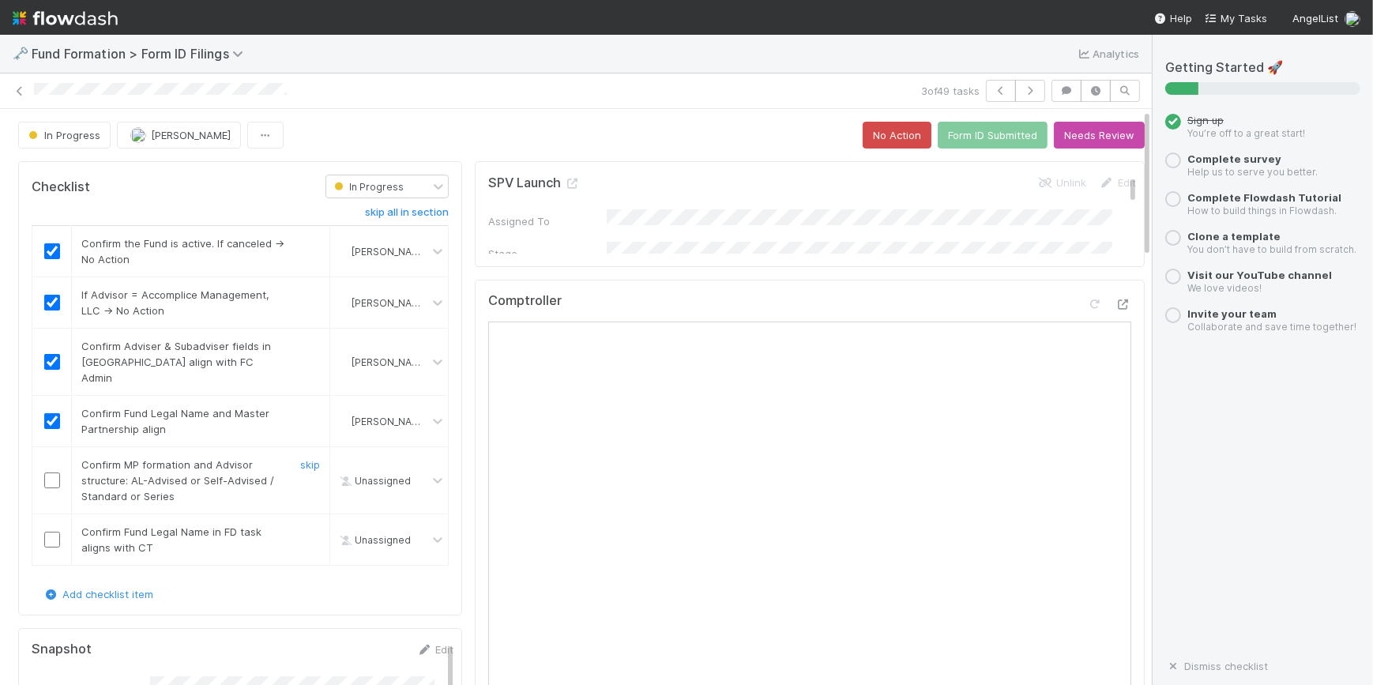
click at [55, 473] on input "checkbox" at bounding box center [52, 481] width 16 height 16
checkbox input "true"
drag, startPoint x: 42, startPoint y: 523, endPoint x: 51, endPoint y: 522, distance: 9.6
click at [43, 532] on div at bounding box center [51, 540] width 39 height 16
click at [53, 532] on input "checkbox" at bounding box center [52, 540] width 16 height 16
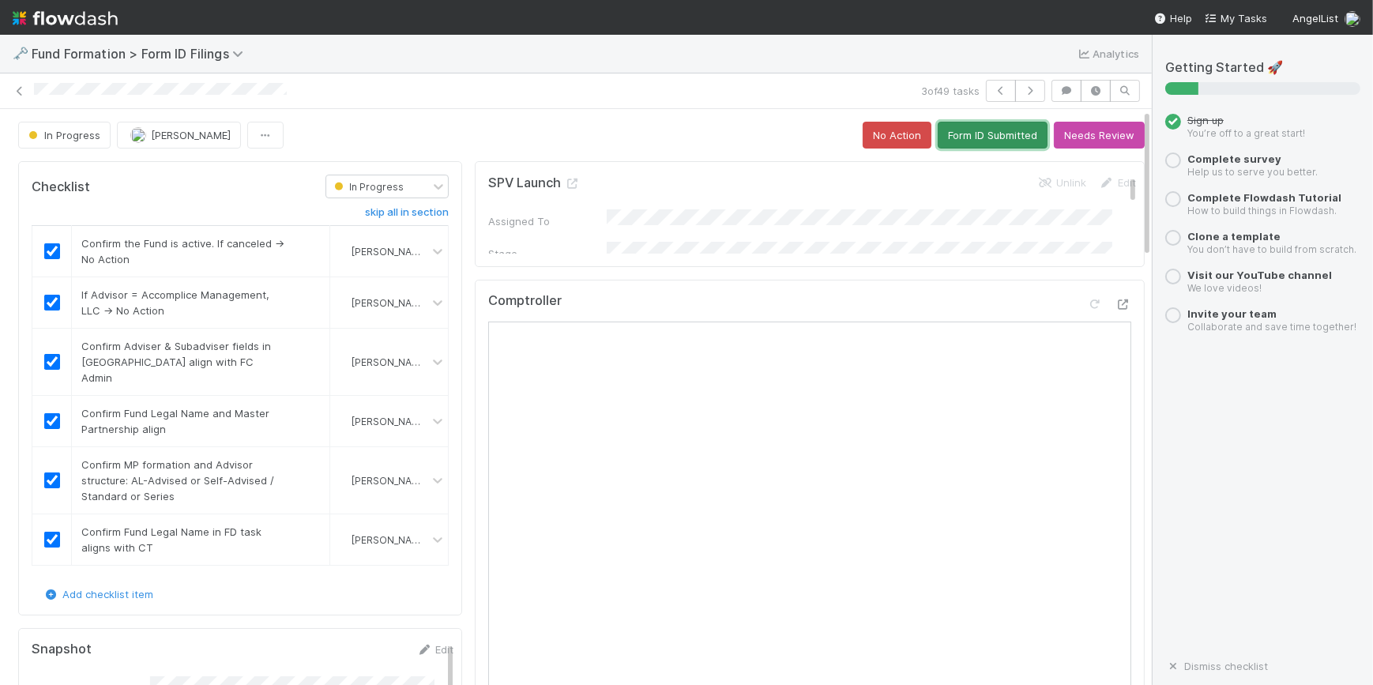
click at [997, 138] on button "Form ID Submitted" at bounding box center [993, 135] width 110 height 27
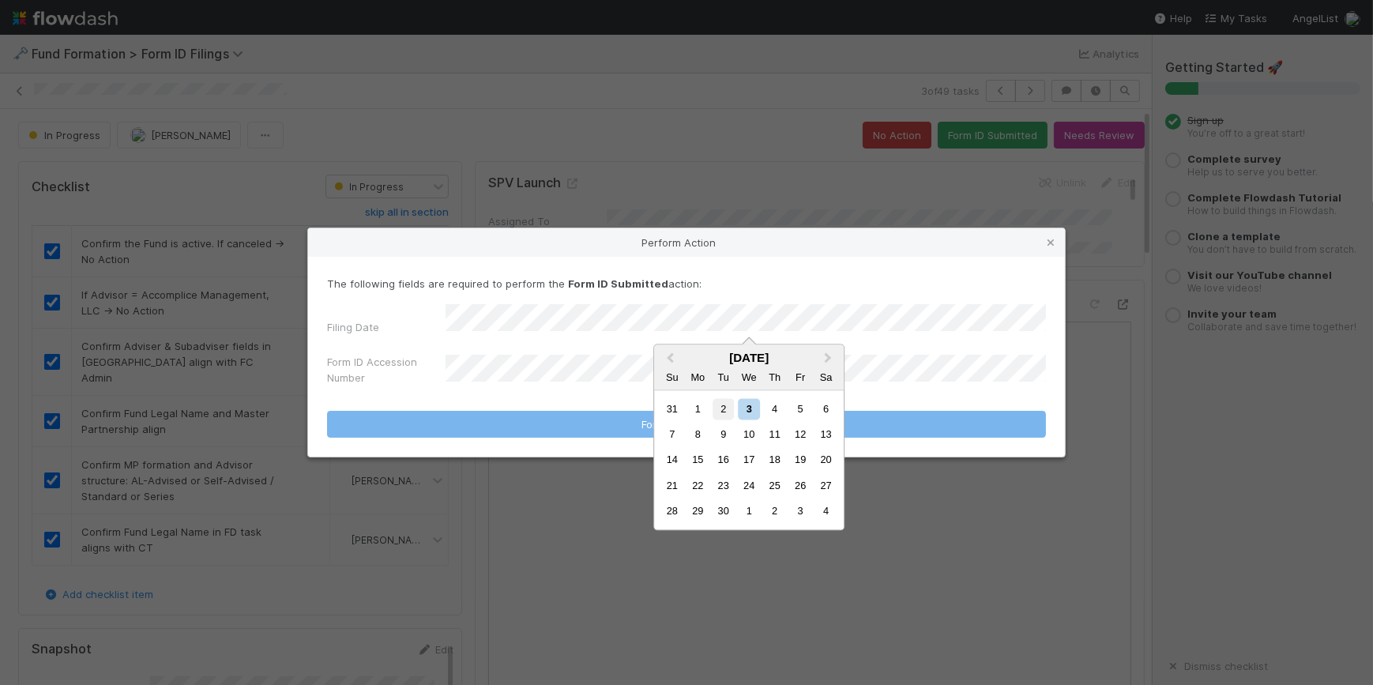
click at [721, 407] on div "2" at bounding box center [723, 408] width 21 height 21
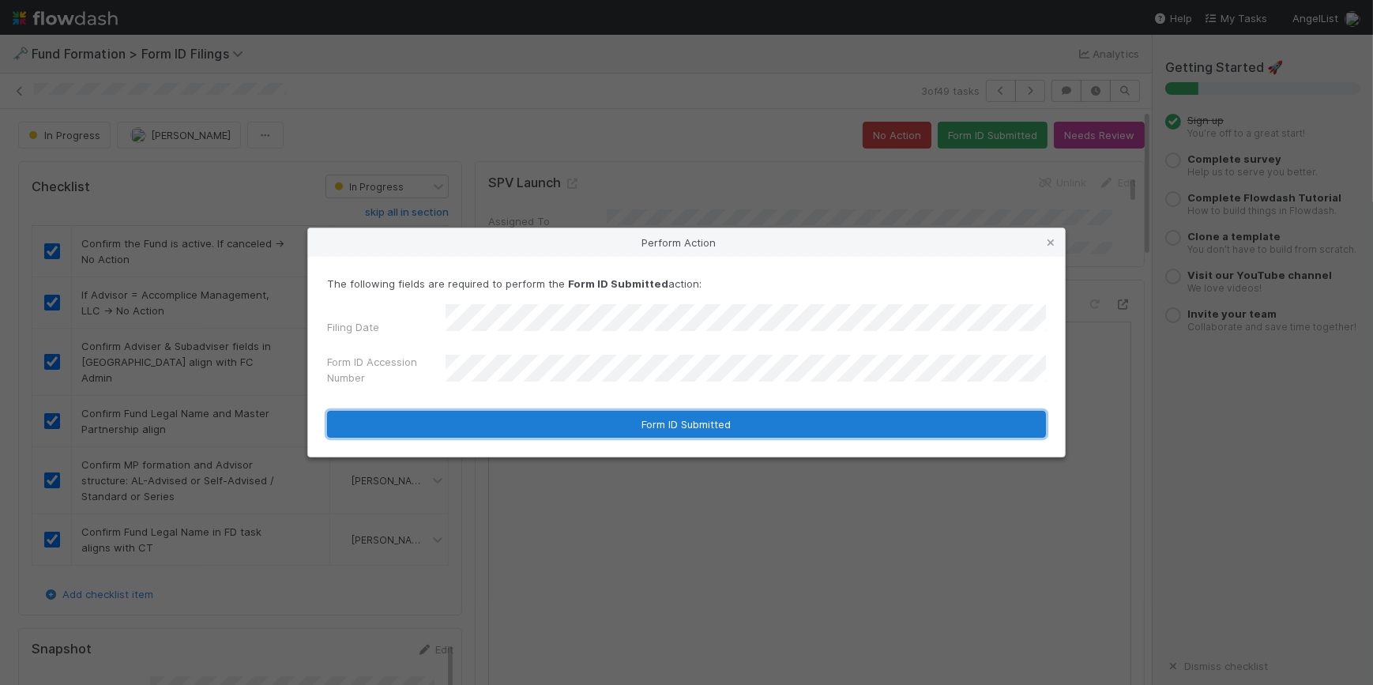
click at [760, 416] on button "Form ID Submitted" at bounding box center [686, 424] width 719 height 27
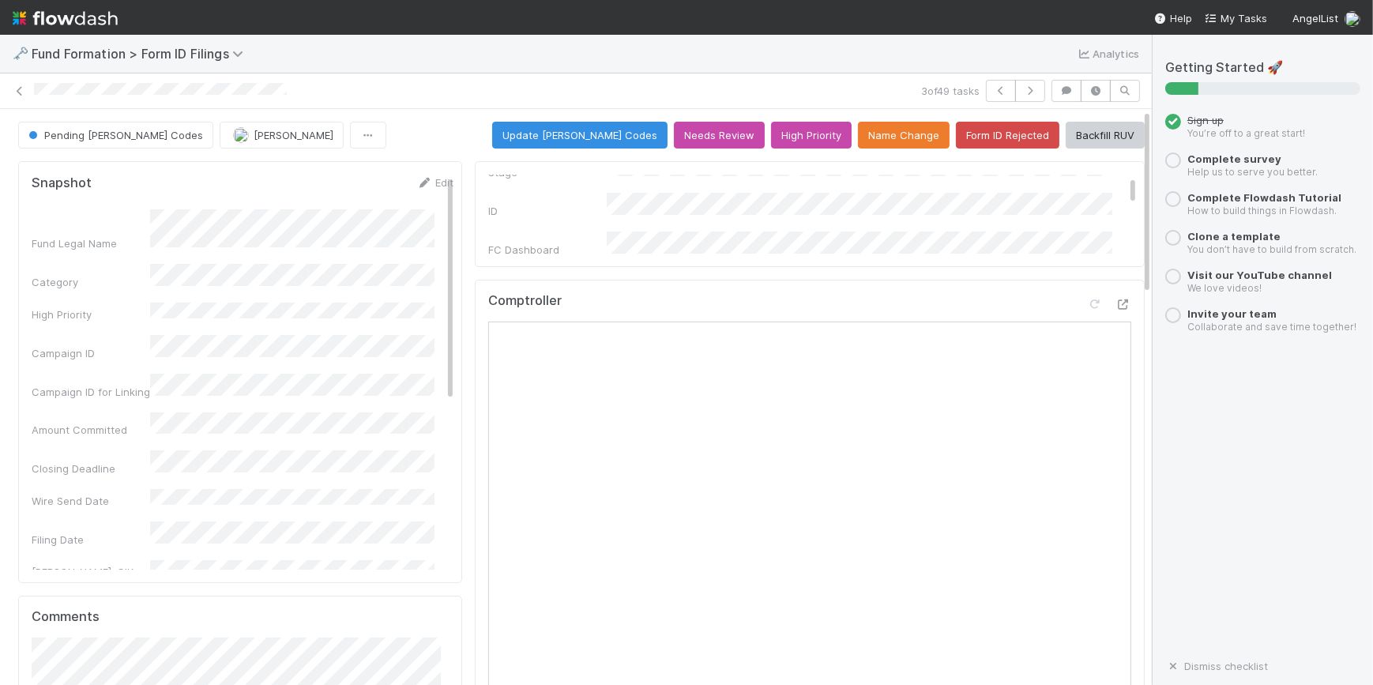
scroll to position [71, 0]
click at [1026, 93] on icon "button" at bounding box center [1031, 90] width 16 height 9
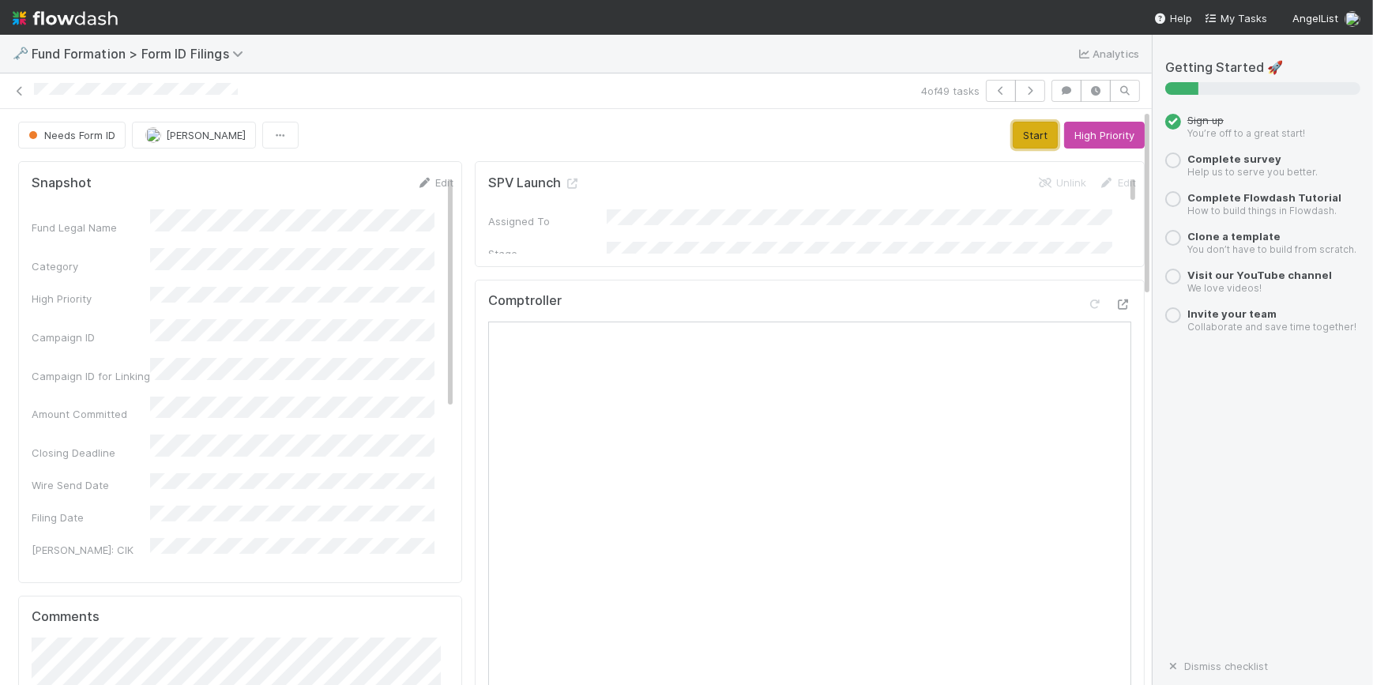
click at [1021, 126] on button "Start" at bounding box center [1035, 135] width 45 height 27
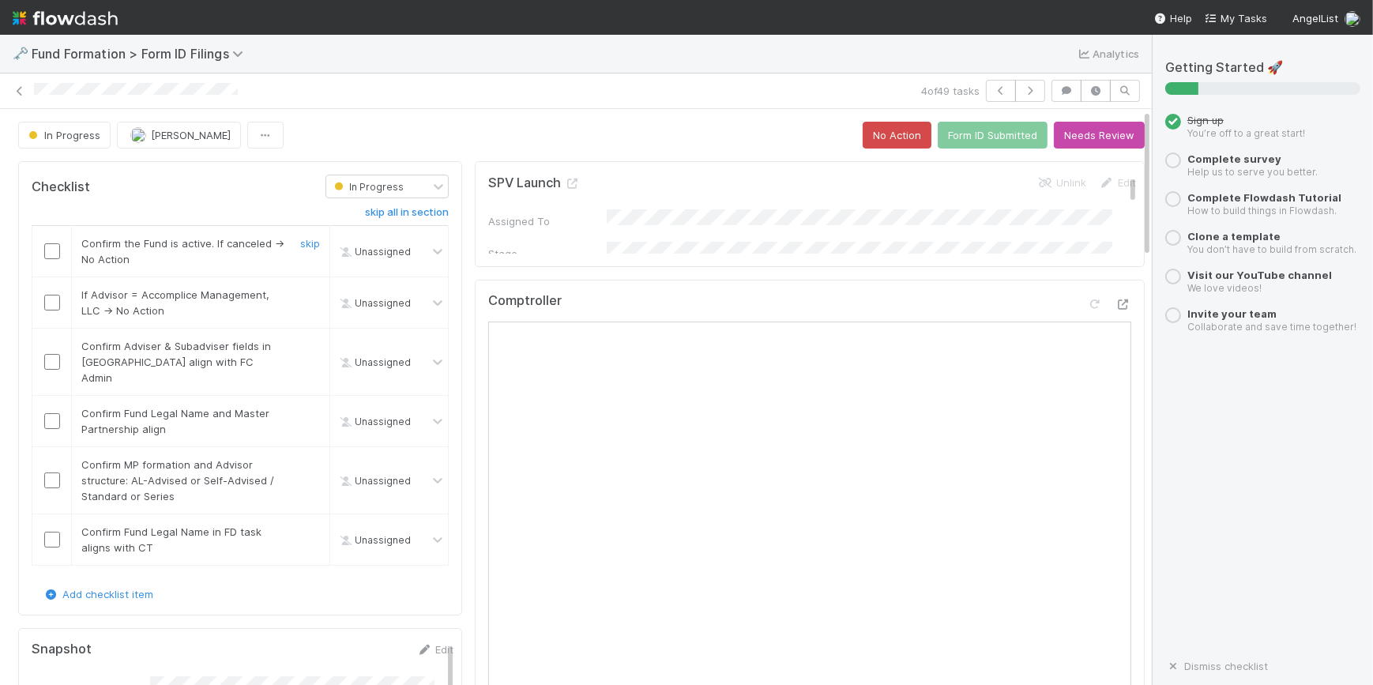
click at [53, 249] on input "checkbox" at bounding box center [52, 251] width 16 height 16
click at [55, 298] on input "checkbox" at bounding box center [52, 303] width 16 height 16
click at [53, 358] on input "checkbox" at bounding box center [52, 362] width 16 height 16
click at [51, 413] on input "checkbox" at bounding box center [52, 421] width 16 height 16
click at [46, 473] on input "checkbox" at bounding box center [52, 481] width 16 height 16
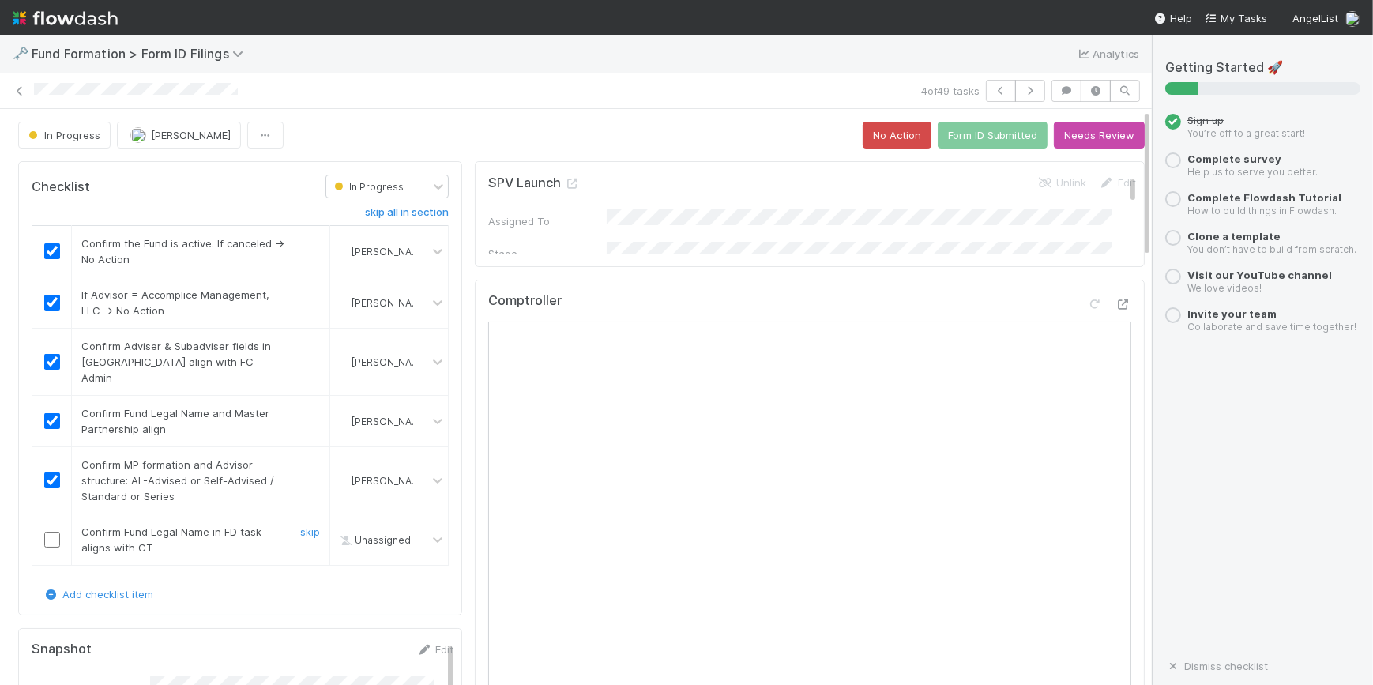
click at [50, 532] on input "checkbox" at bounding box center [52, 540] width 16 height 16
click at [963, 141] on button "Form ID Submitted" at bounding box center [993, 135] width 110 height 27
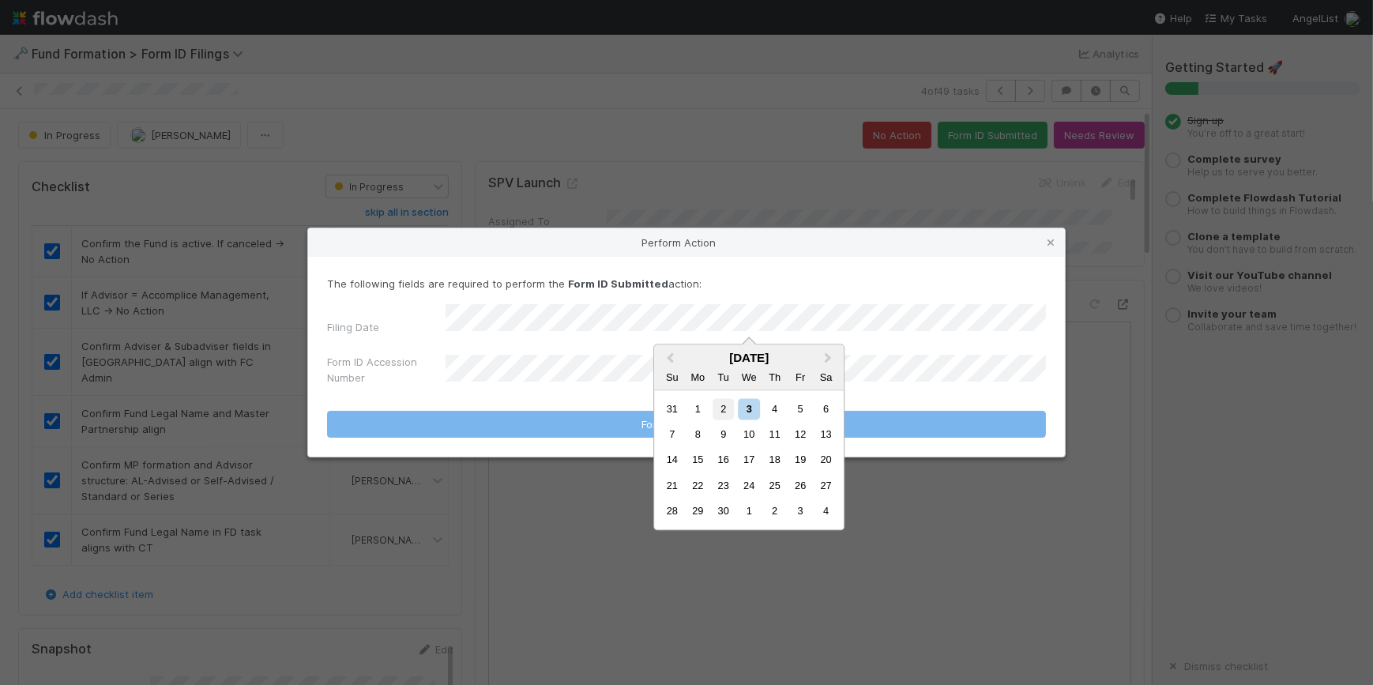
click at [718, 402] on div "2" at bounding box center [723, 408] width 21 height 21
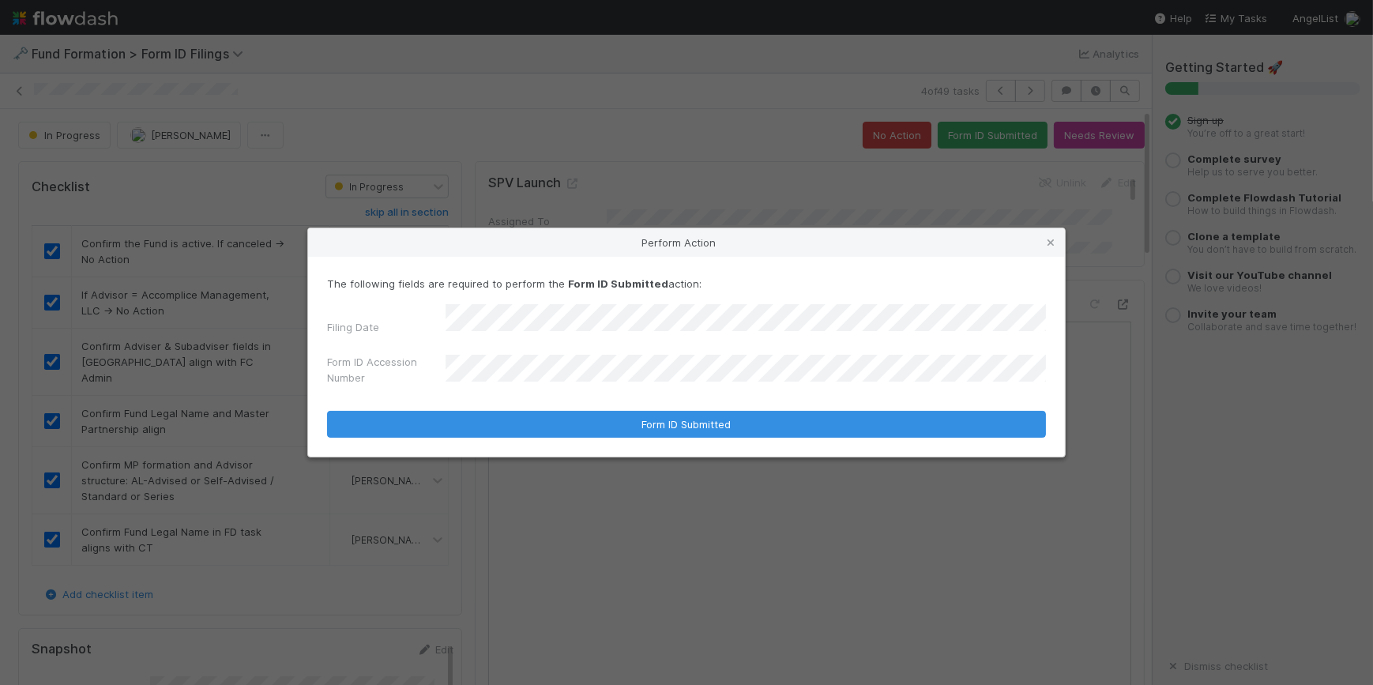
click at [782, 358] on div "Form ID Accession Number" at bounding box center [686, 373] width 719 height 38
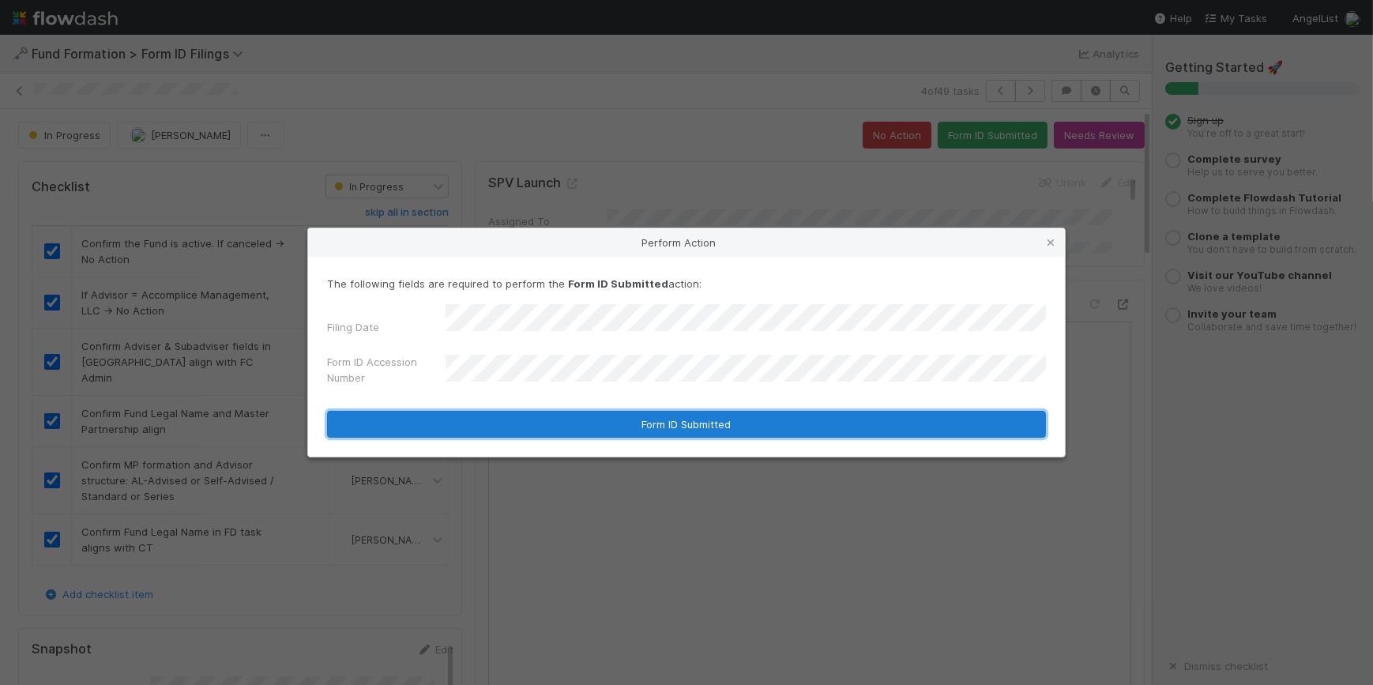
click at [774, 411] on button "Form ID Submitted" at bounding box center [686, 424] width 719 height 27
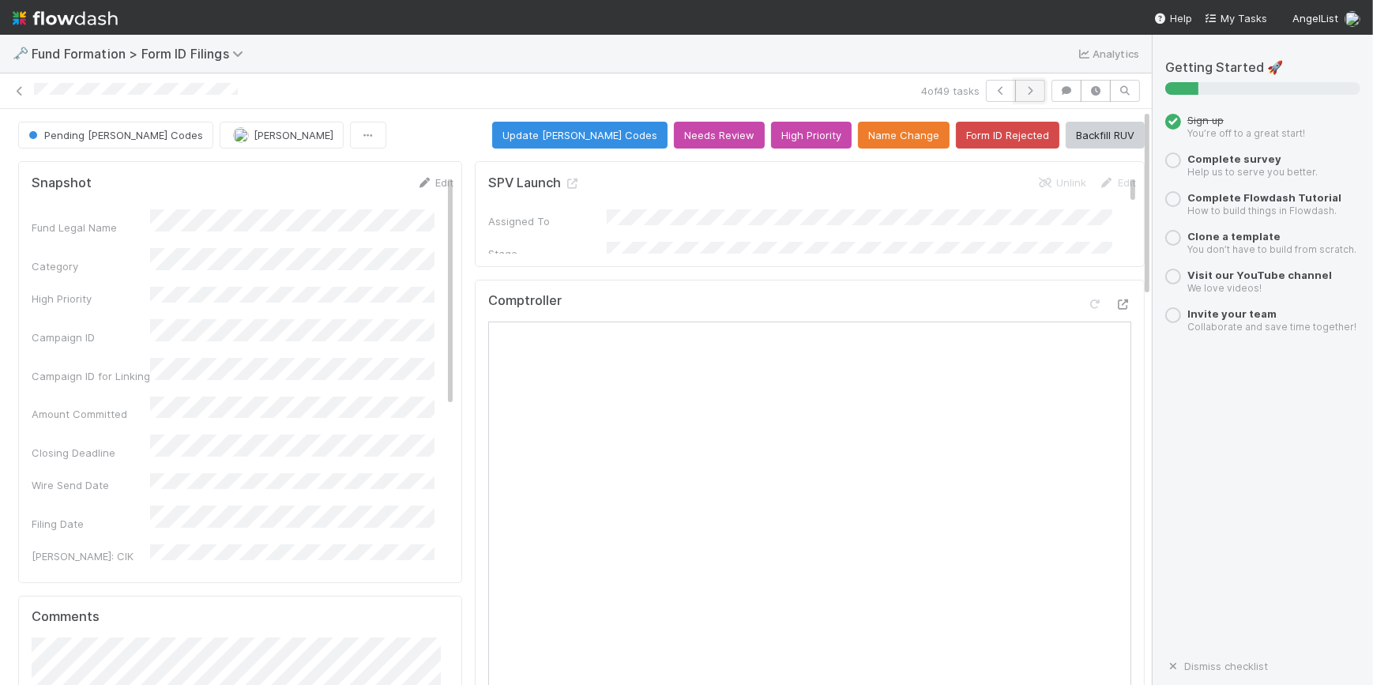
click at [1023, 87] on icon "button" at bounding box center [1031, 90] width 16 height 9
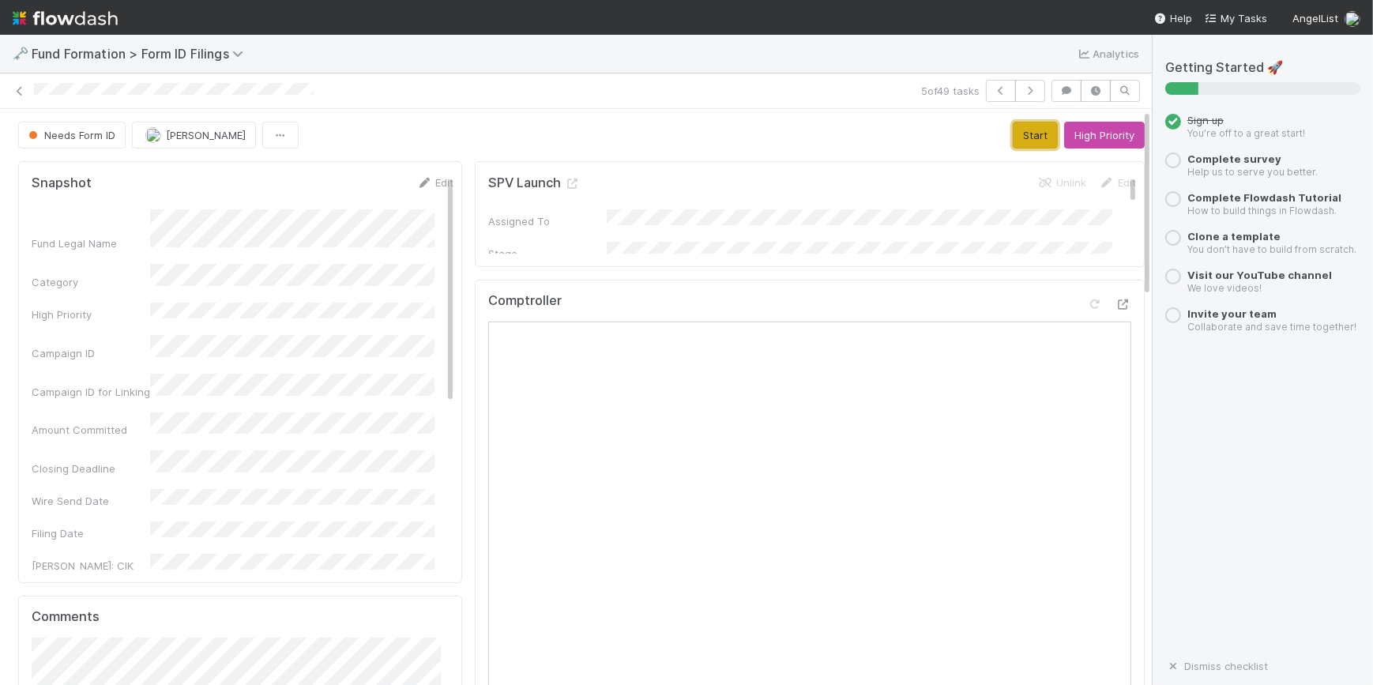
click at [1024, 134] on button "Start" at bounding box center [1035, 135] width 45 height 27
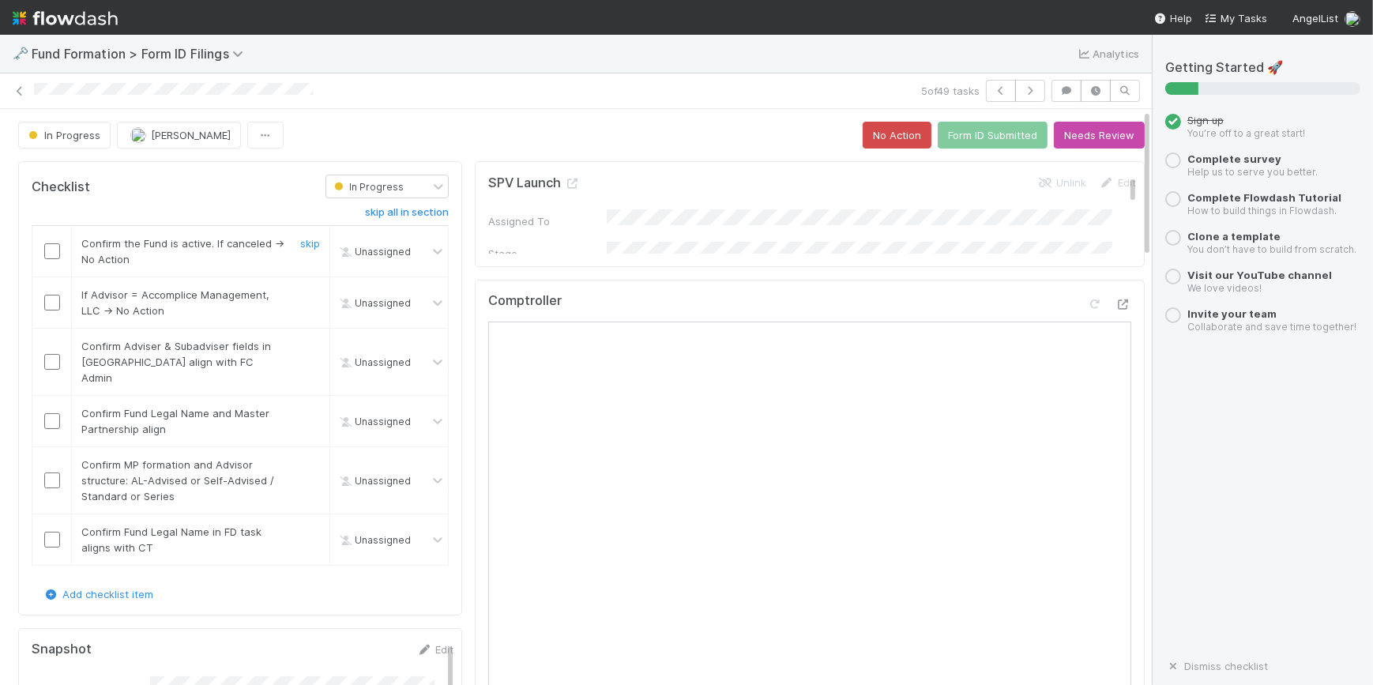
click at [41, 244] on div at bounding box center [51, 251] width 39 height 16
click at [47, 261] on td at bounding box center [52, 251] width 40 height 51
click at [49, 249] on input "checkbox" at bounding box center [52, 251] width 16 height 16
click at [47, 306] on input "checkbox" at bounding box center [52, 303] width 16 height 16
click at [48, 354] on input "checkbox" at bounding box center [52, 362] width 16 height 16
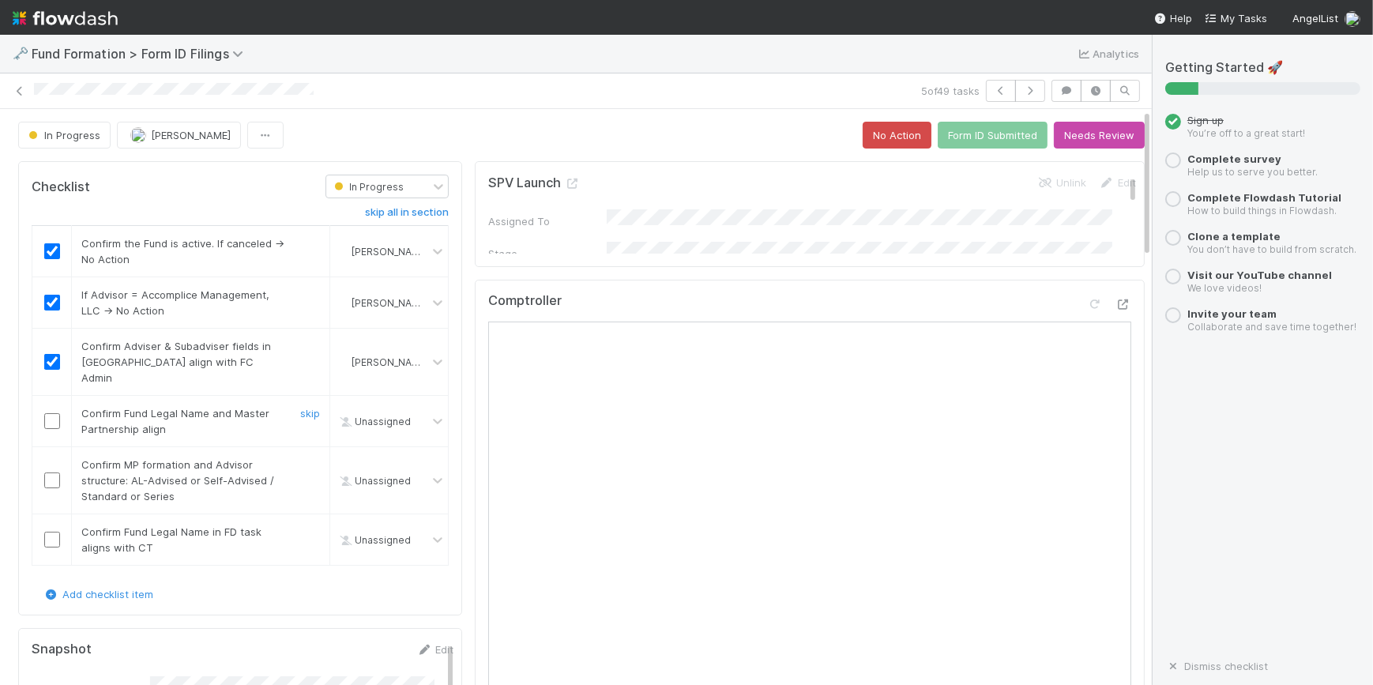
click at [47, 413] on td at bounding box center [52, 421] width 40 height 51
click at [47, 413] on input "checkbox" at bounding box center [52, 421] width 16 height 16
click at [47, 473] on input "checkbox" at bounding box center [52, 481] width 16 height 16
click at [47, 532] on input "checkbox" at bounding box center [52, 540] width 16 height 16
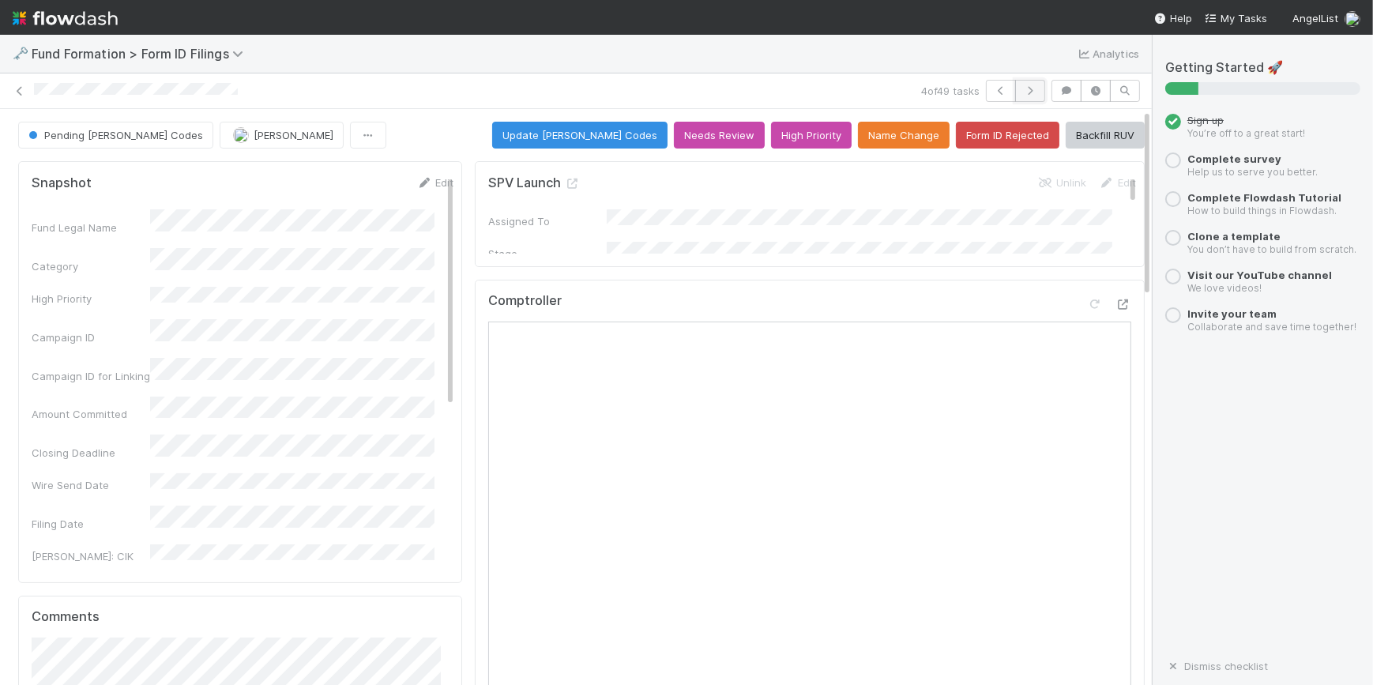
click at [1015, 91] on button "button" at bounding box center [1030, 91] width 30 height 22
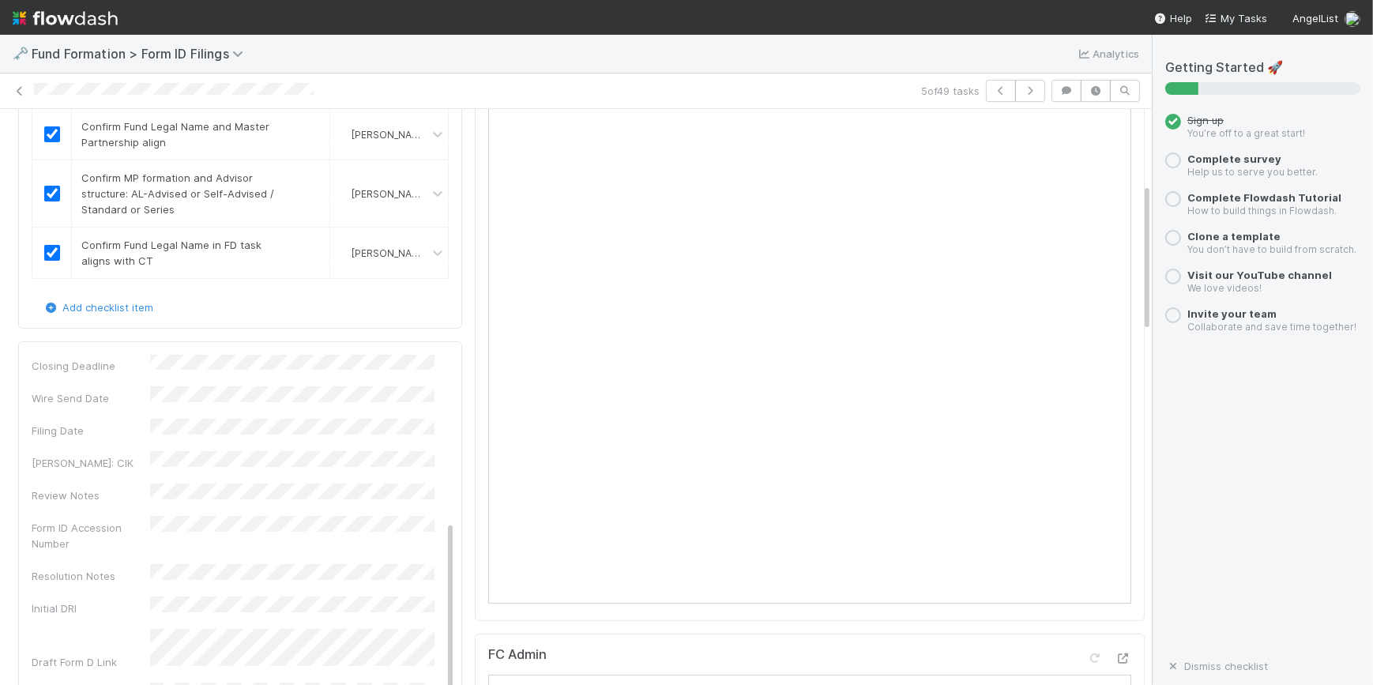
scroll to position [285, 0]
click at [1114, 200] on div "Comptroller" at bounding box center [810, 307] width 670 height 628
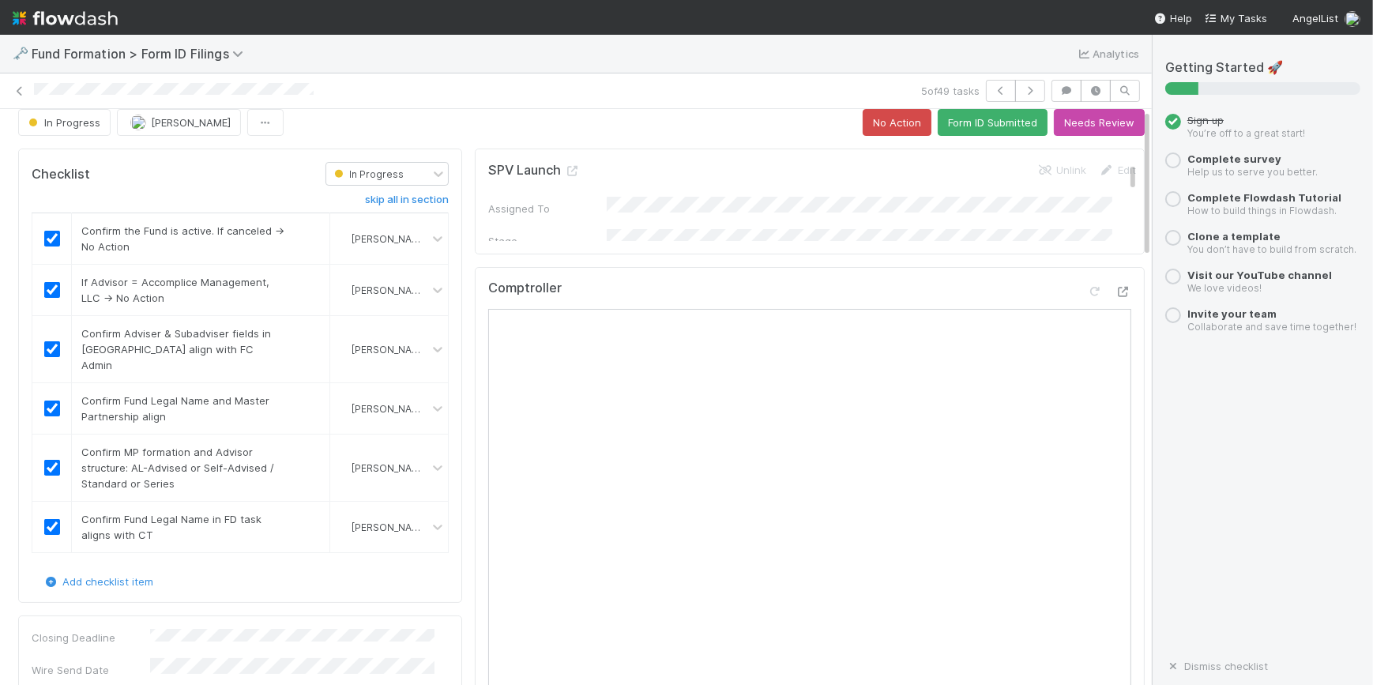
scroll to position [0, 0]
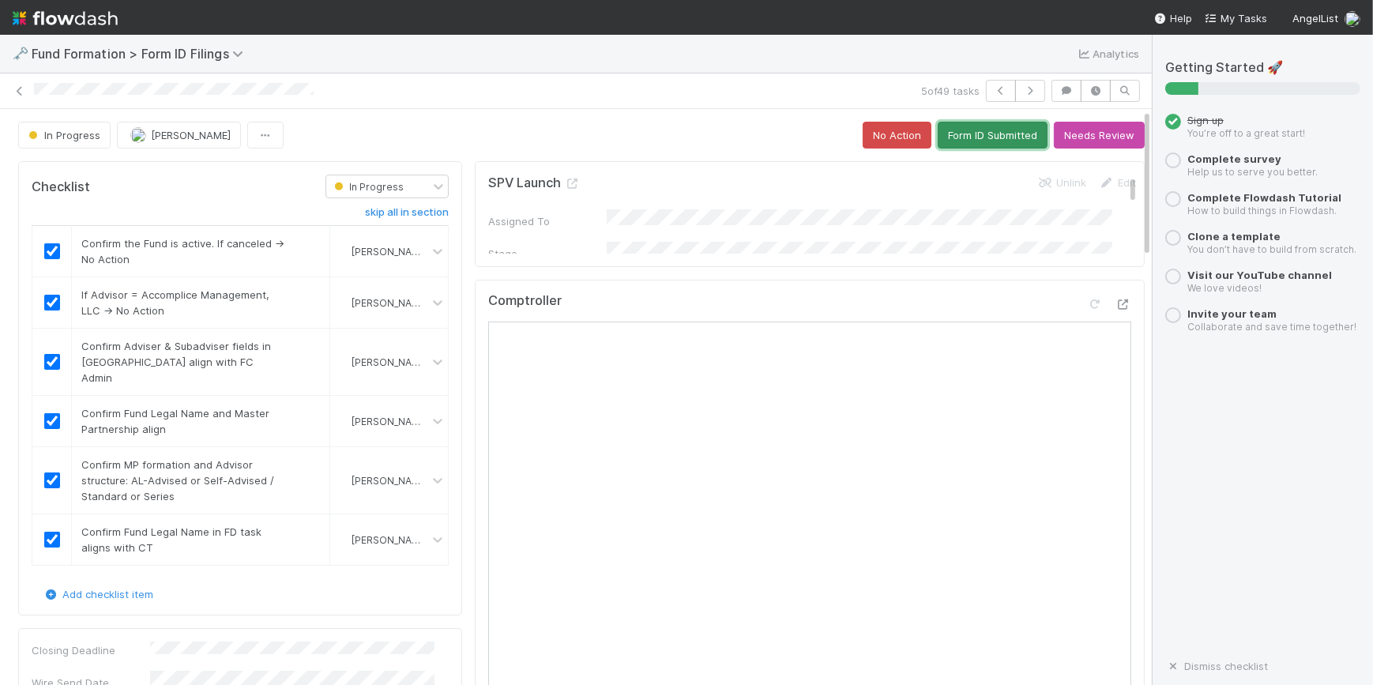
click at [964, 131] on button "Form ID Submitted" at bounding box center [993, 135] width 110 height 27
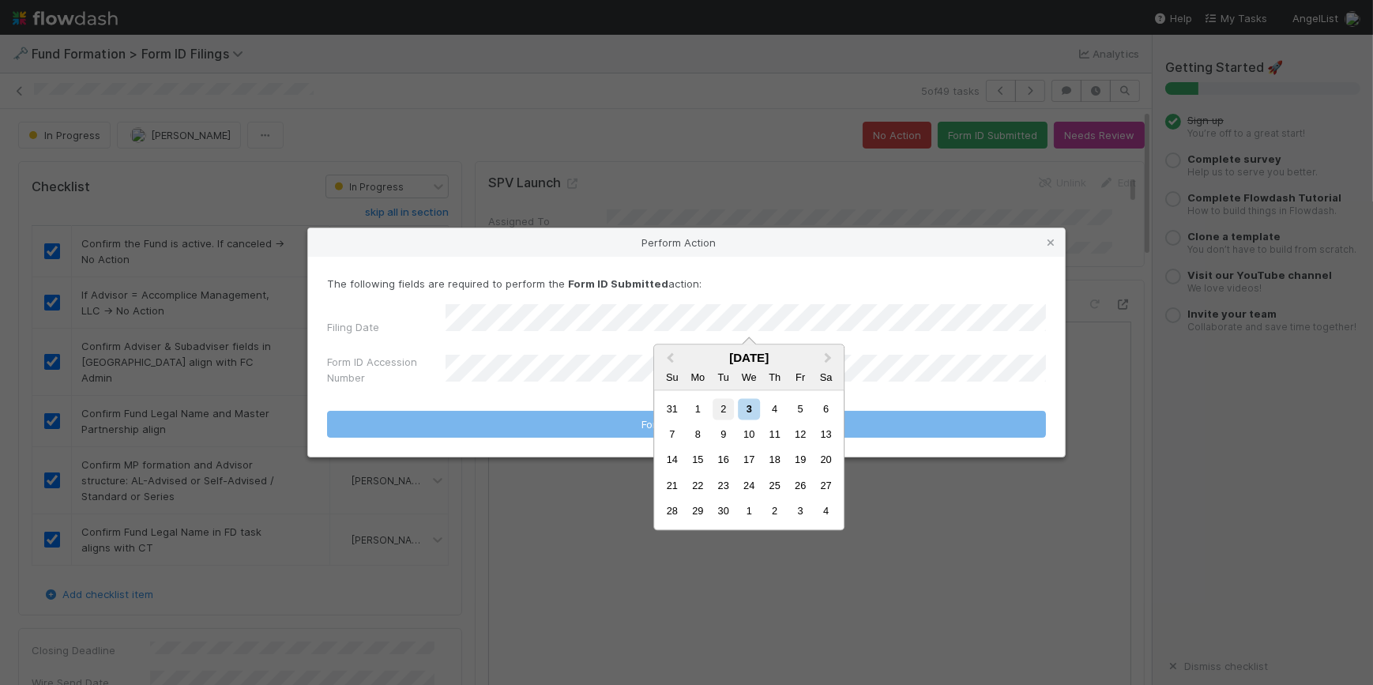
click at [723, 403] on div "2" at bounding box center [723, 408] width 21 height 21
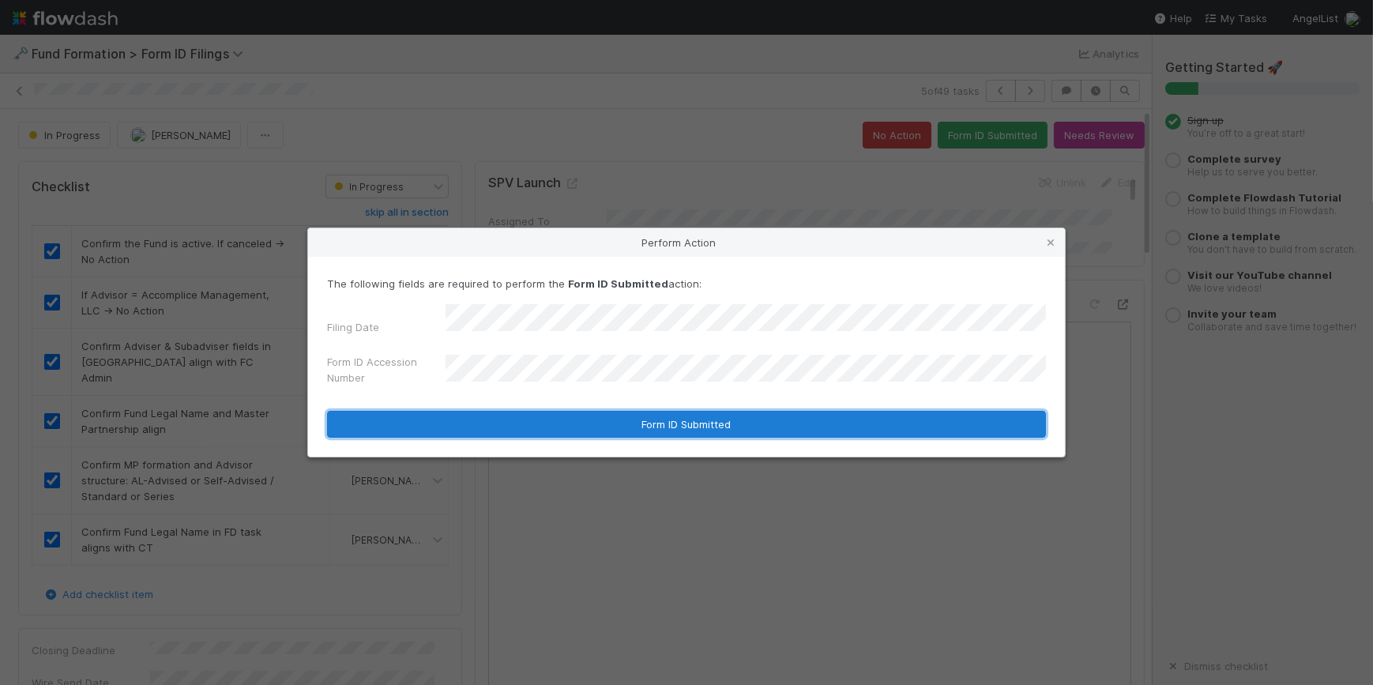
click at [675, 412] on button "Form ID Submitted" at bounding box center [686, 424] width 719 height 27
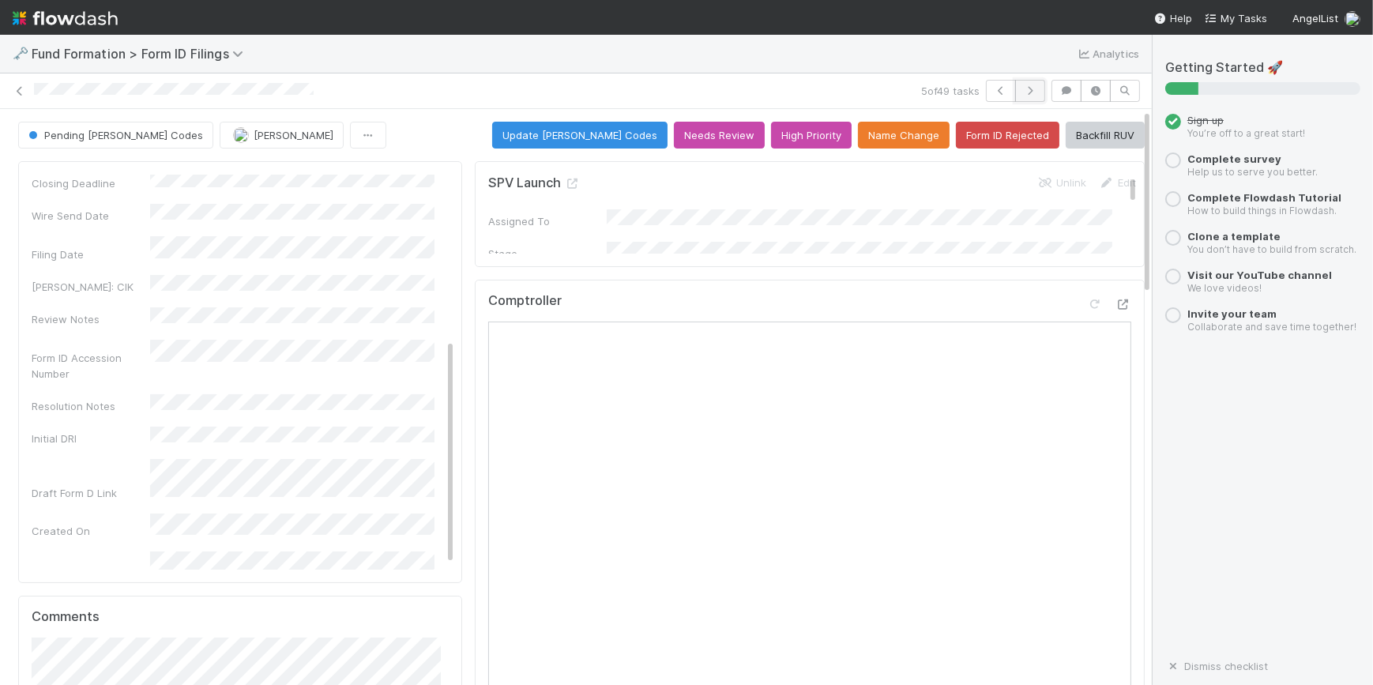
click at [1023, 89] on icon "button" at bounding box center [1031, 90] width 16 height 9
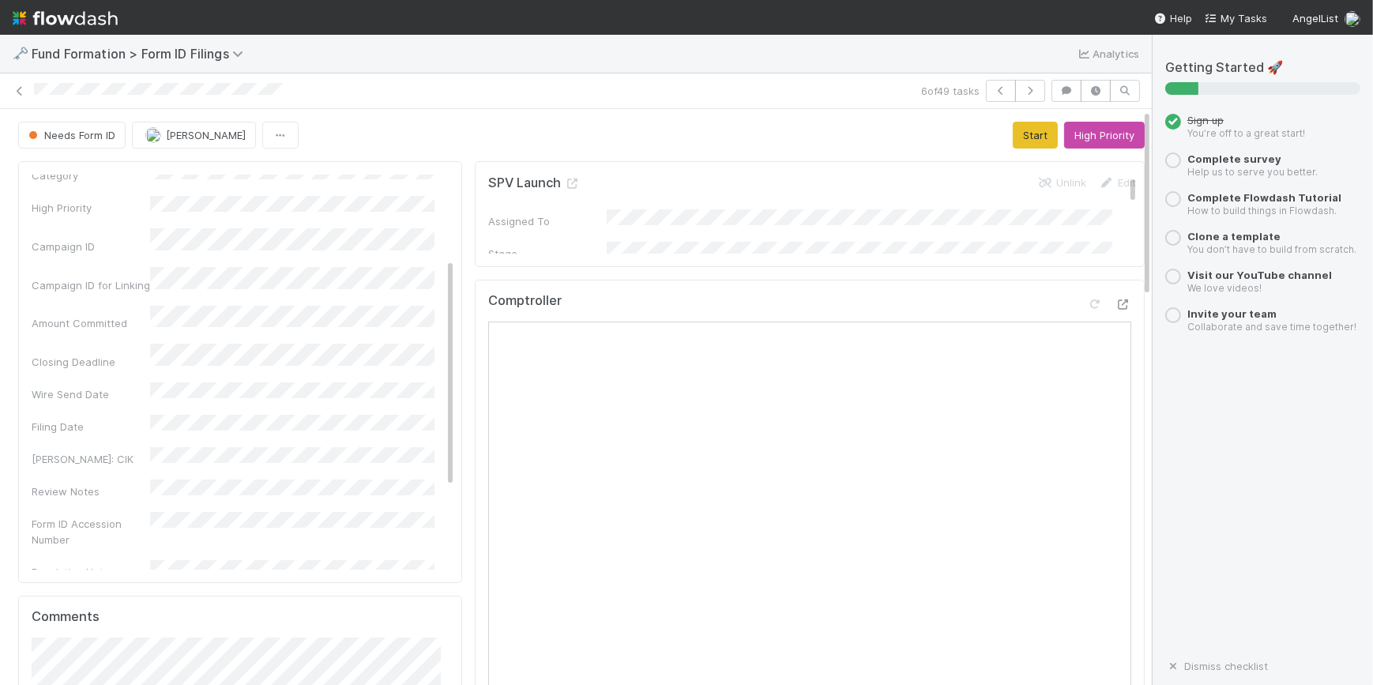
scroll to position [143, 0]
click at [1013, 131] on button "Start" at bounding box center [1035, 135] width 45 height 27
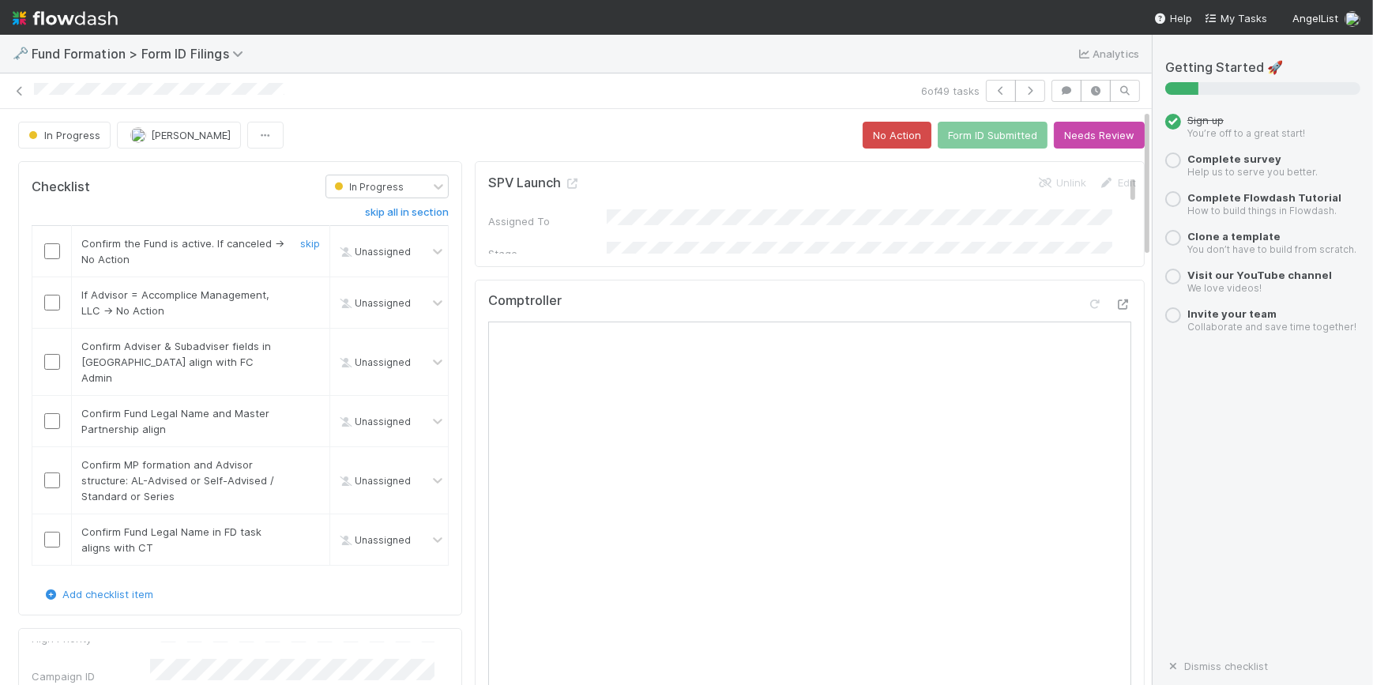
click at [47, 252] on input "checkbox" at bounding box center [52, 251] width 16 height 16
click at [51, 302] on input "checkbox" at bounding box center [52, 303] width 16 height 16
click at [48, 358] on input "checkbox" at bounding box center [52, 362] width 16 height 16
click at [51, 413] on input "checkbox" at bounding box center [52, 421] width 16 height 16
click at [47, 473] on input "checkbox" at bounding box center [52, 481] width 16 height 16
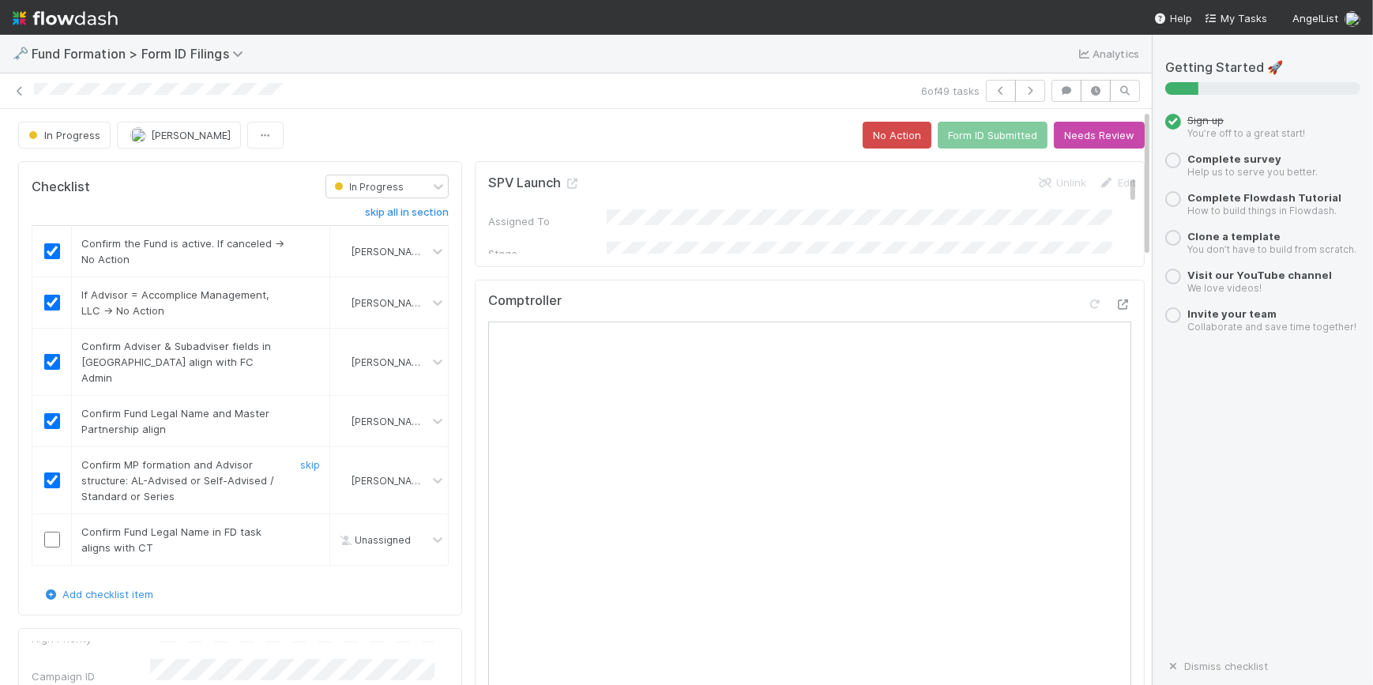
click at [47, 473] on input "checkbox" at bounding box center [52, 481] width 16 height 16
click at [51, 532] on input "checkbox" at bounding box center [52, 540] width 16 height 16
click at [1090, 134] on button "Needs Review" at bounding box center [1099, 135] width 91 height 27
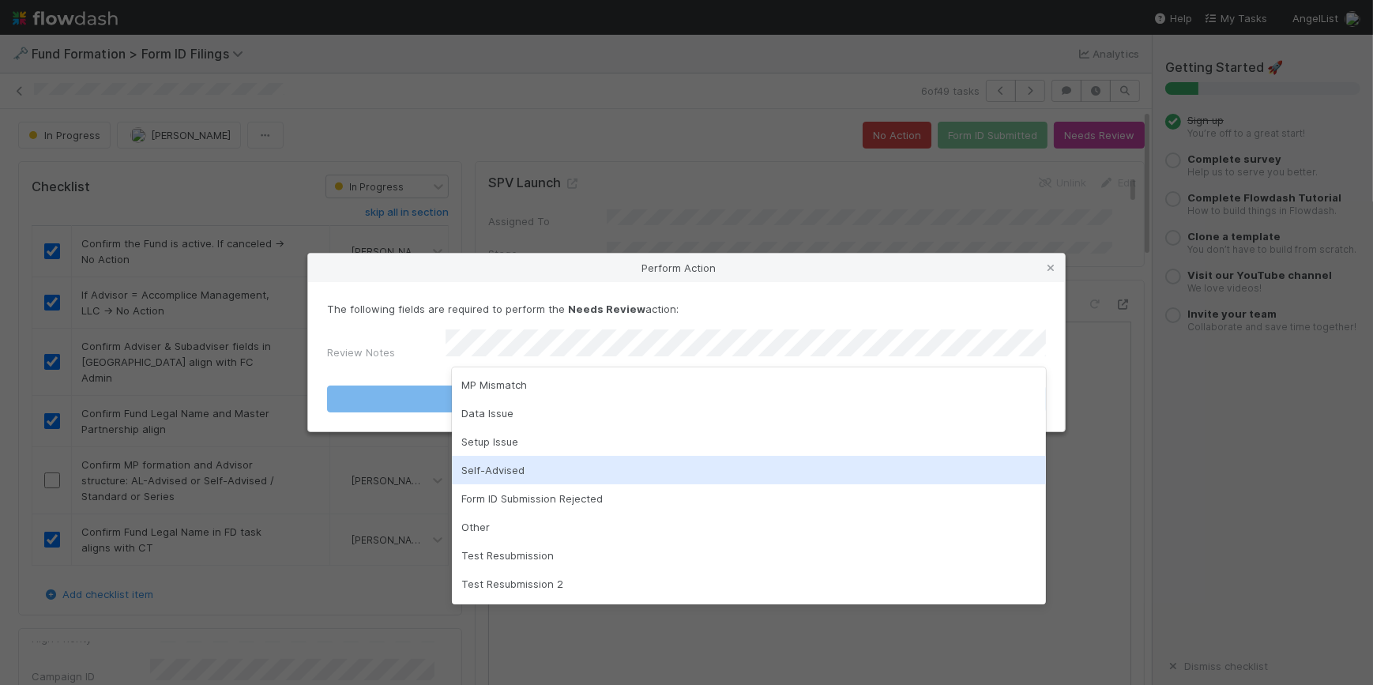
click at [589, 468] on div "Self-Advised" at bounding box center [749, 470] width 594 height 28
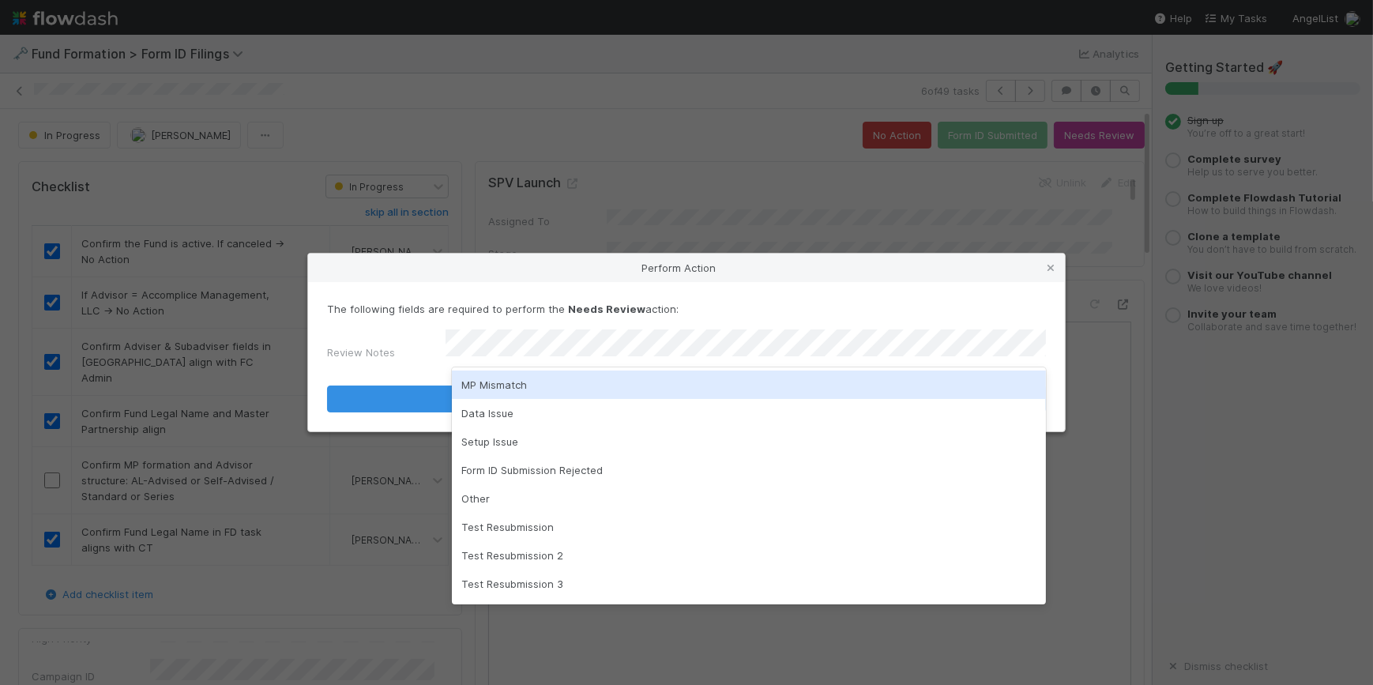
click at [1016, 303] on div "The following fields are required to perform the Needs Review action: Review No…" at bounding box center [686, 356] width 757 height 149
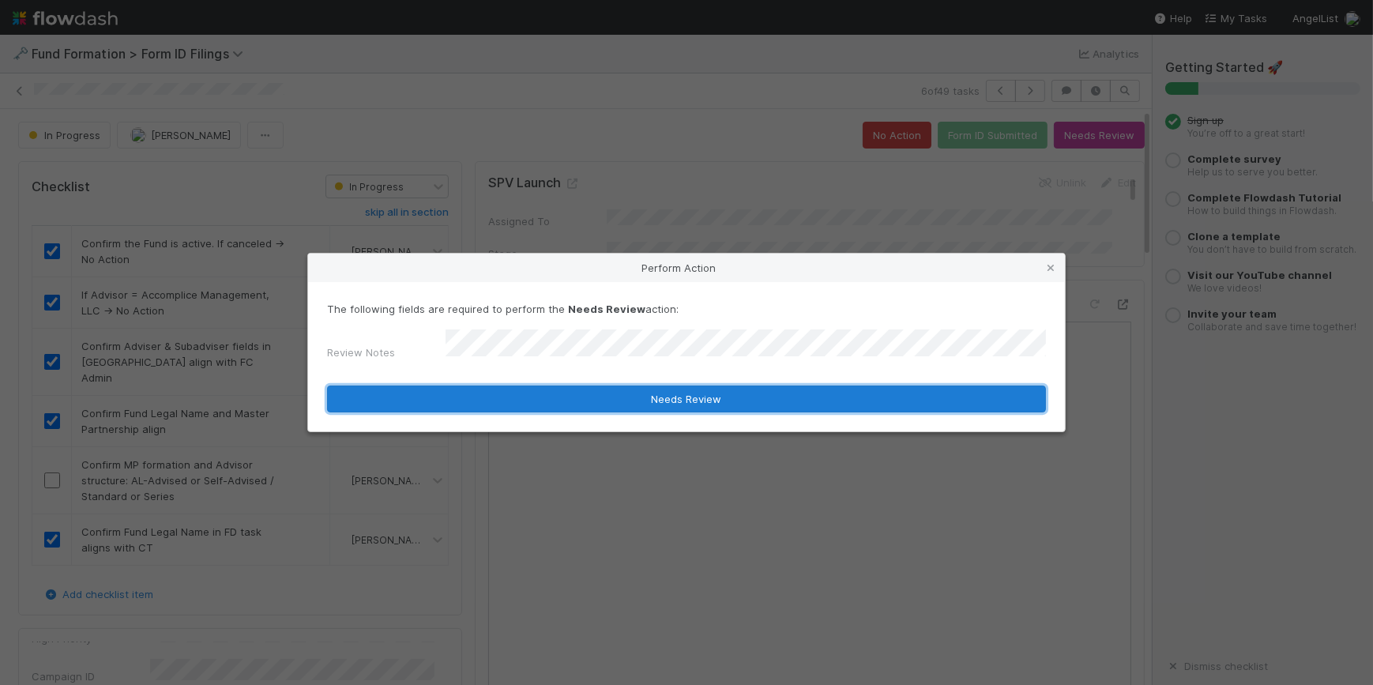
click at [766, 390] on button "Needs Review" at bounding box center [686, 399] width 719 height 27
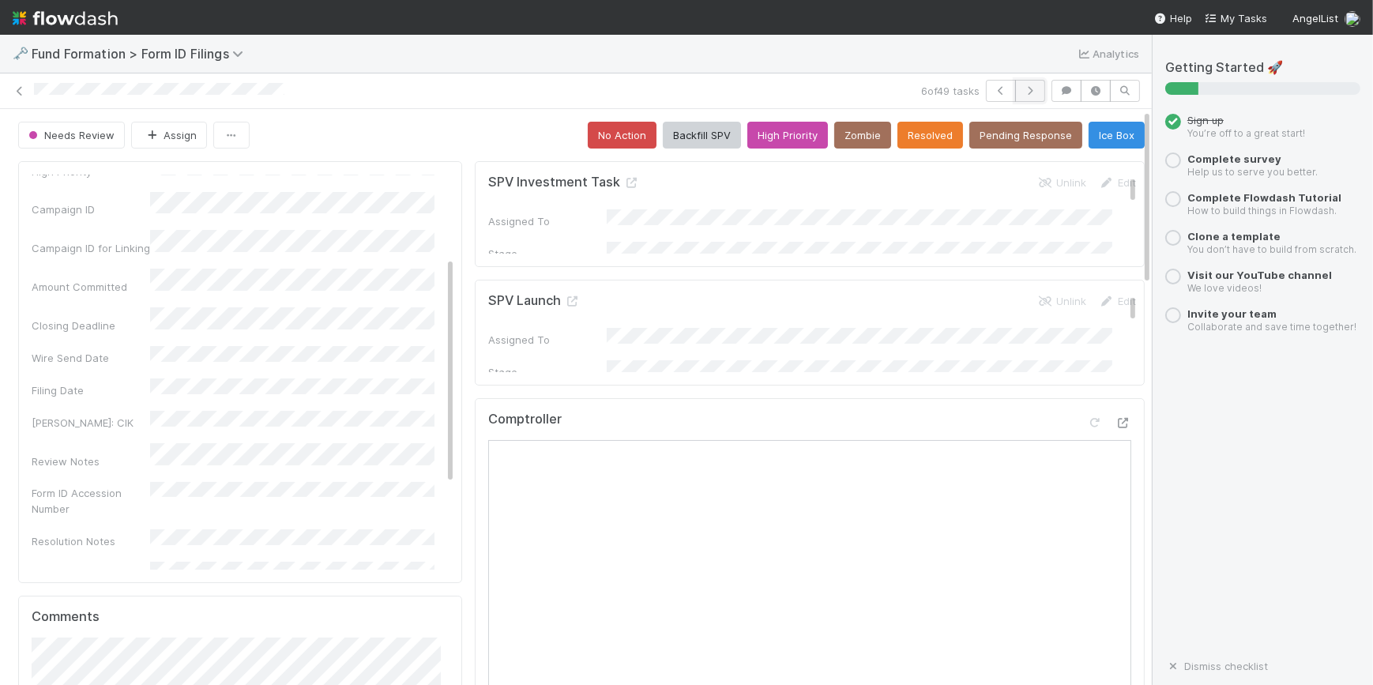
click at [1024, 89] on icon "button" at bounding box center [1031, 90] width 16 height 9
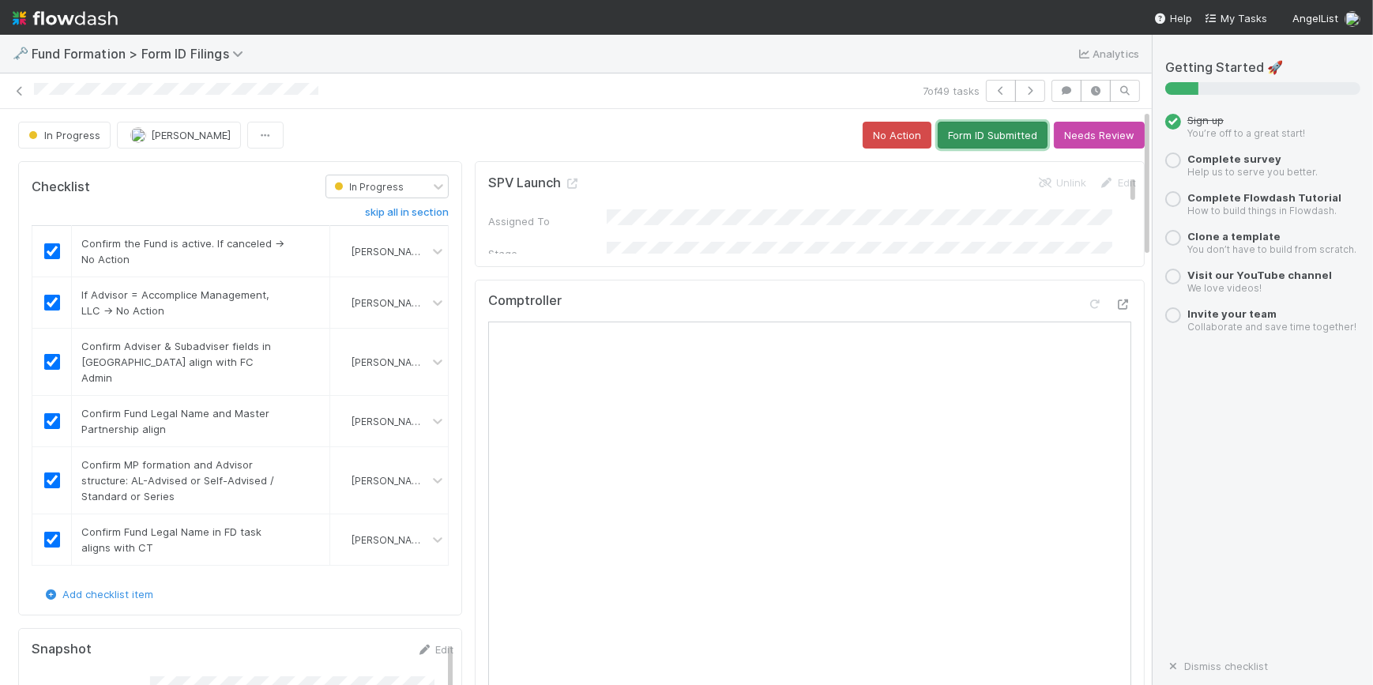
click at [947, 136] on button "Form ID Submitted" at bounding box center [993, 135] width 110 height 27
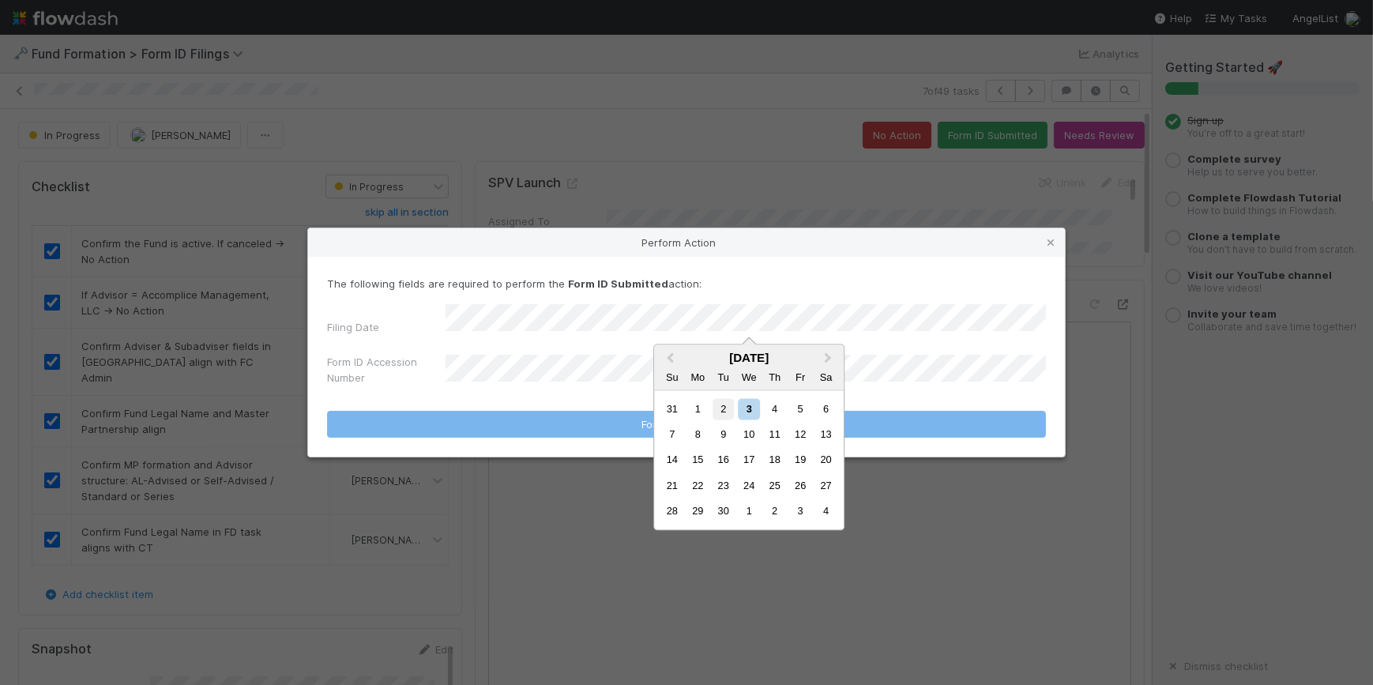
click at [723, 406] on div "2" at bounding box center [723, 408] width 21 height 21
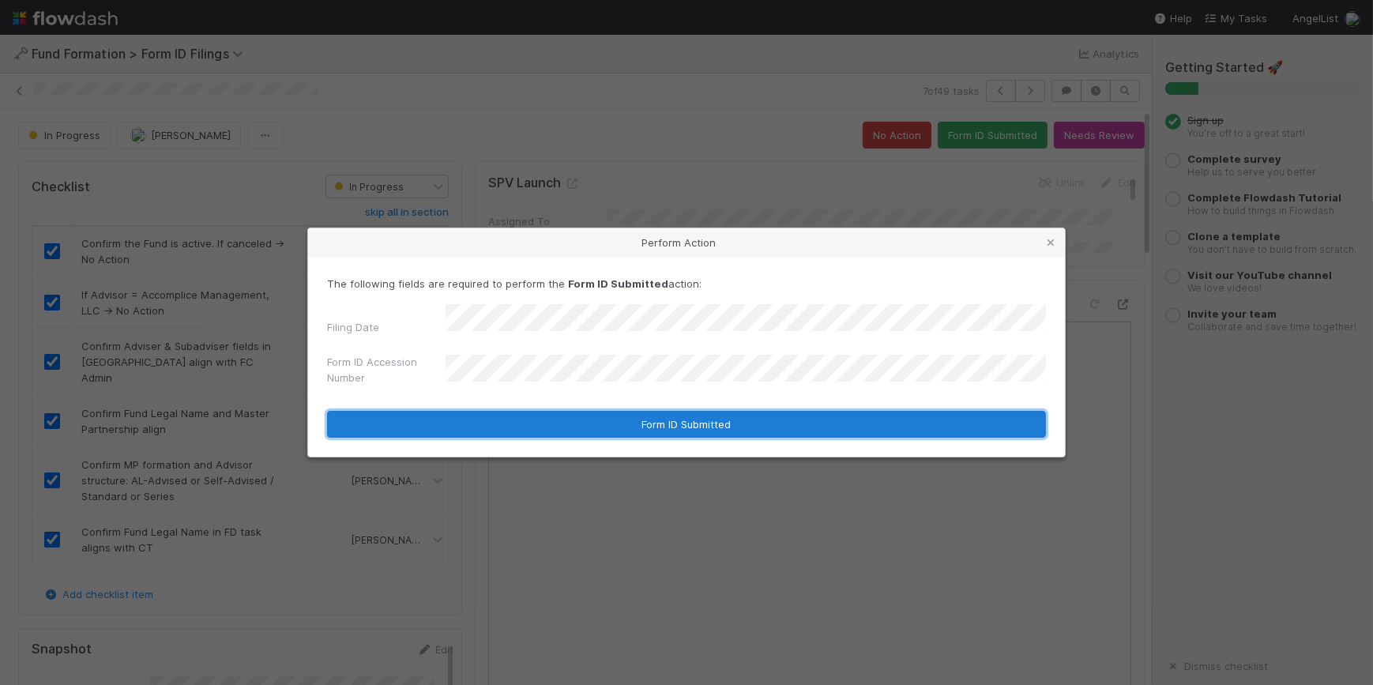
click at [694, 413] on button "Form ID Submitted" at bounding box center [686, 424] width 719 height 27
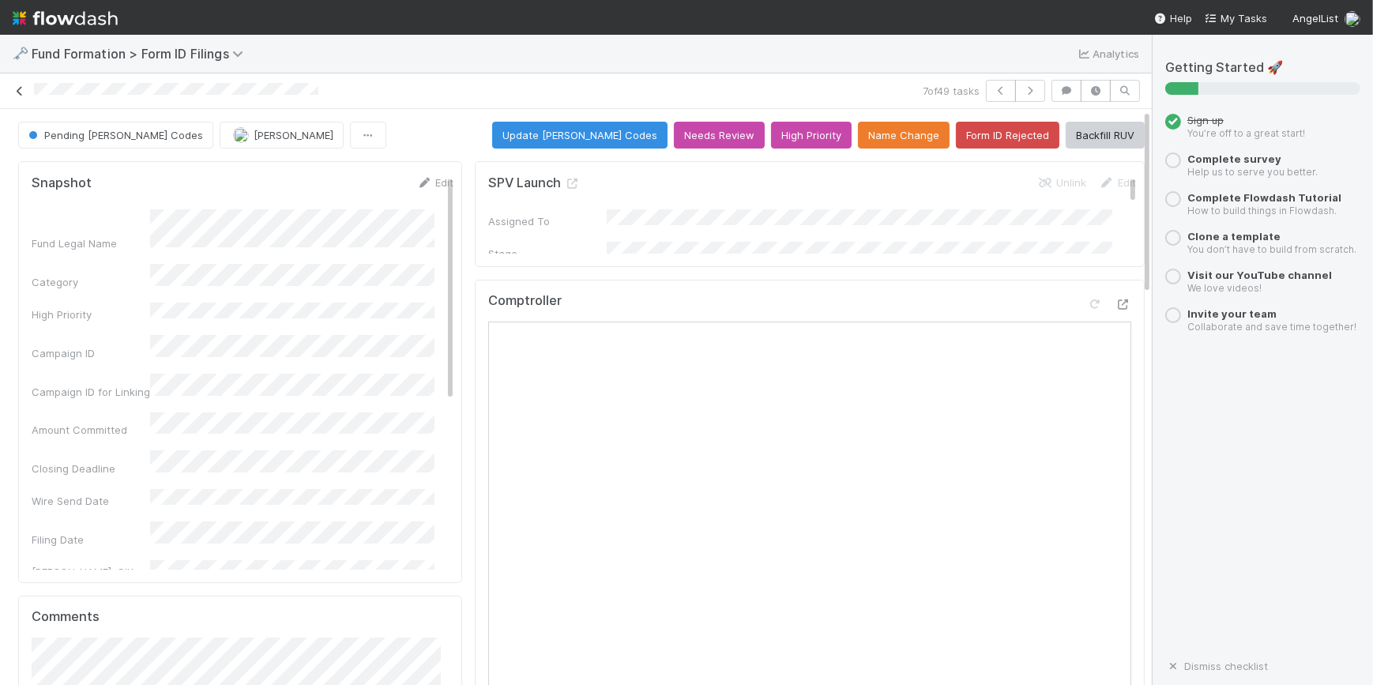
click at [23, 86] on icon at bounding box center [20, 91] width 16 height 10
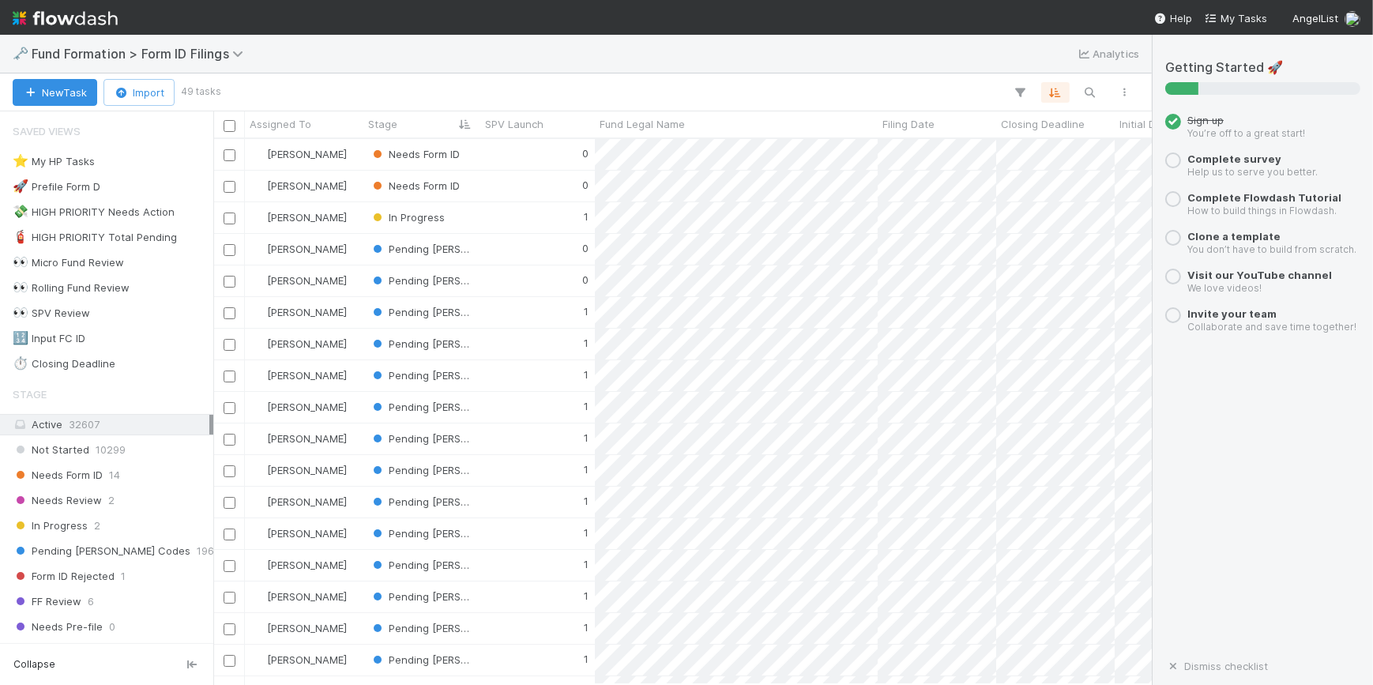
scroll to position [534, 928]
click at [555, 190] on div "0" at bounding box center [537, 186] width 115 height 31
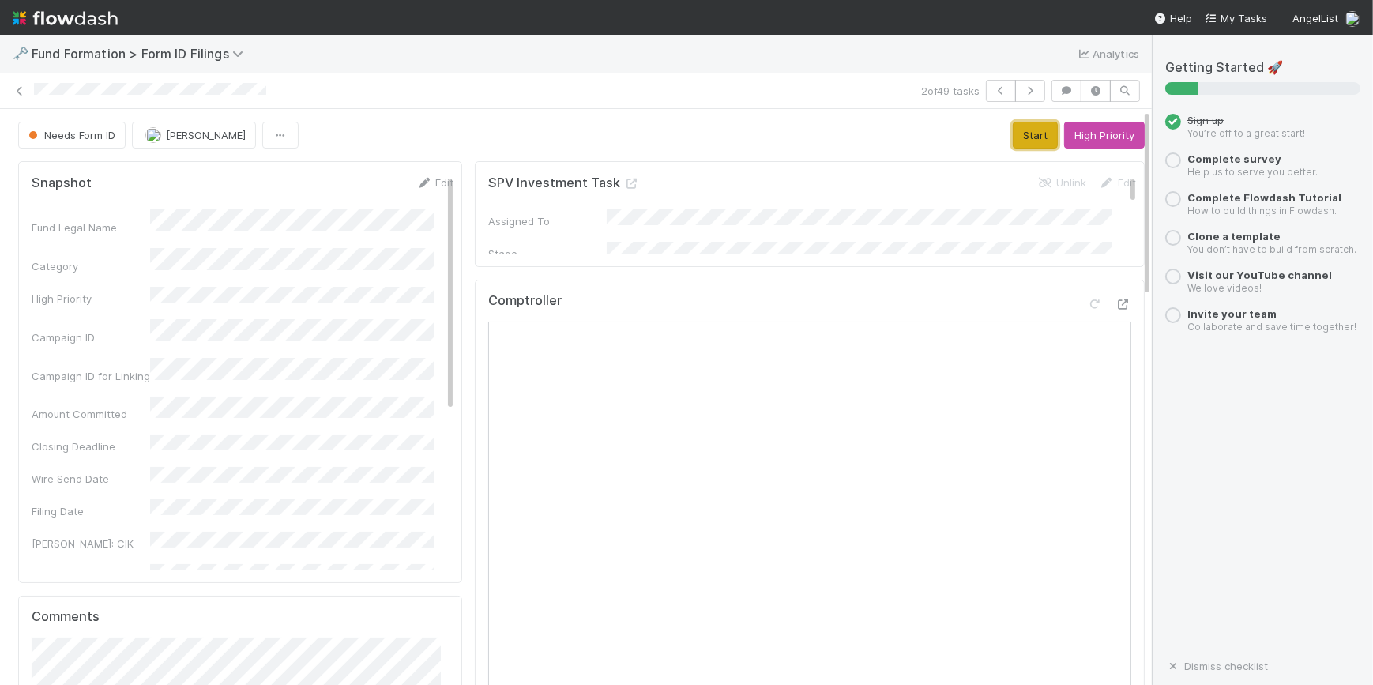
click at [1013, 134] on button "Start" at bounding box center [1035, 135] width 45 height 27
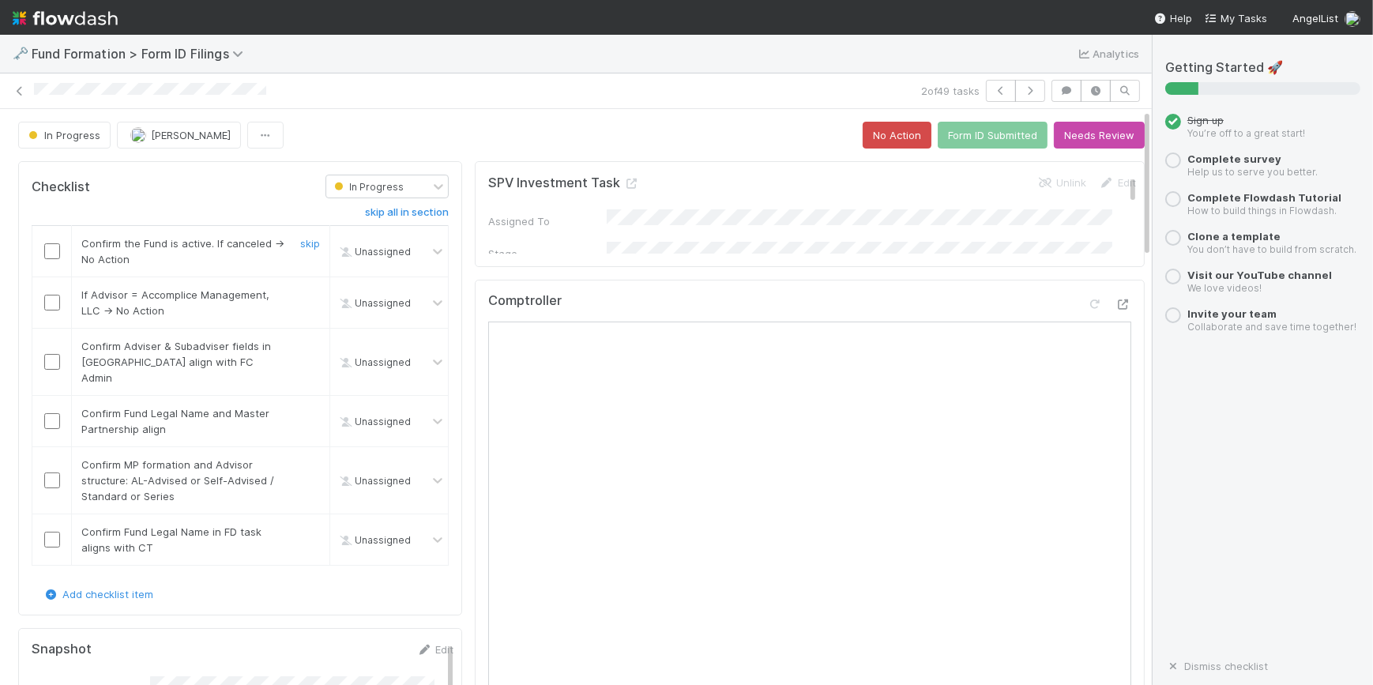
click at [55, 245] on input "checkbox" at bounding box center [52, 251] width 16 height 16
click at [61, 299] on div at bounding box center [51, 303] width 39 height 16
click at [49, 307] on input "checkbox" at bounding box center [52, 303] width 16 height 16
click at [52, 355] on input "checkbox" at bounding box center [52, 362] width 16 height 16
click at [53, 413] on input "checkbox" at bounding box center [52, 421] width 16 height 16
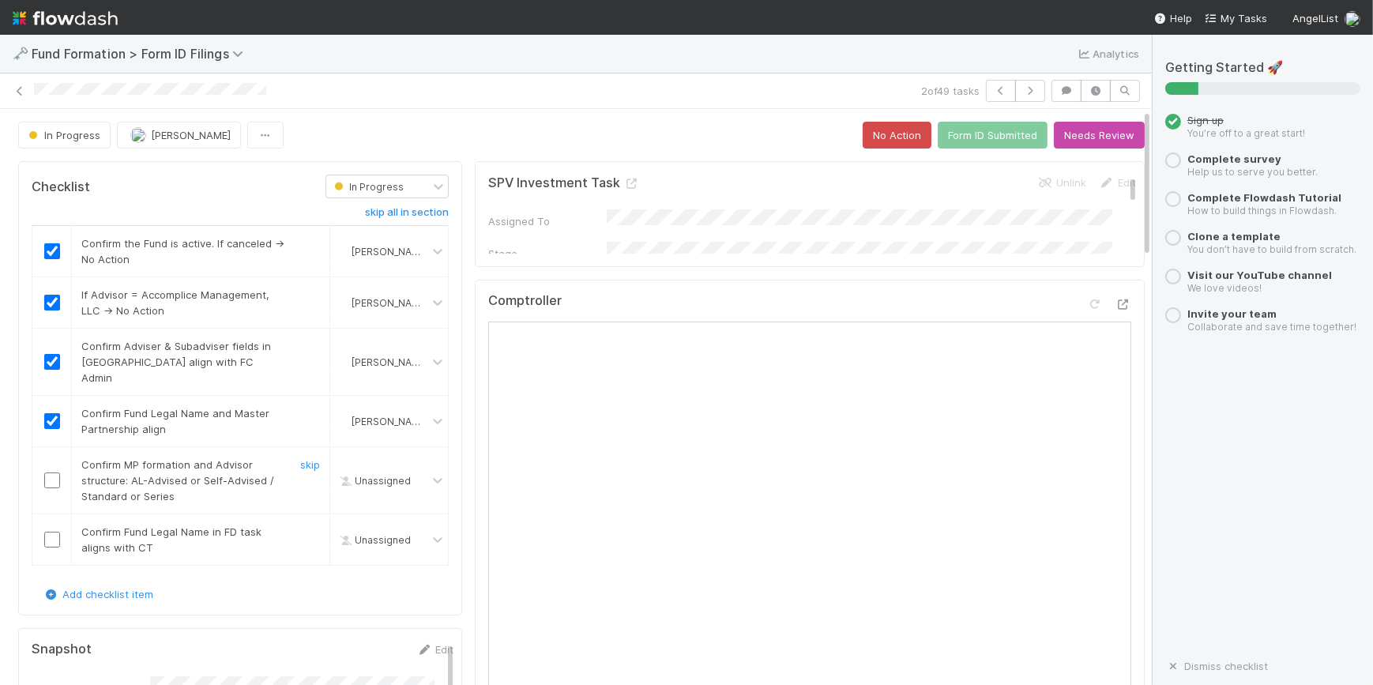
click at [55, 473] on input "checkbox" at bounding box center [52, 481] width 16 height 16
click at [53, 532] on input "checkbox" at bounding box center [52, 540] width 16 height 16
checkbox input "true"
click at [957, 134] on button "Form ID Submitted" at bounding box center [993, 135] width 110 height 27
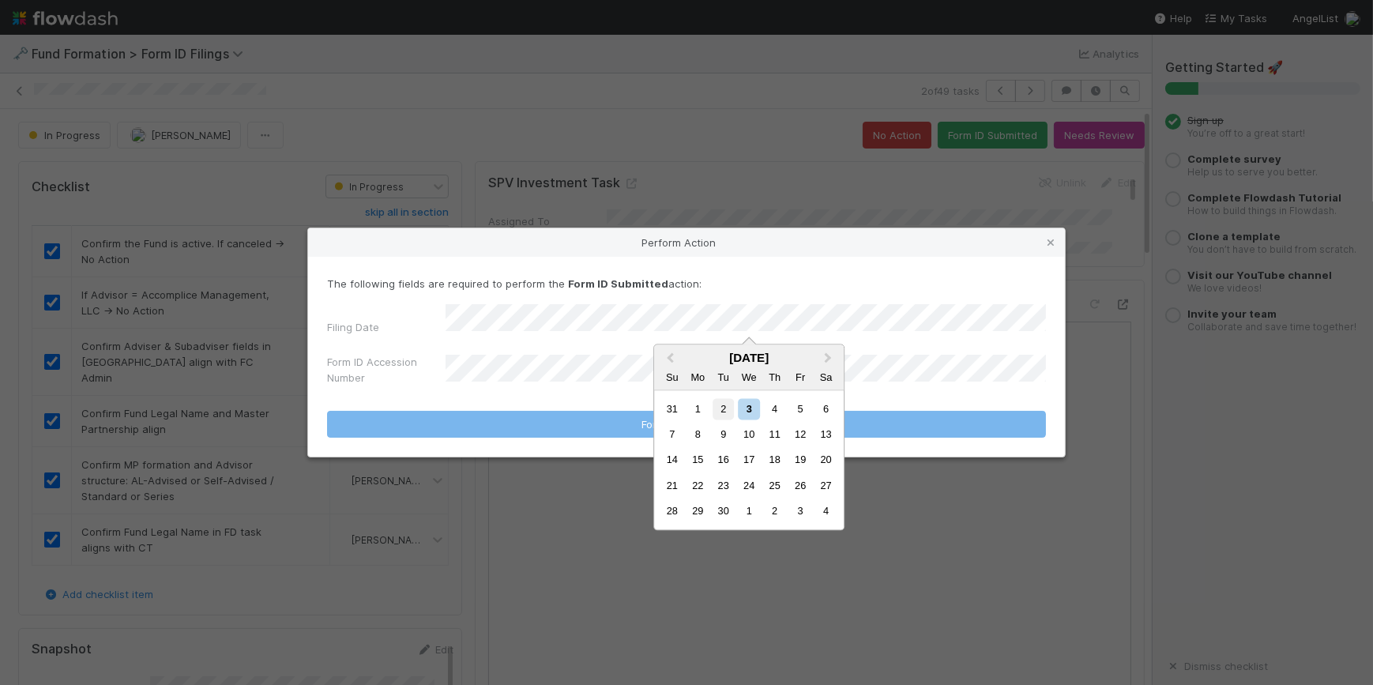
click at [722, 409] on div "2" at bounding box center [723, 408] width 21 height 21
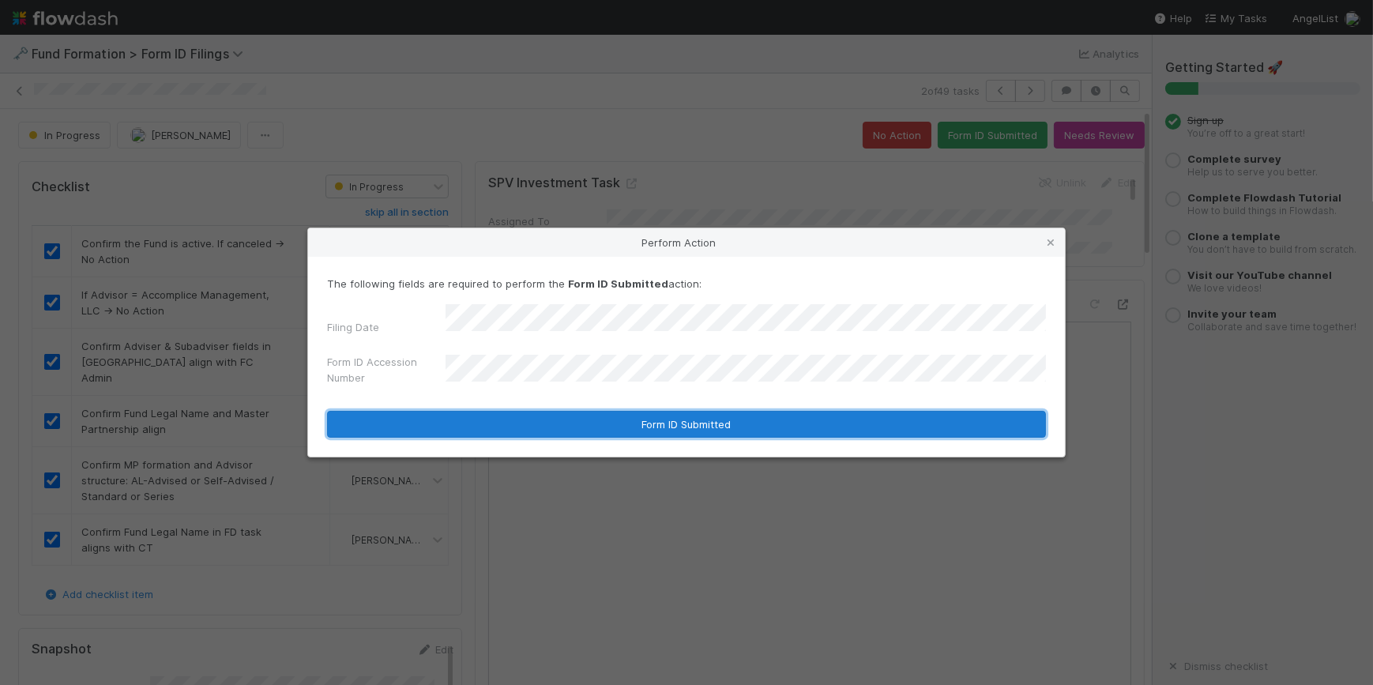
drag, startPoint x: 707, startPoint y: 415, endPoint x: 753, endPoint y: 411, distance: 46.0
click at [707, 416] on button "Form ID Submitted" at bounding box center [686, 424] width 719 height 27
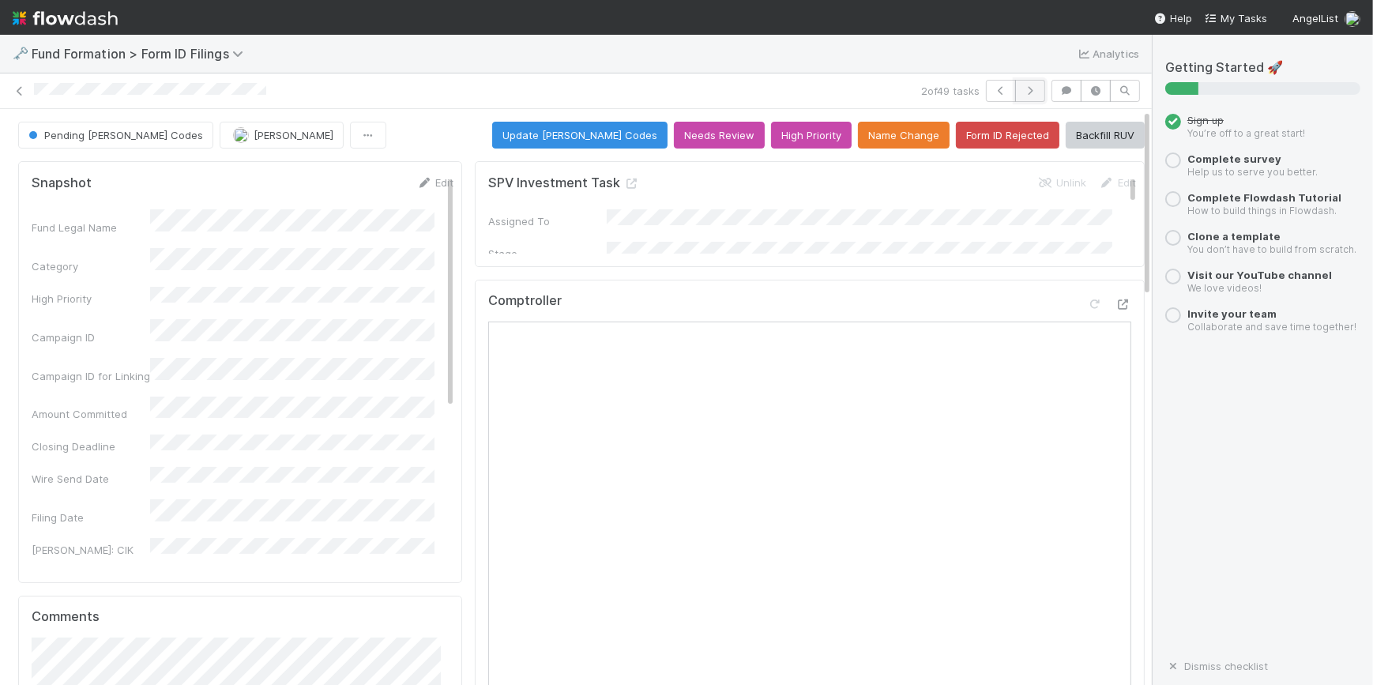
click at [1021, 95] on button "button" at bounding box center [1030, 91] width 30 height 22
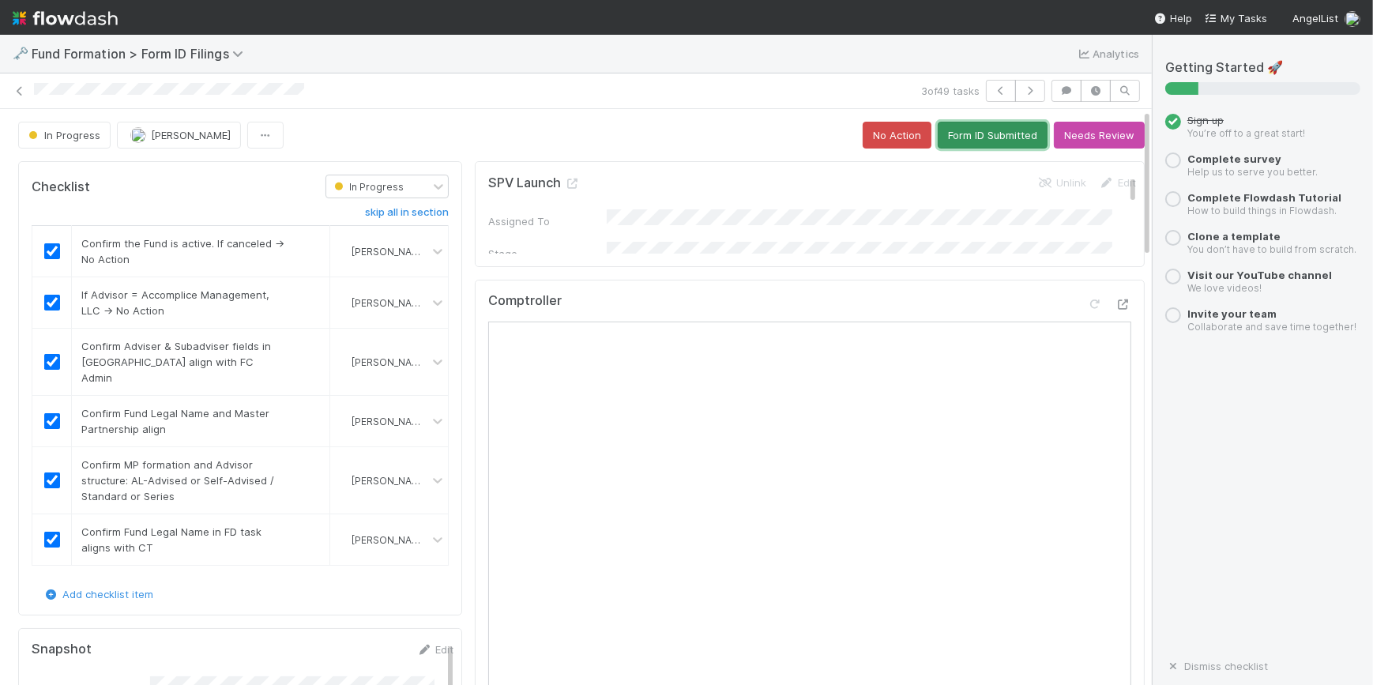
click at [963, 140] on button "Form ID Submitted" at bounding box center [993, 135] width 110 height 27
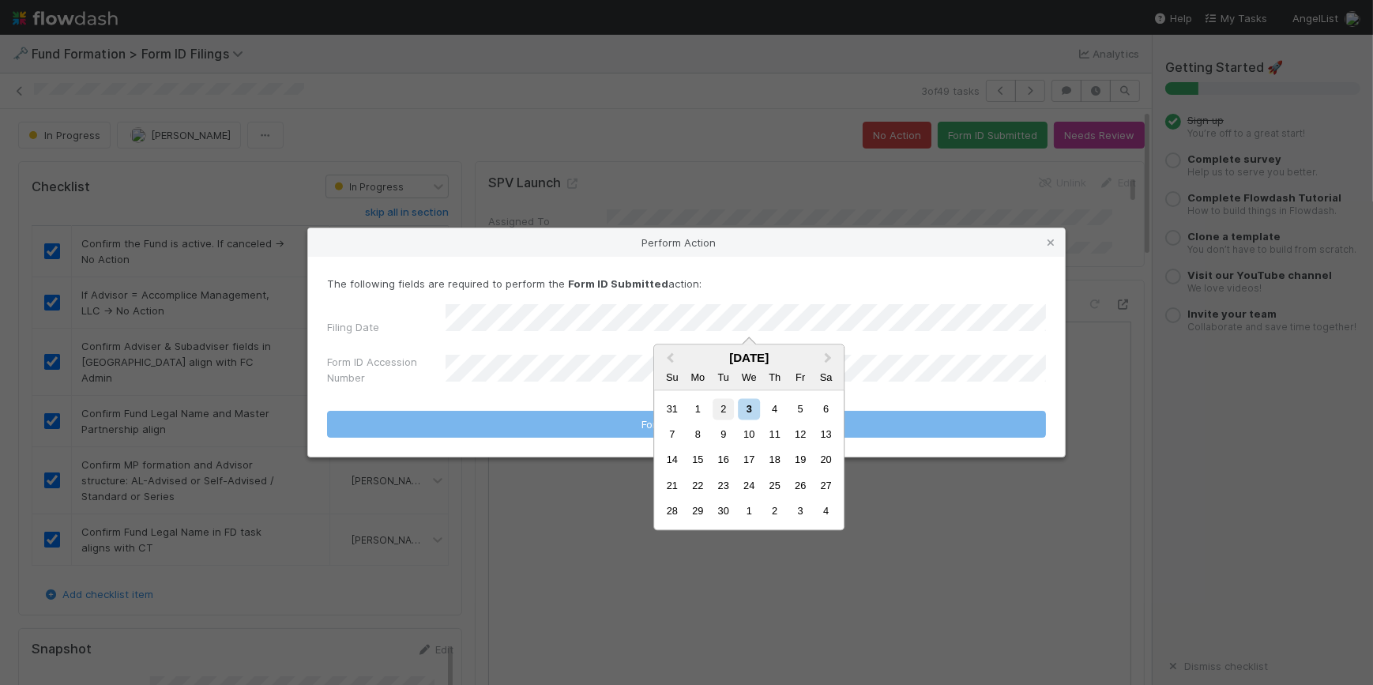
click at [726, 408] on div "2" at bounding box center [723, 408] width 21 height 21
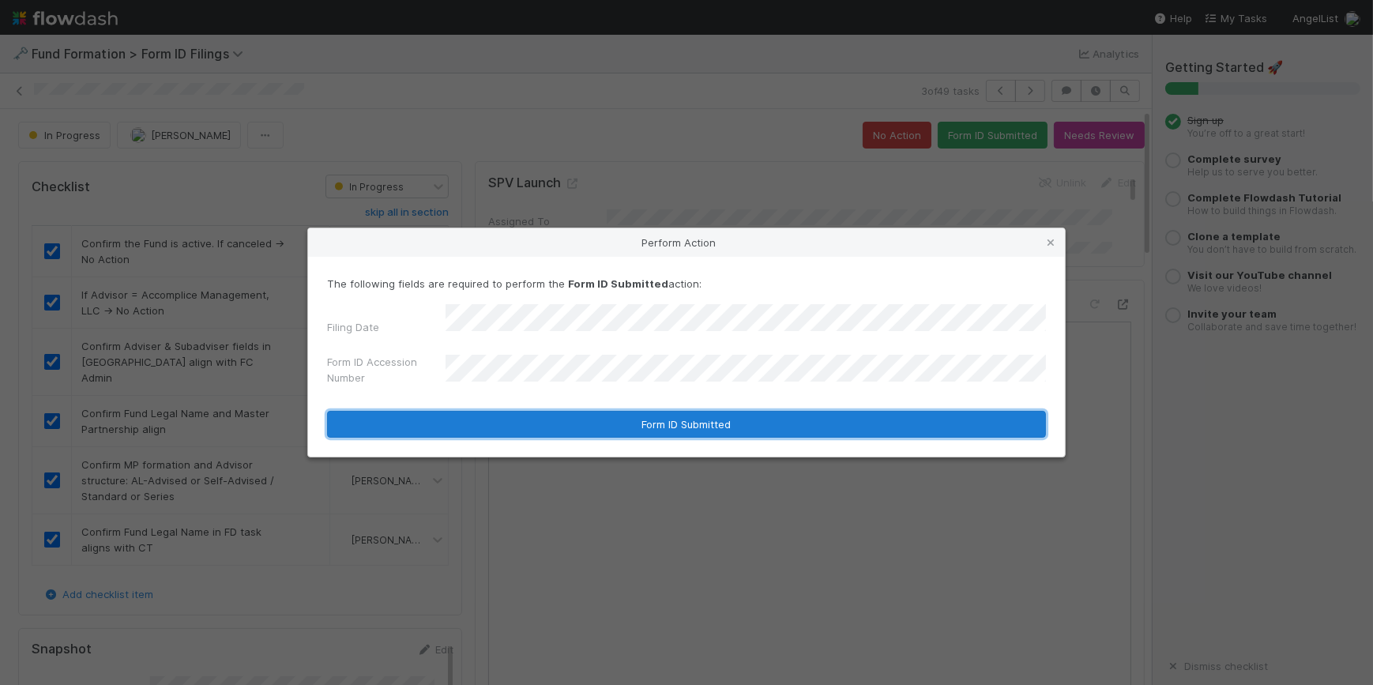
click at [634, 416] on button "Form ID Submitted" at bounding box center [686, 424] width 719 height 27
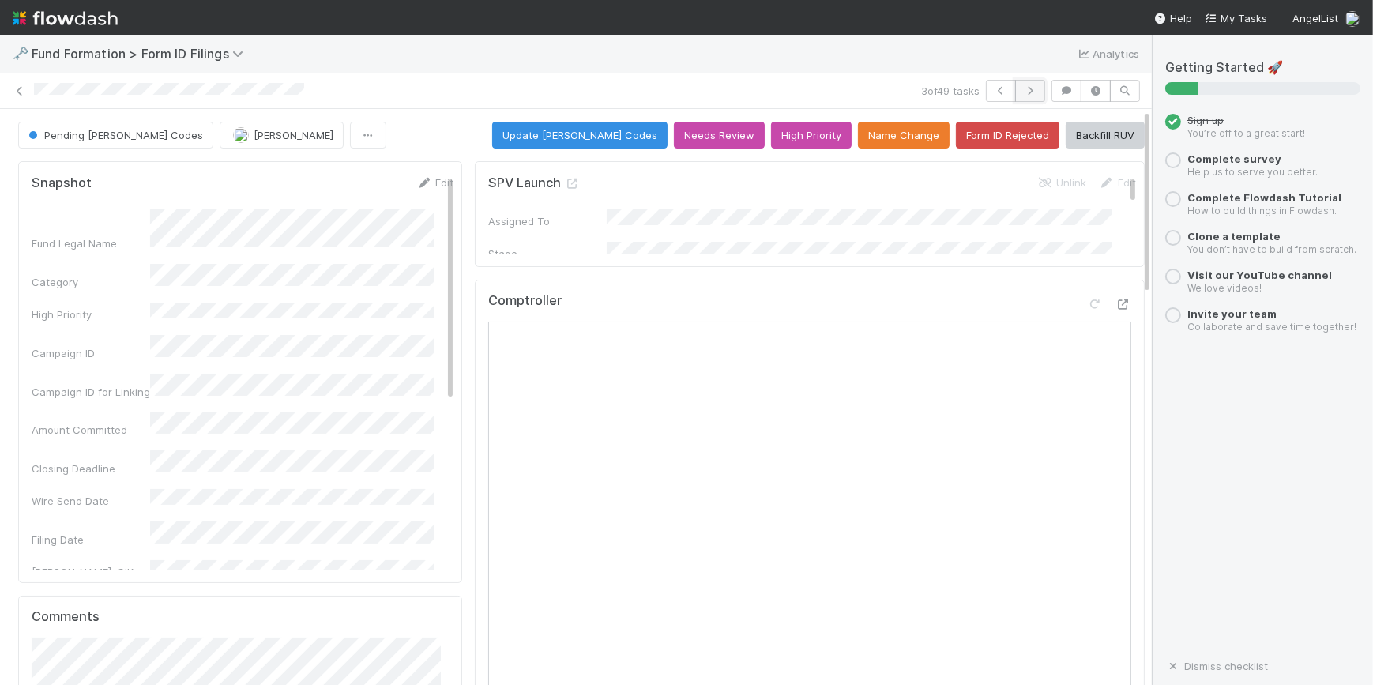
click at [1023, 92] on icon "button" at bounding box center [1031, 90] width 16 height 9
click at [12, 94] on icon at bounding box center [20, 91] width 16 height 10
